Goal: Use online tool/utility: Utilize a website feature to perform a specific function

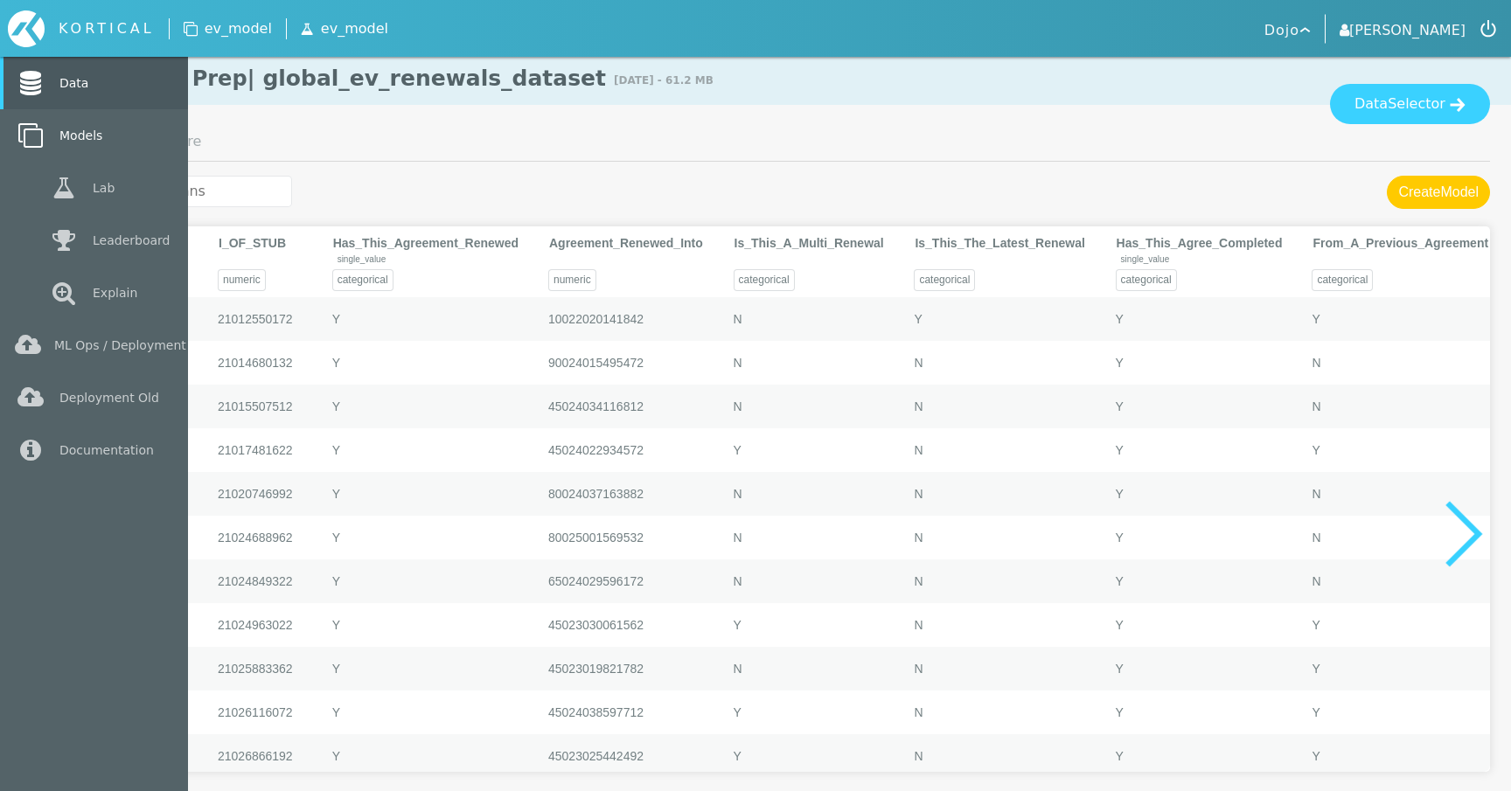
click at [26, 138] on icon at bounding box center [30, 135] width 31 height 24
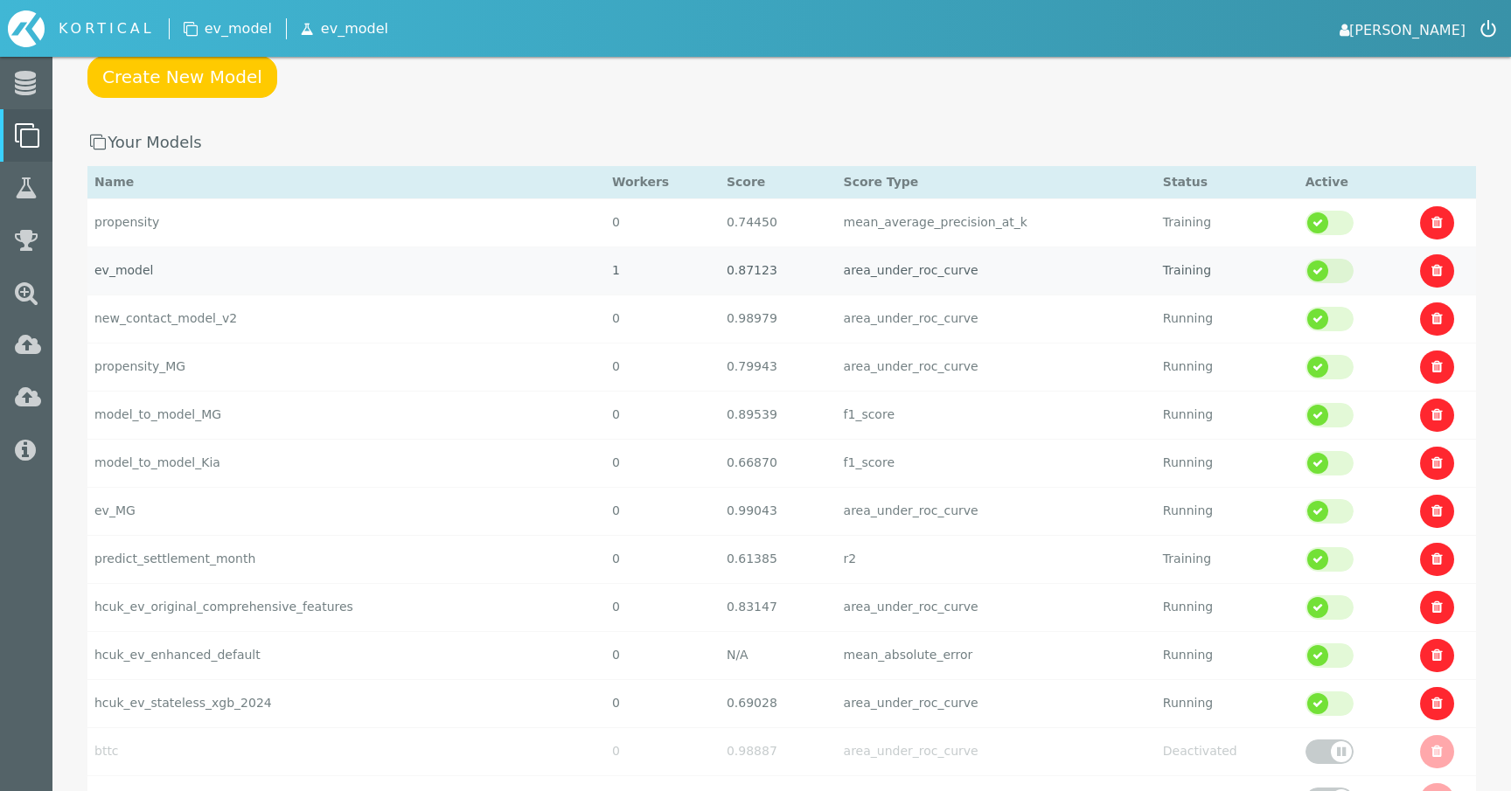
scroll to position [148, 0]
click at [236, 277] on td "ev_model" at bounding box center [346, 272] width 518 height 48
select select "area_under_roc_curve"
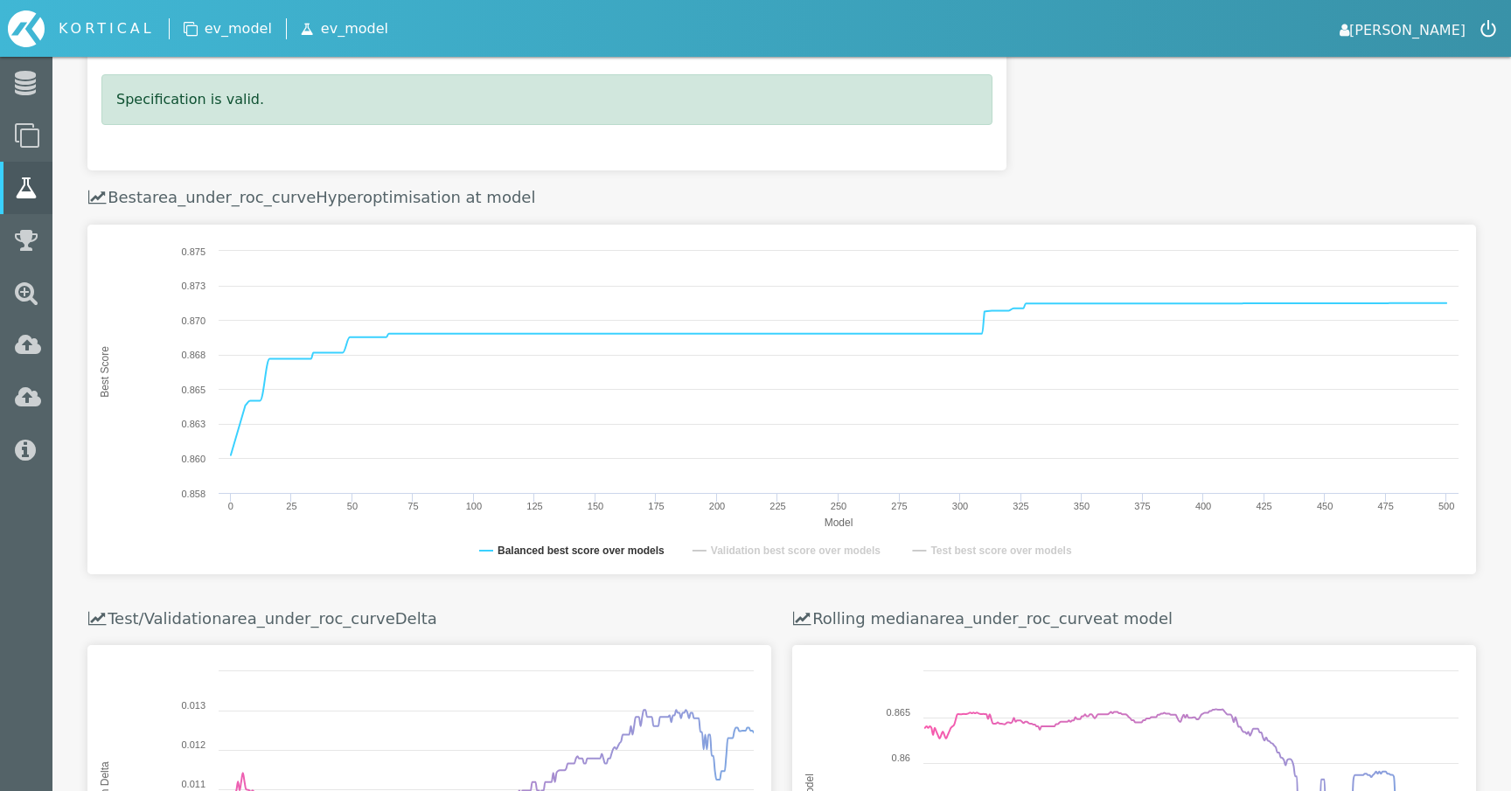
scroll to position [498, 0]
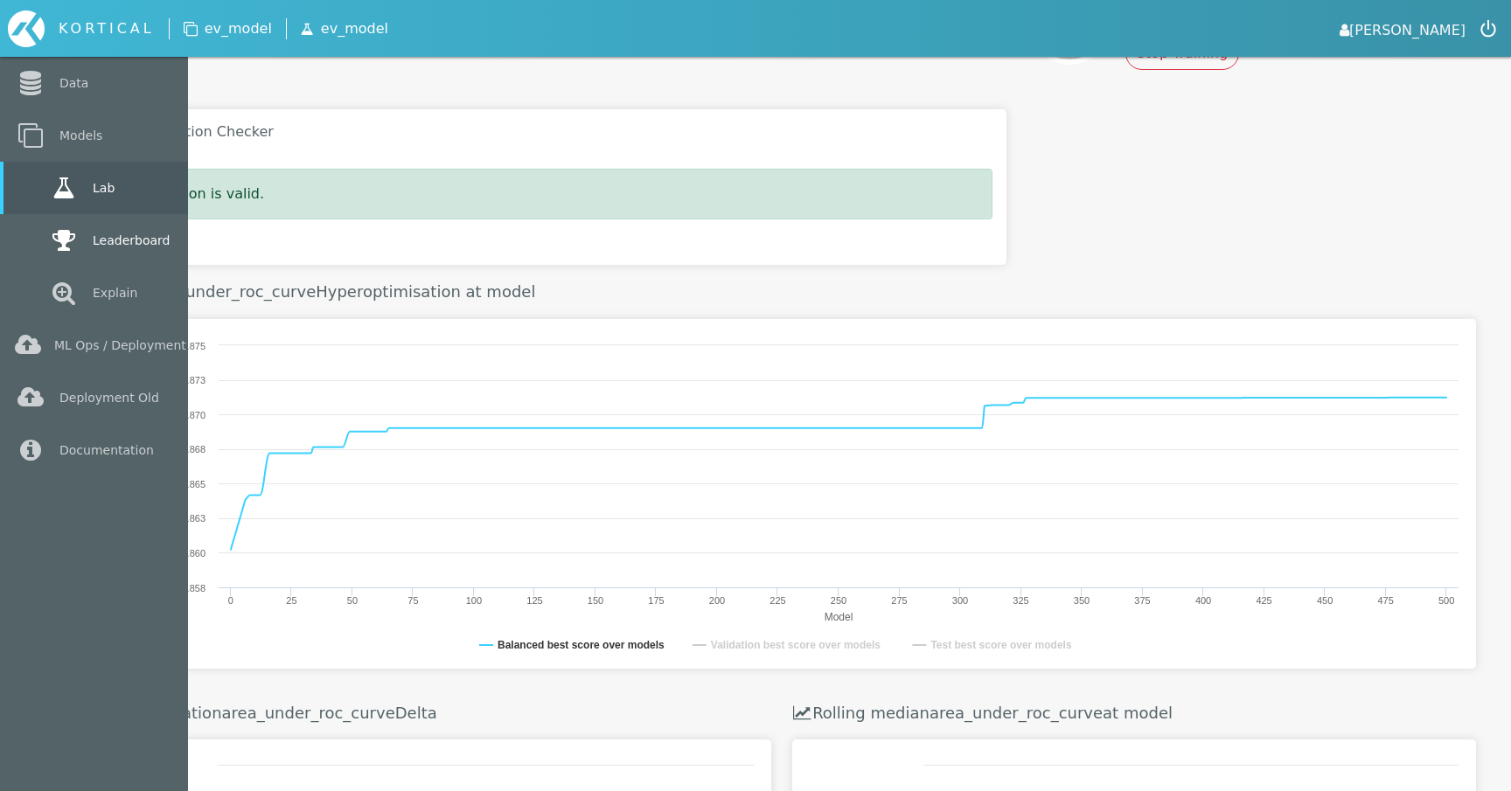
click at [43, 231] on link "Leaderboard" at bounding box center [94, 240] width 188 height 52
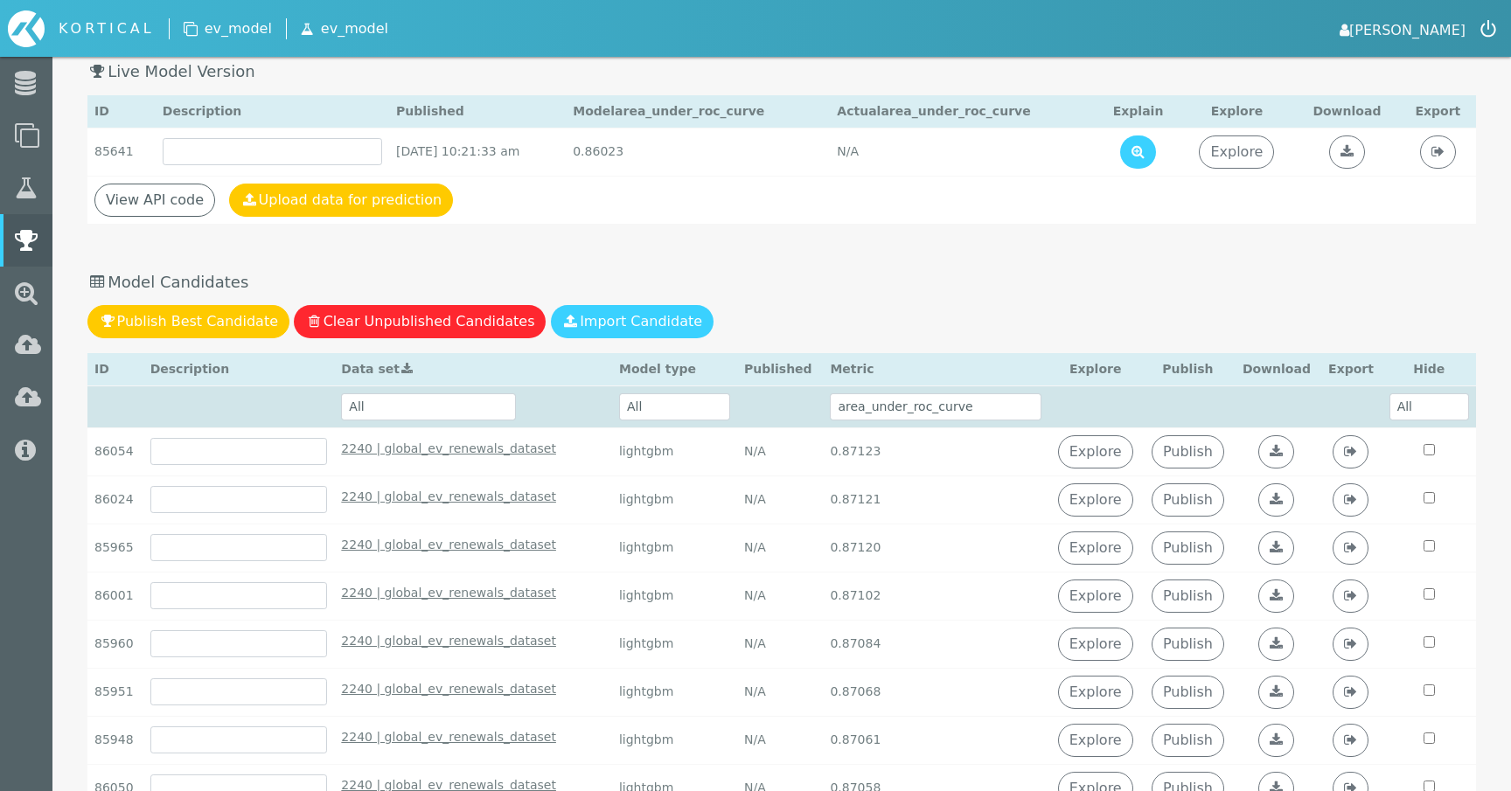
scroll to position [225, 0]
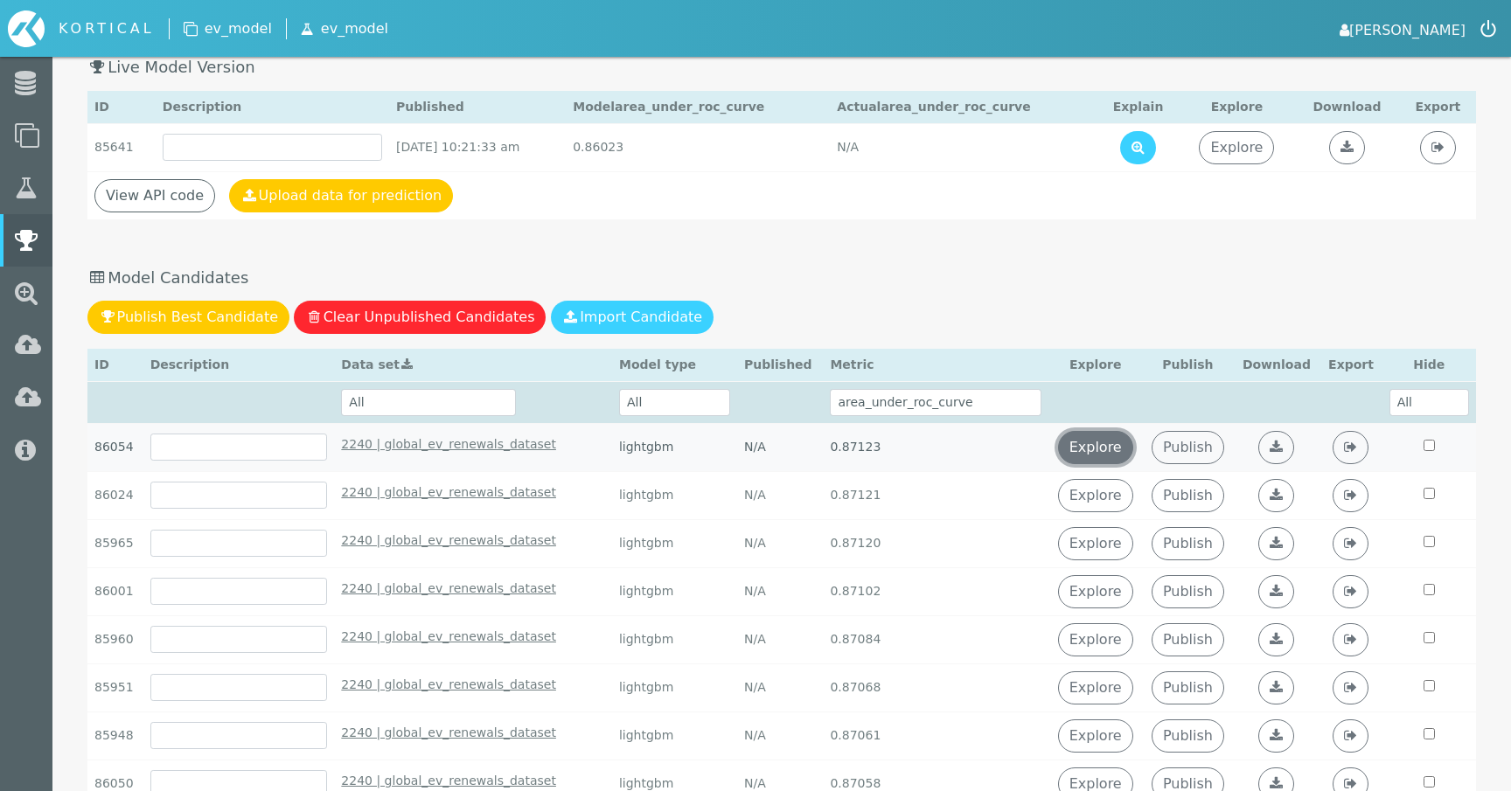
click at [1089, 444] on link "Explore" at bounding box center [1095, 447] width 75 height 33
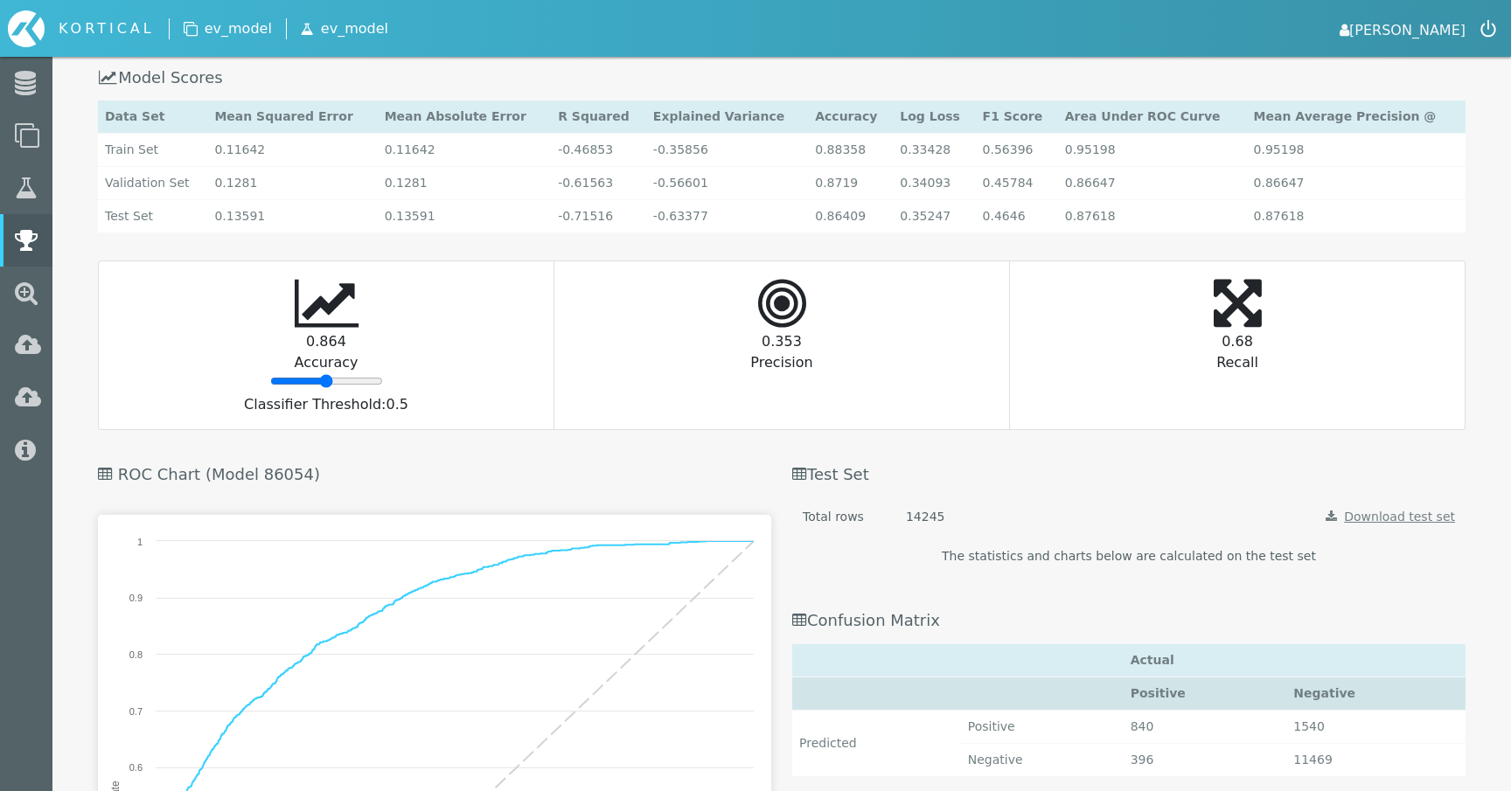
scroll to position [3717, 0]
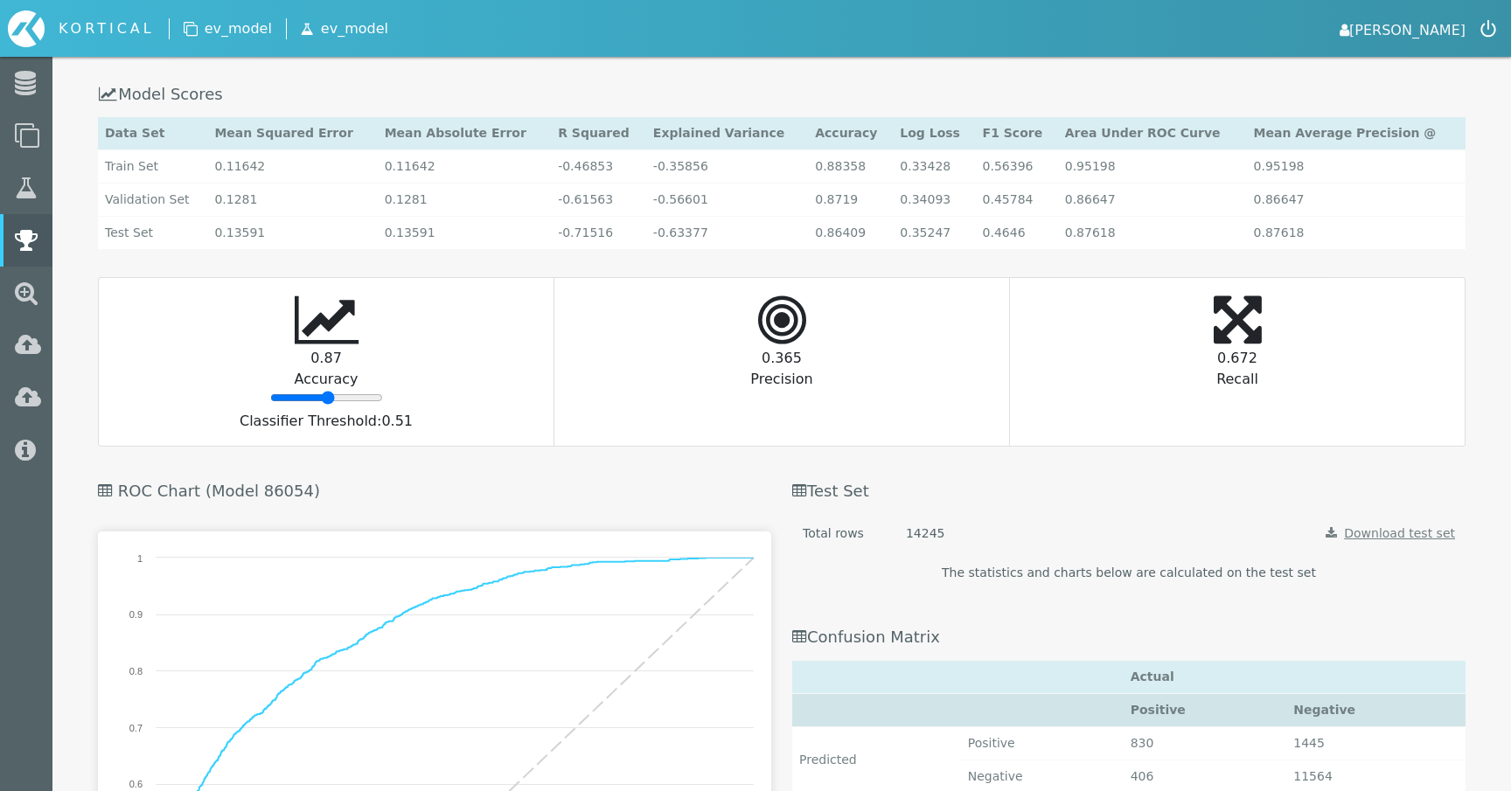
type input "52"
click at [328, 395] on input "range" at bounding box center [326, 398] width 113 height 14
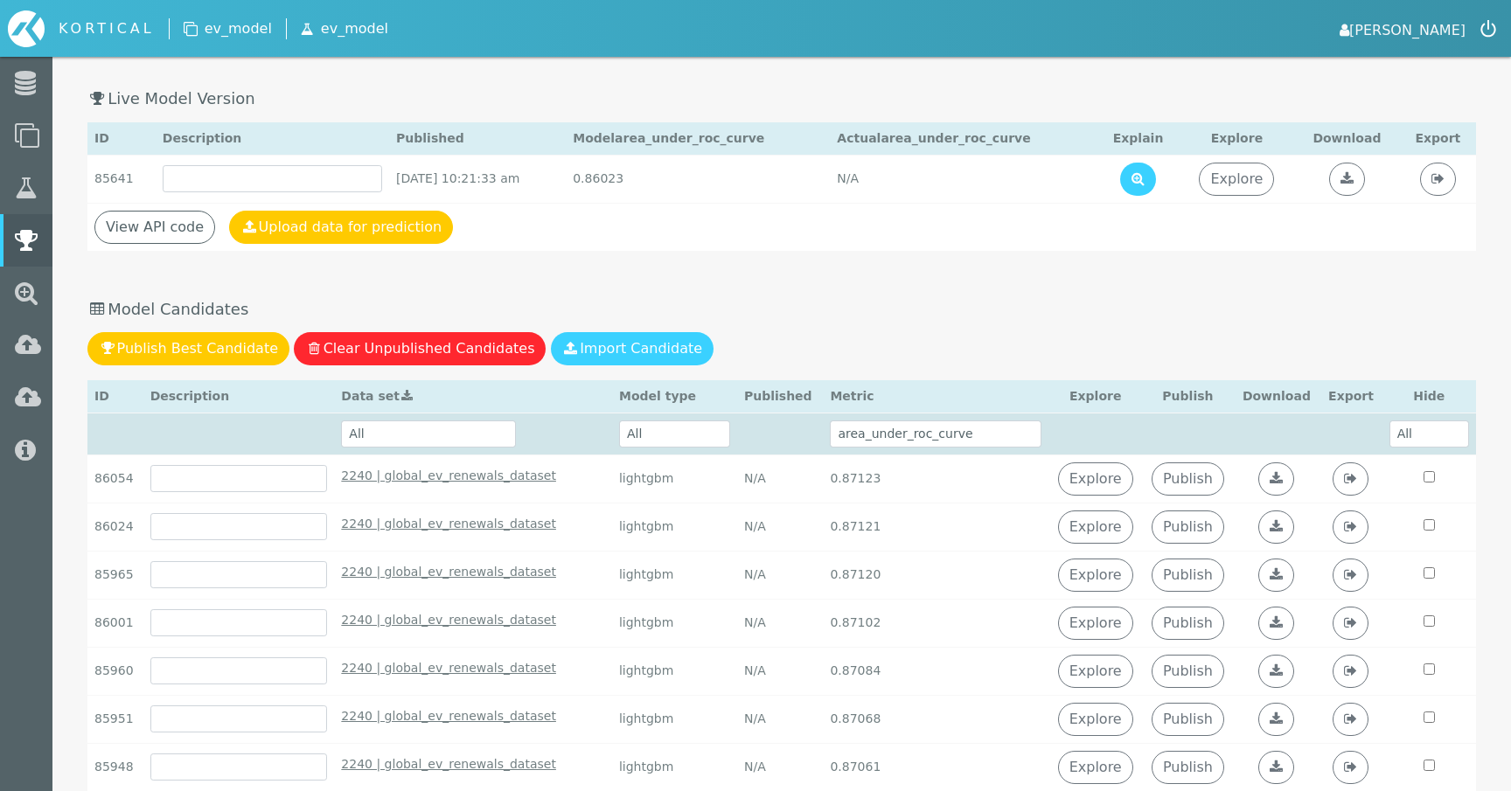
scroll to position [199, 0]
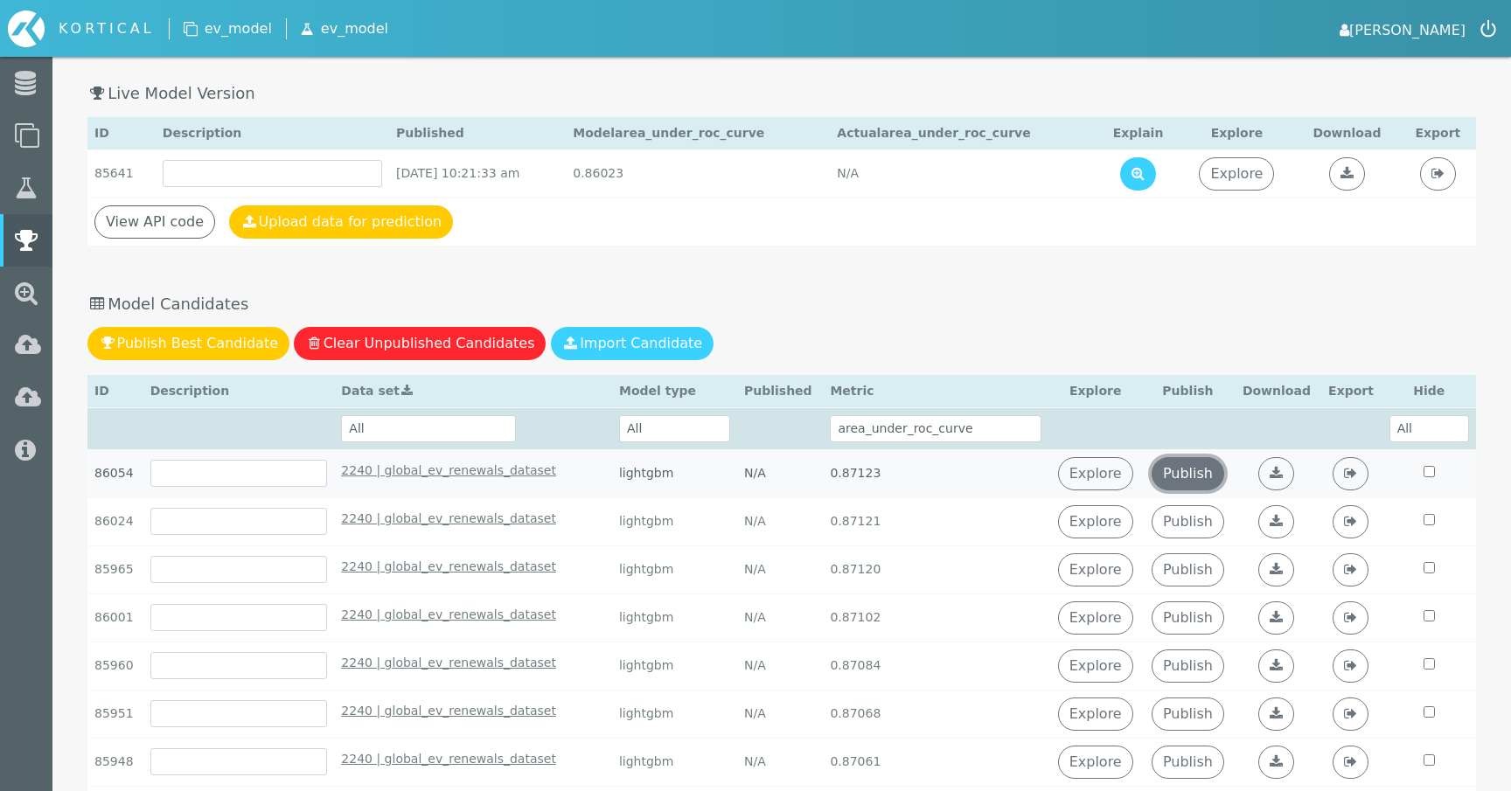
click at [1197, 483] on link "Publish" at bounding box center [1188, 473] width 73 height 33
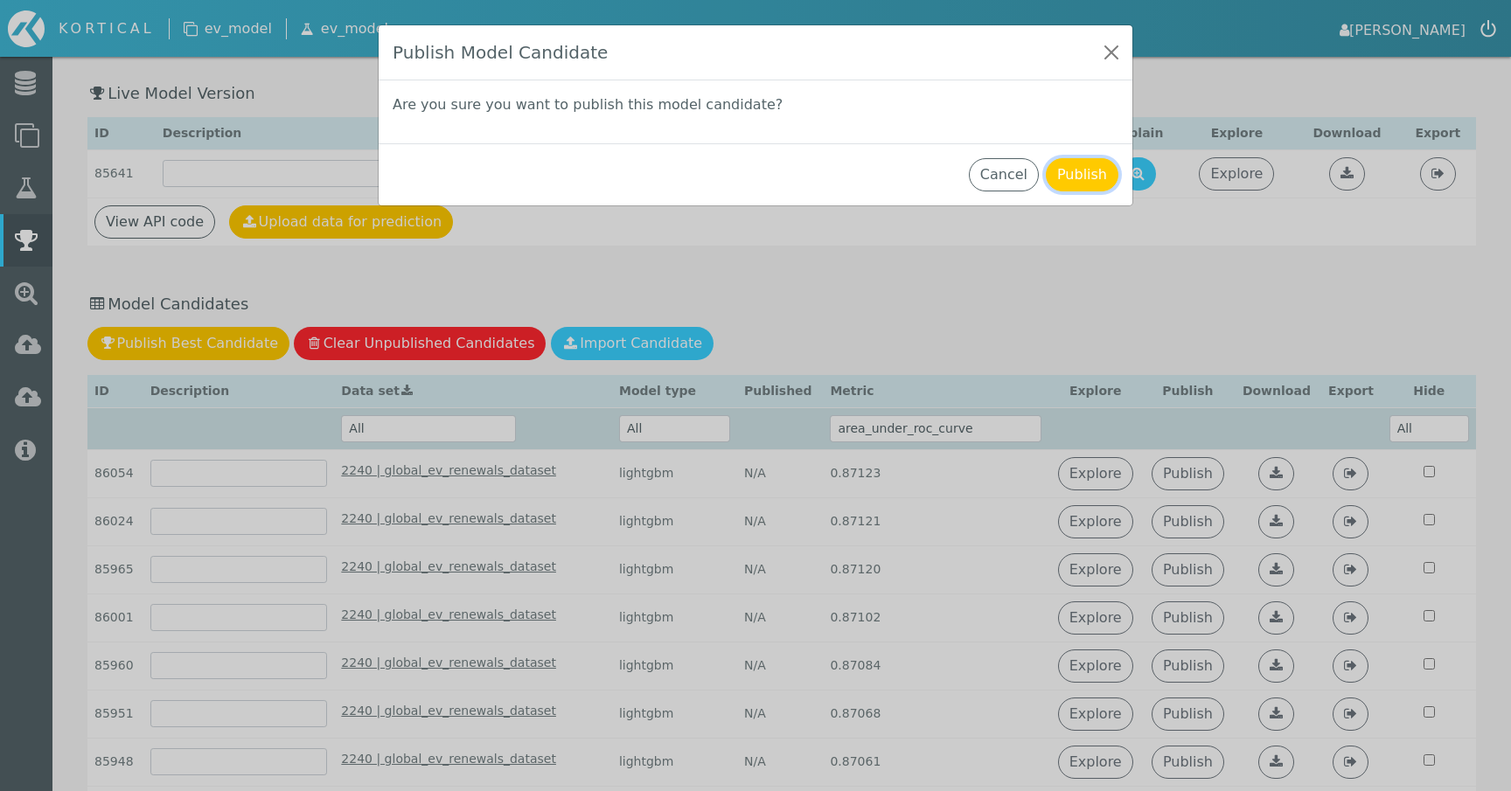
click at [1071, 168] on button "Publish" at bounding box center [1082, 174] width 73 height 33
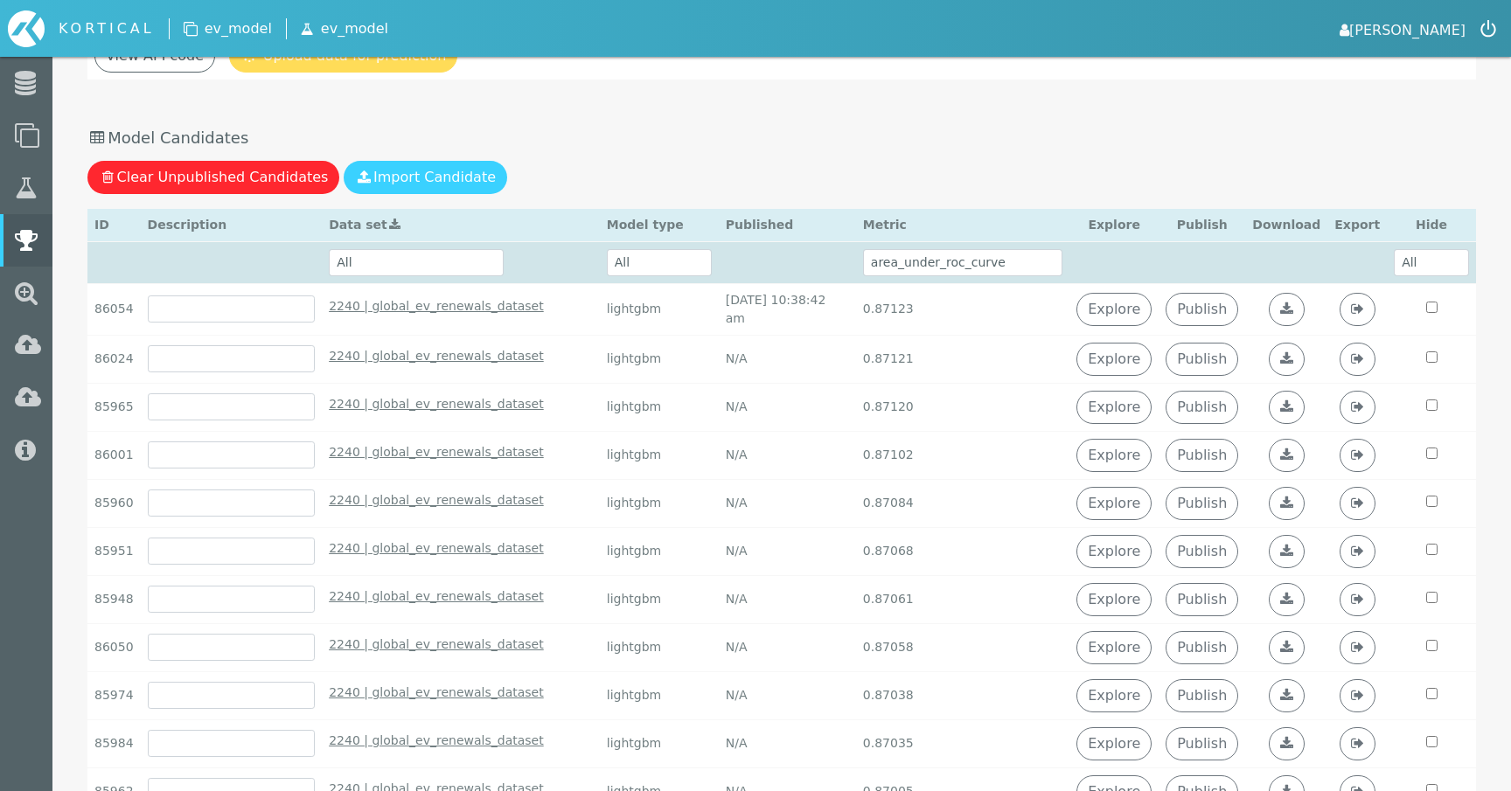
scroll to position [0, 0]
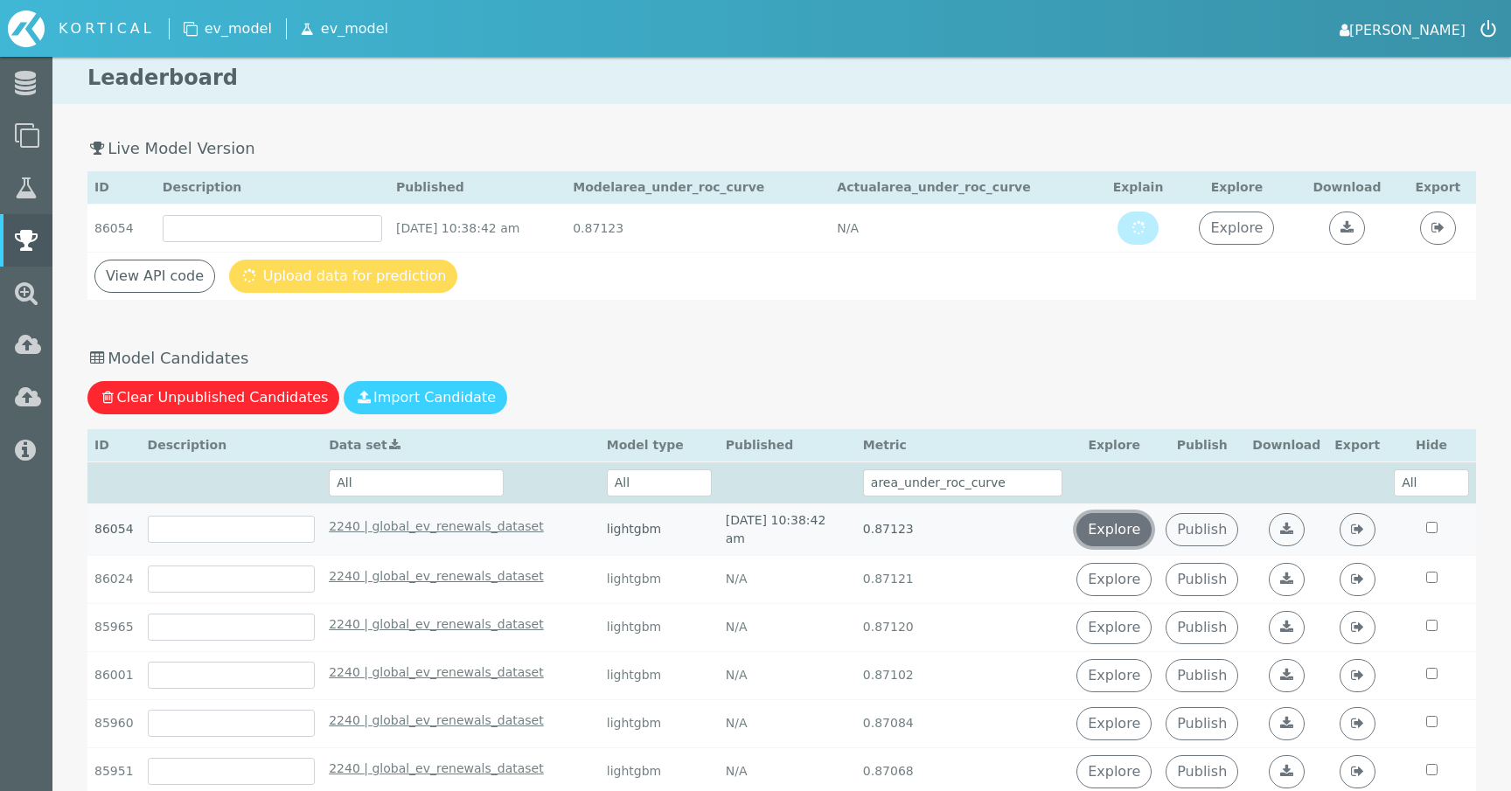
click at [1125, 528] on link "Explore" at bounding box center [1114, 529] width 75 height 33
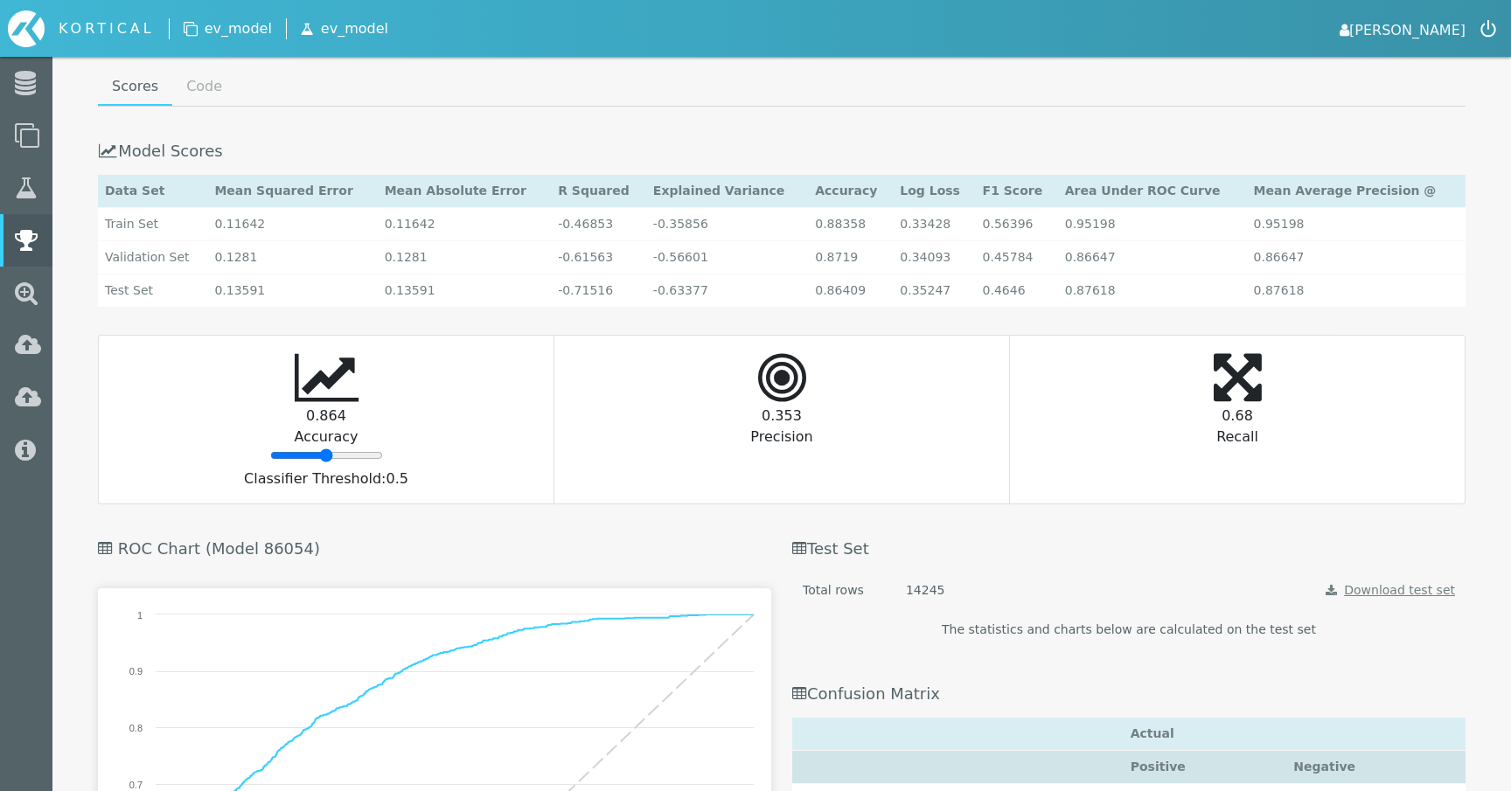
scroll to position [3574, 0]
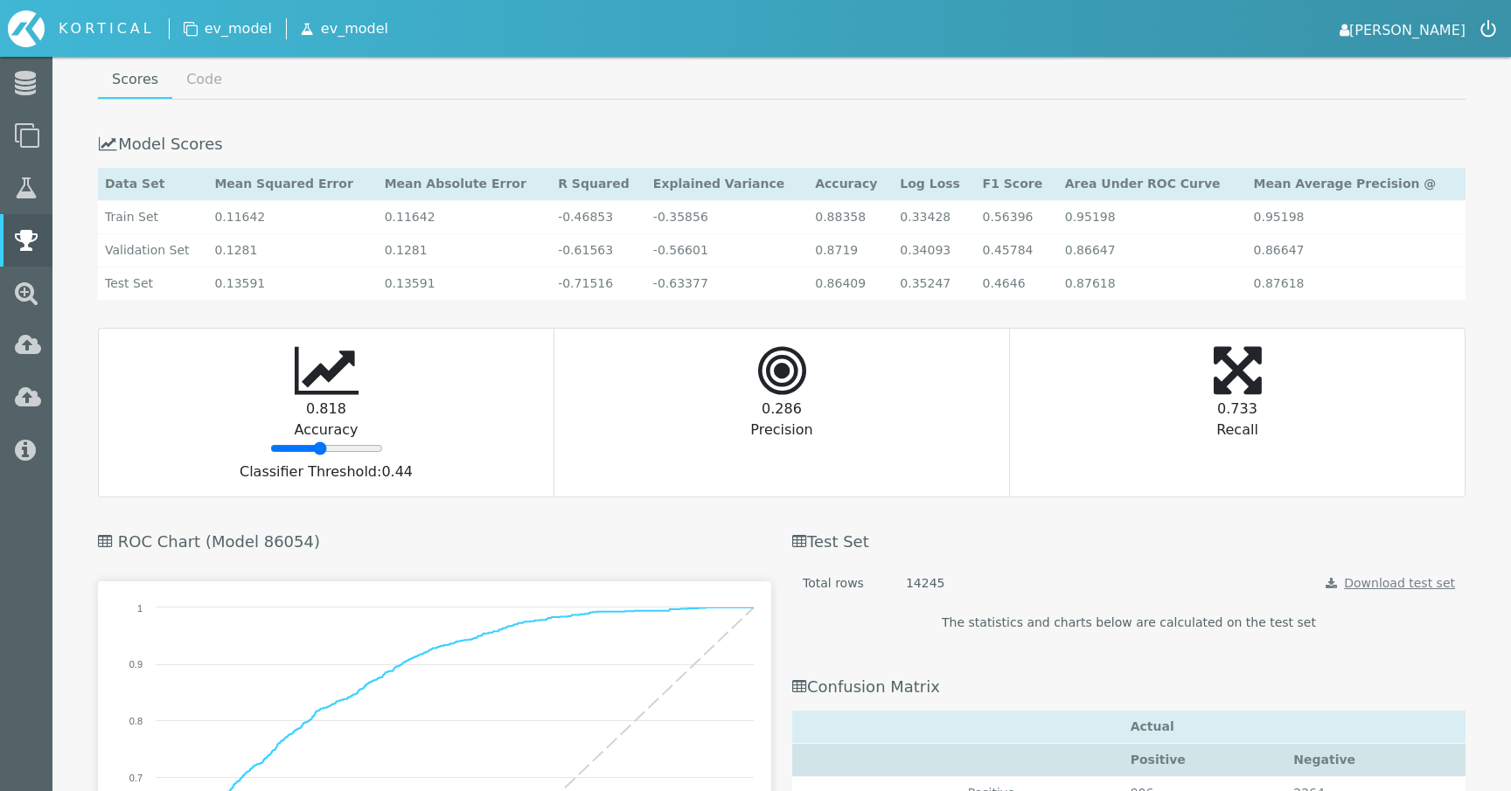
type input "44"
click at [319, 442] on input "range" at bounding box center [326, 449] width 113 height 14
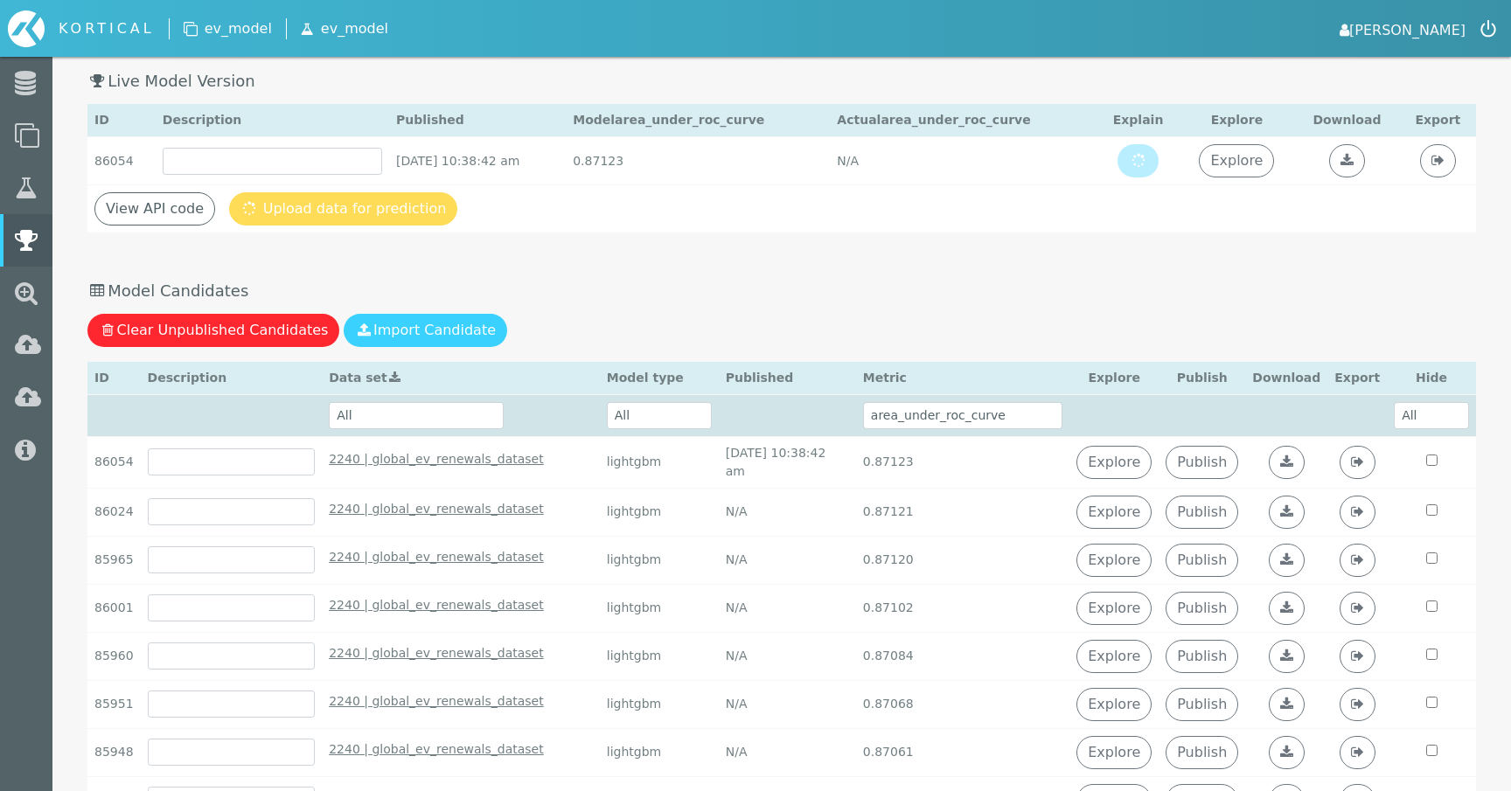
scroll to position [0, 0]
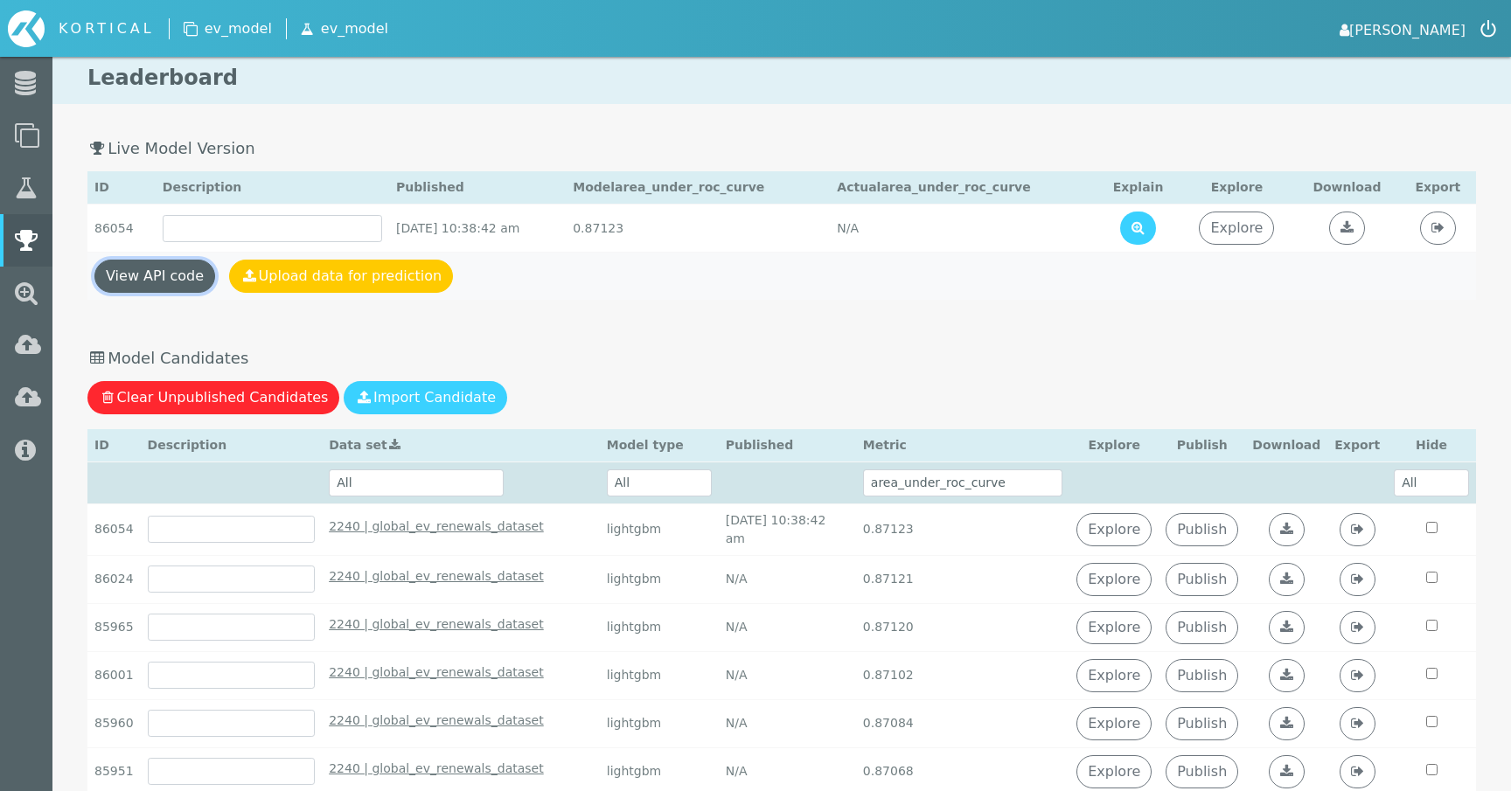
click at [158, 274] on link "View API code" at bounding box center [154, 276] width 121 height 33
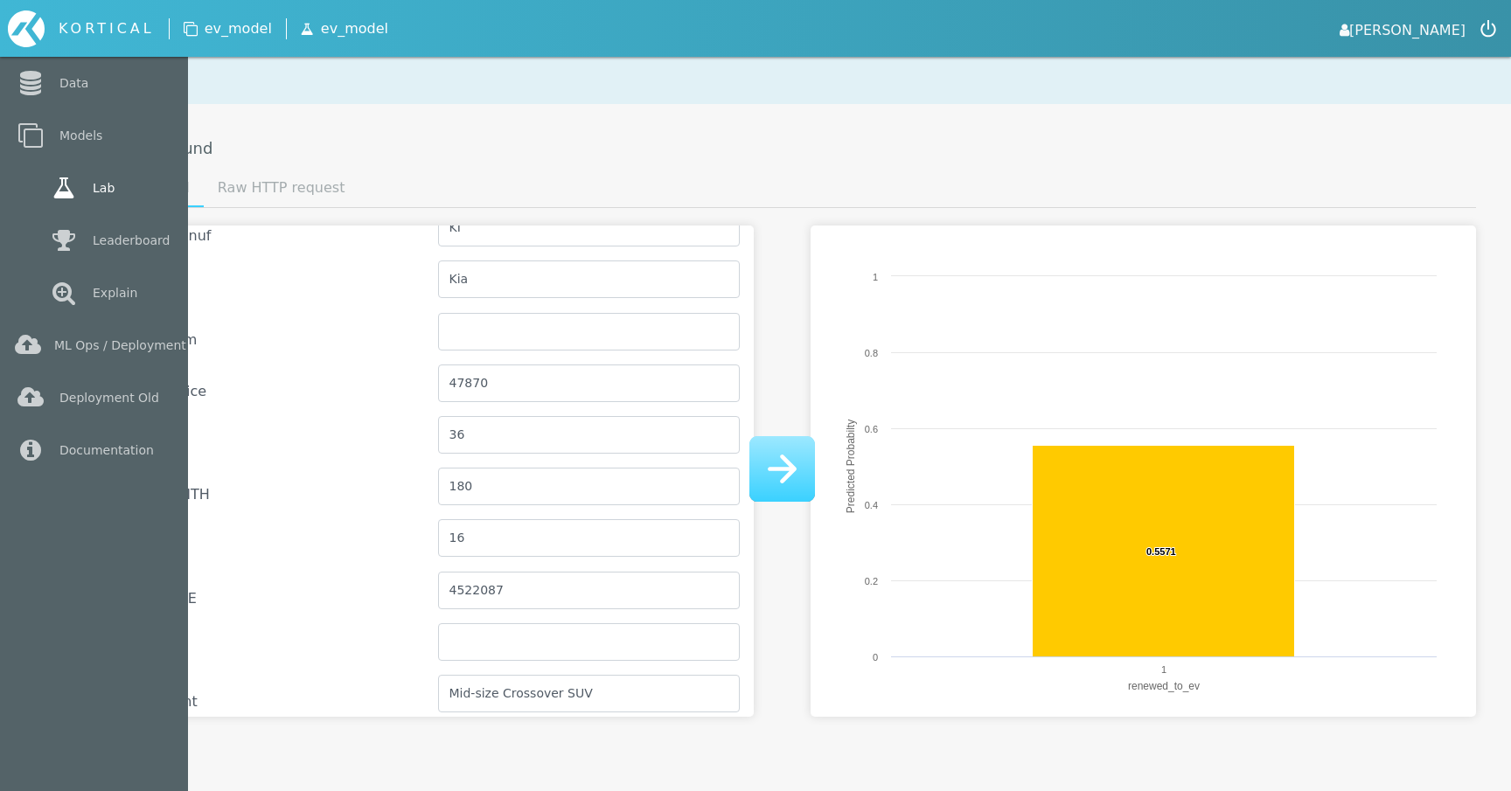
click at [38, 191] on link "Lab" at bounding box center [94, 188] width 188 height 52
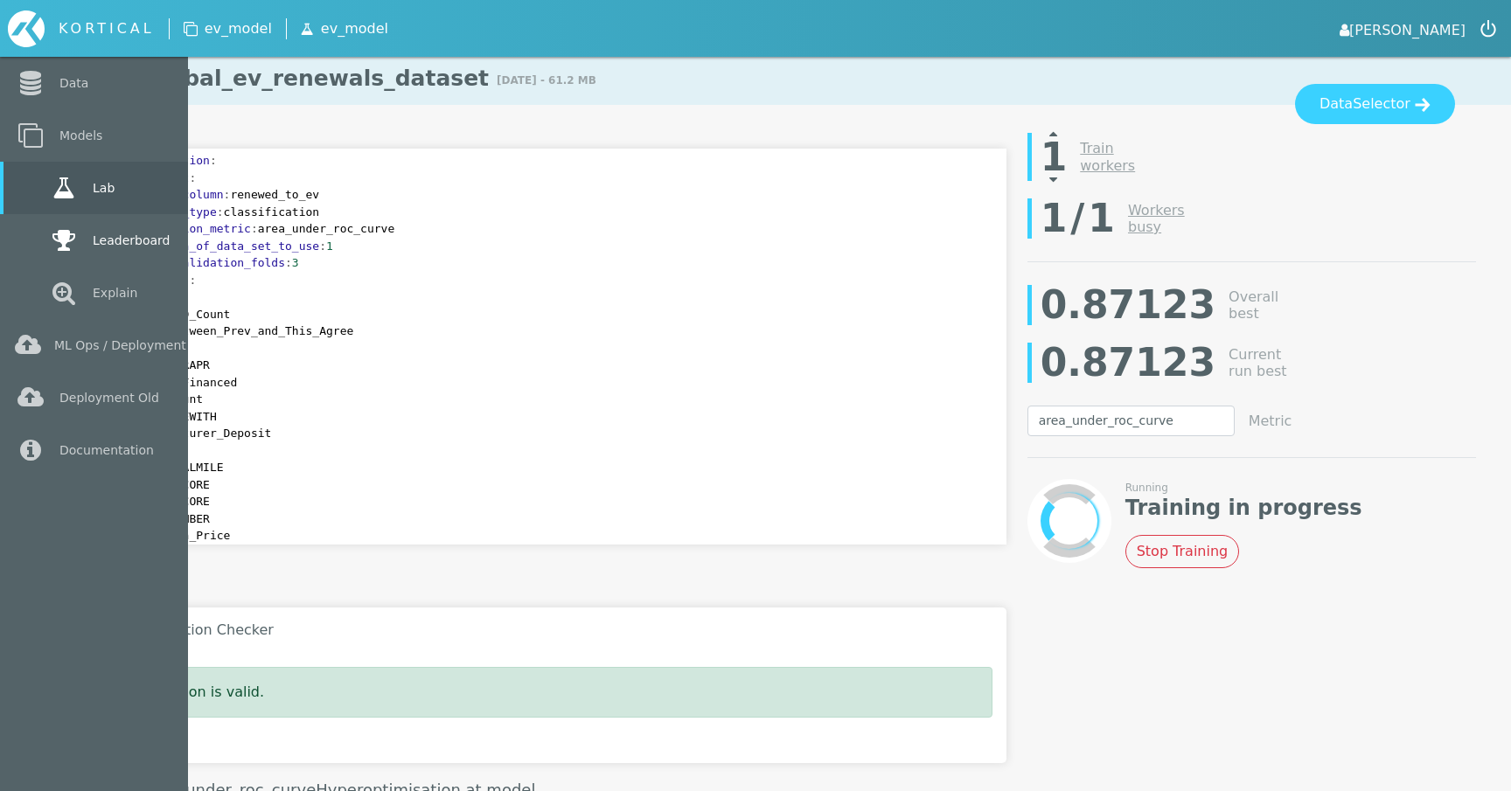
click at [78, 251] on icon at bounding box center [63, 240] width 31 height 24
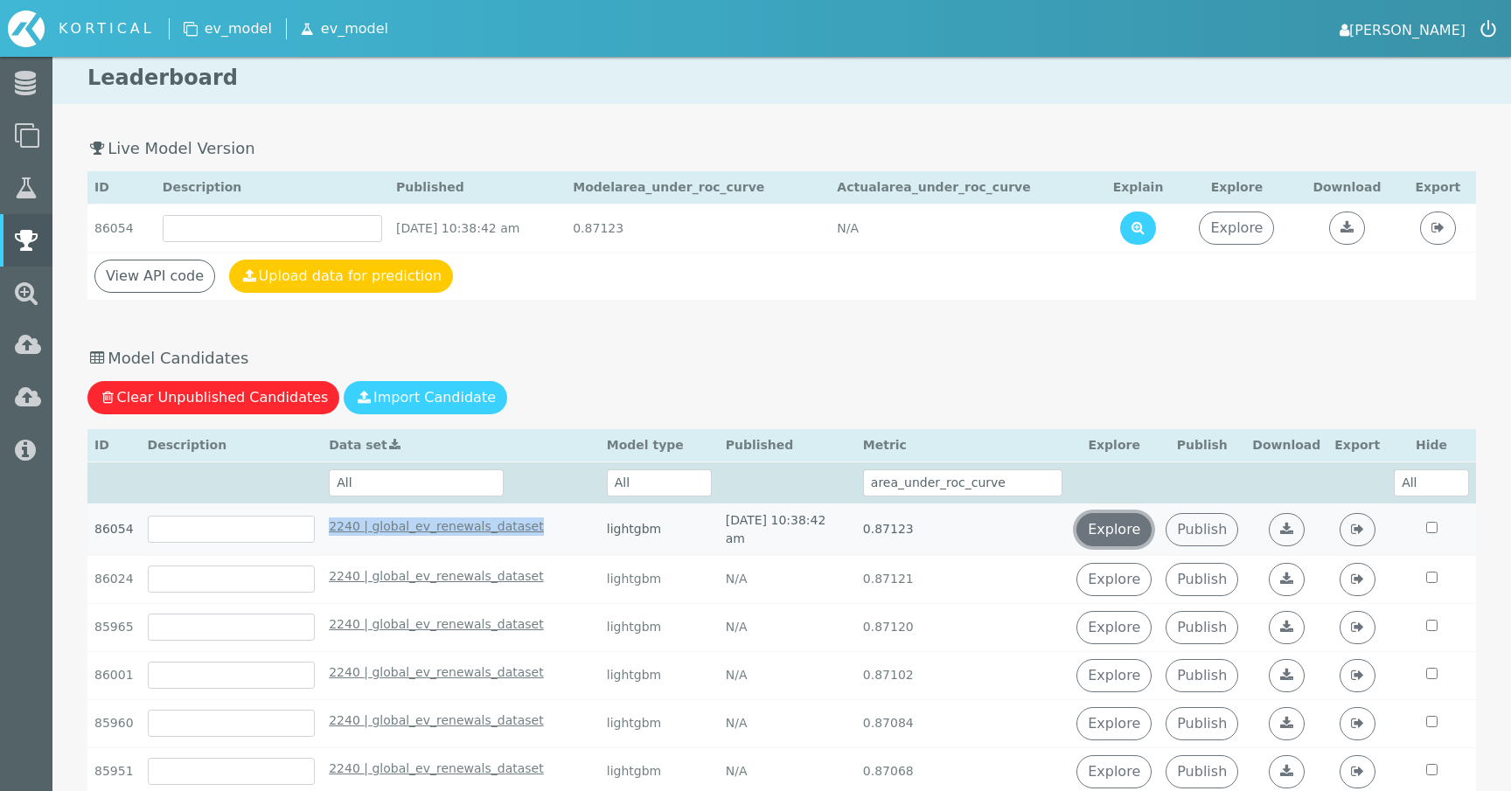
click at [1150, 535] on link "Explore" at bounding box center [1114, 529] width 75 height 33
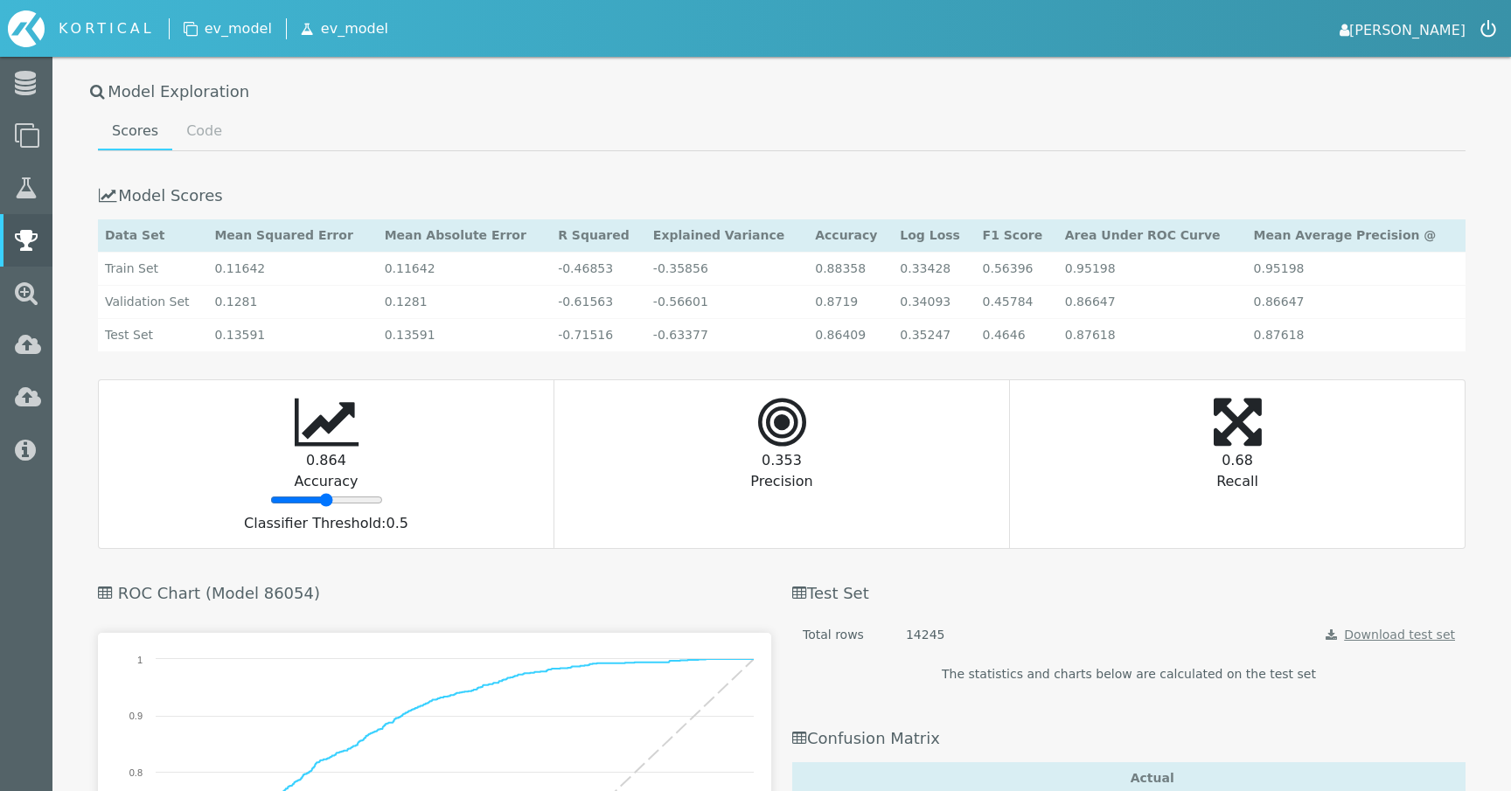
scroll to position [3525, 0]
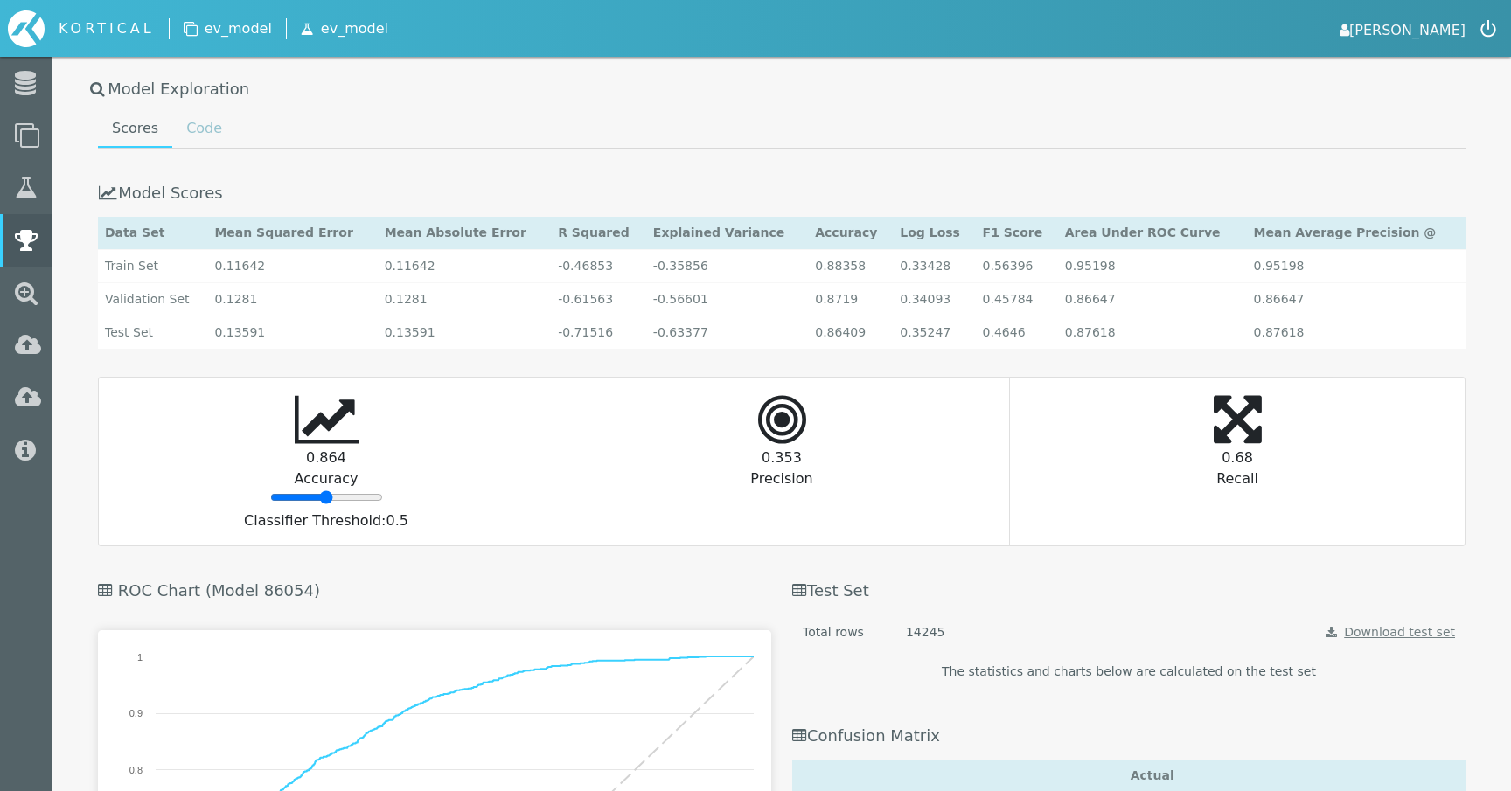
click at [212, 131] on link "Code" at bounding box center [204, 128] width 64 height 35
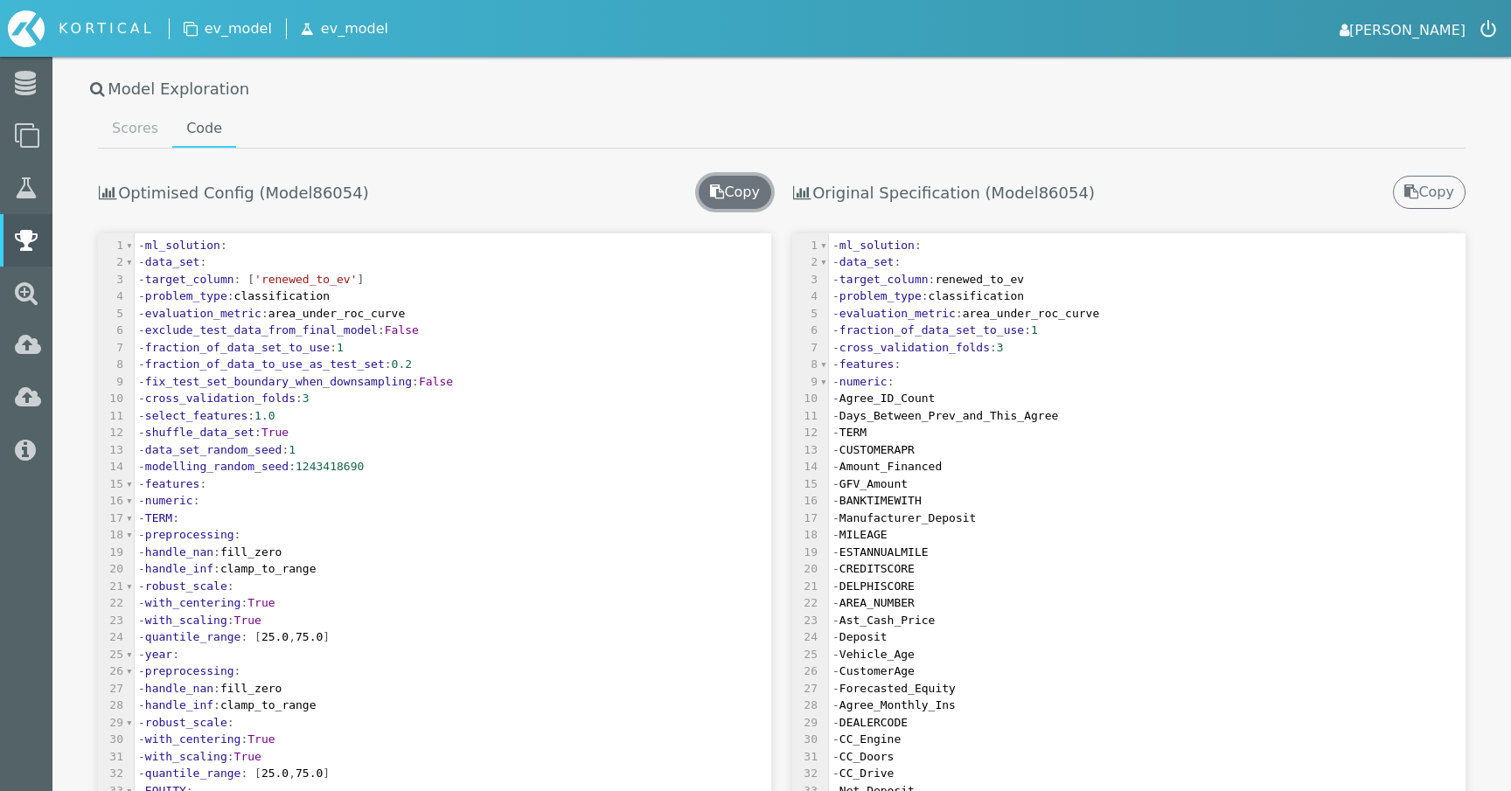
click at [727, 178] on button "Copy" at bounding box center [735, 192] width 73 height 33
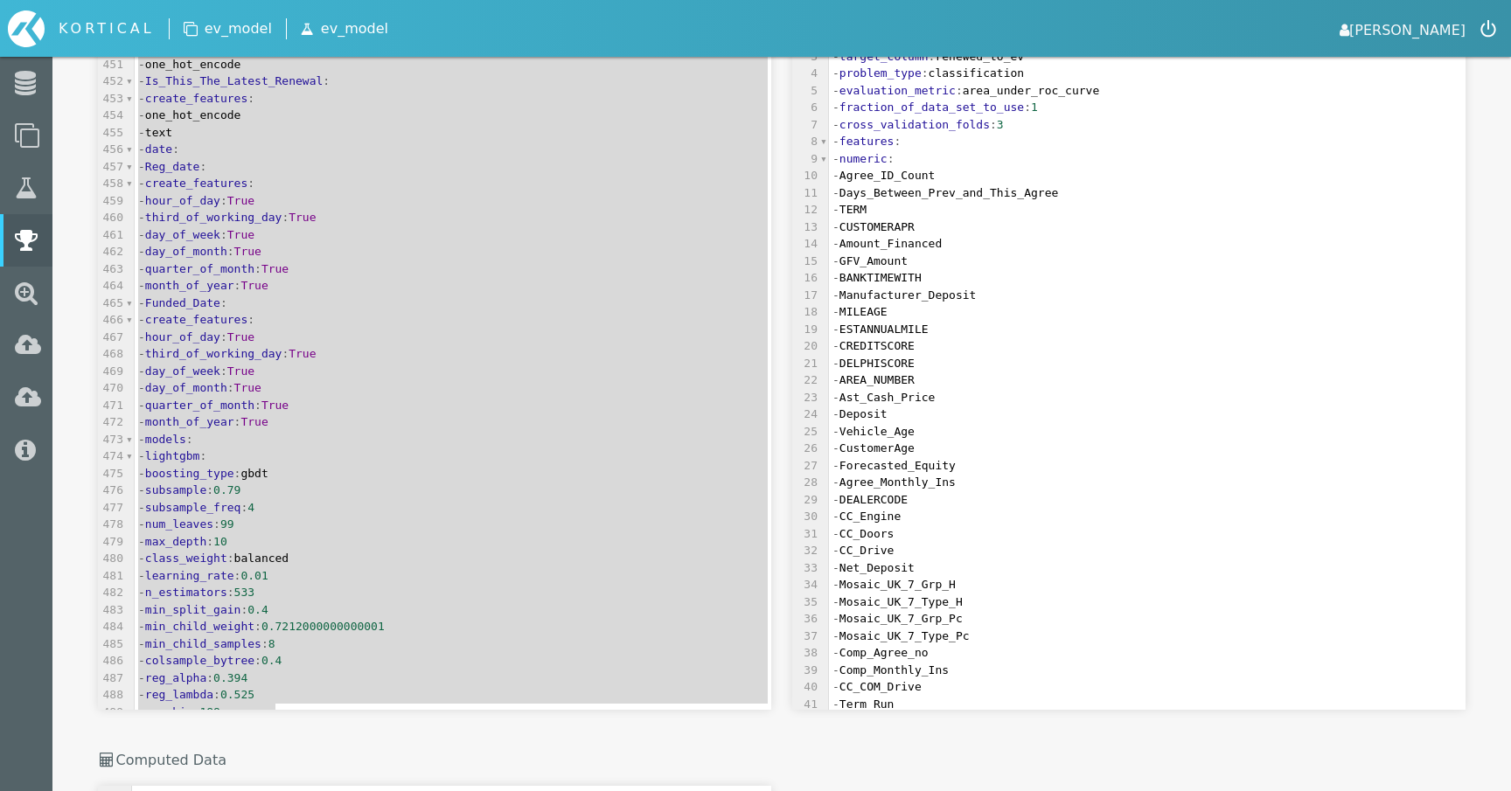
scroll to position [7631, 0]
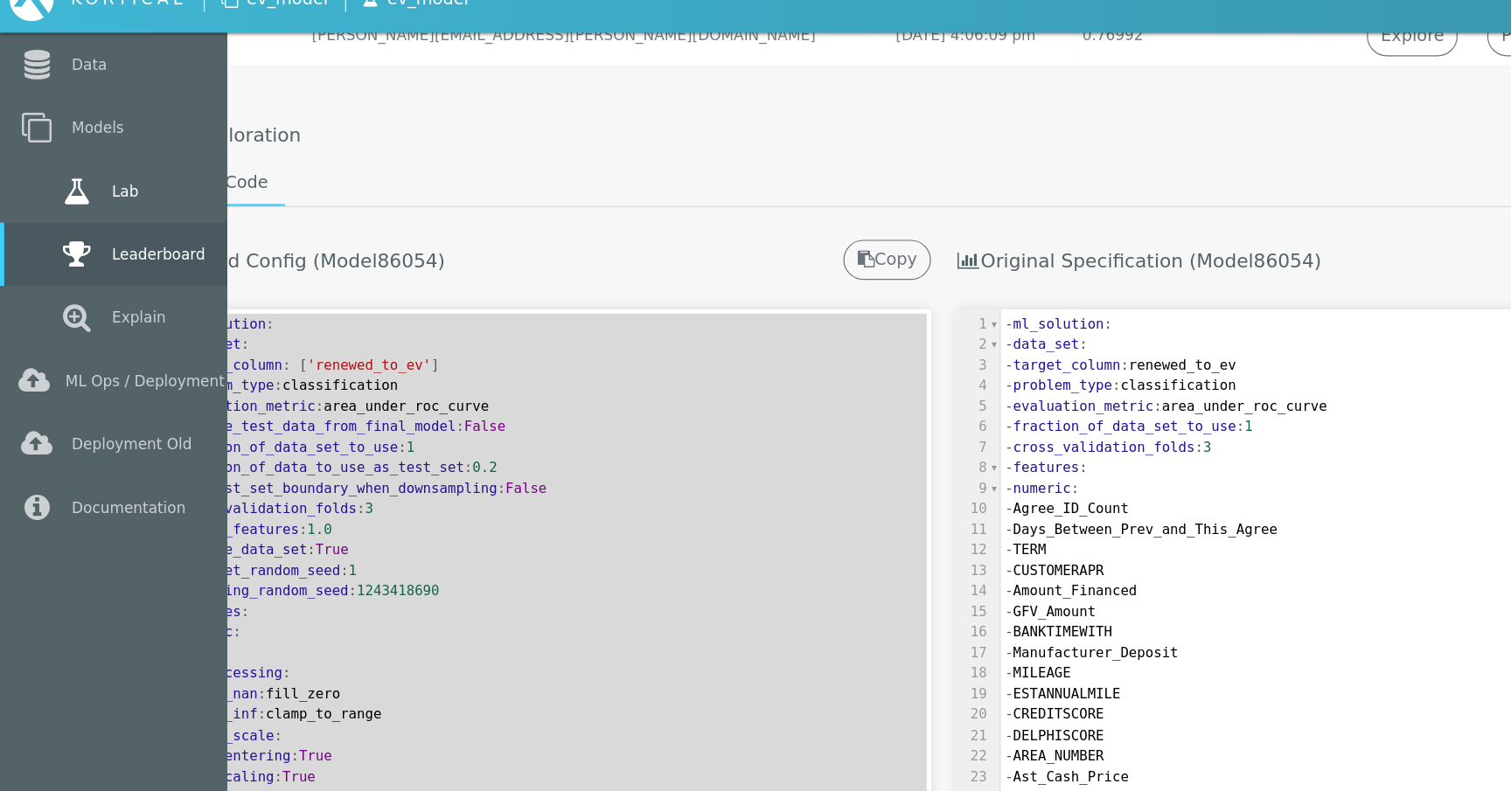
click at [32, 189] on link "Lab" at bounding box center [94, 188] width 188 height 52
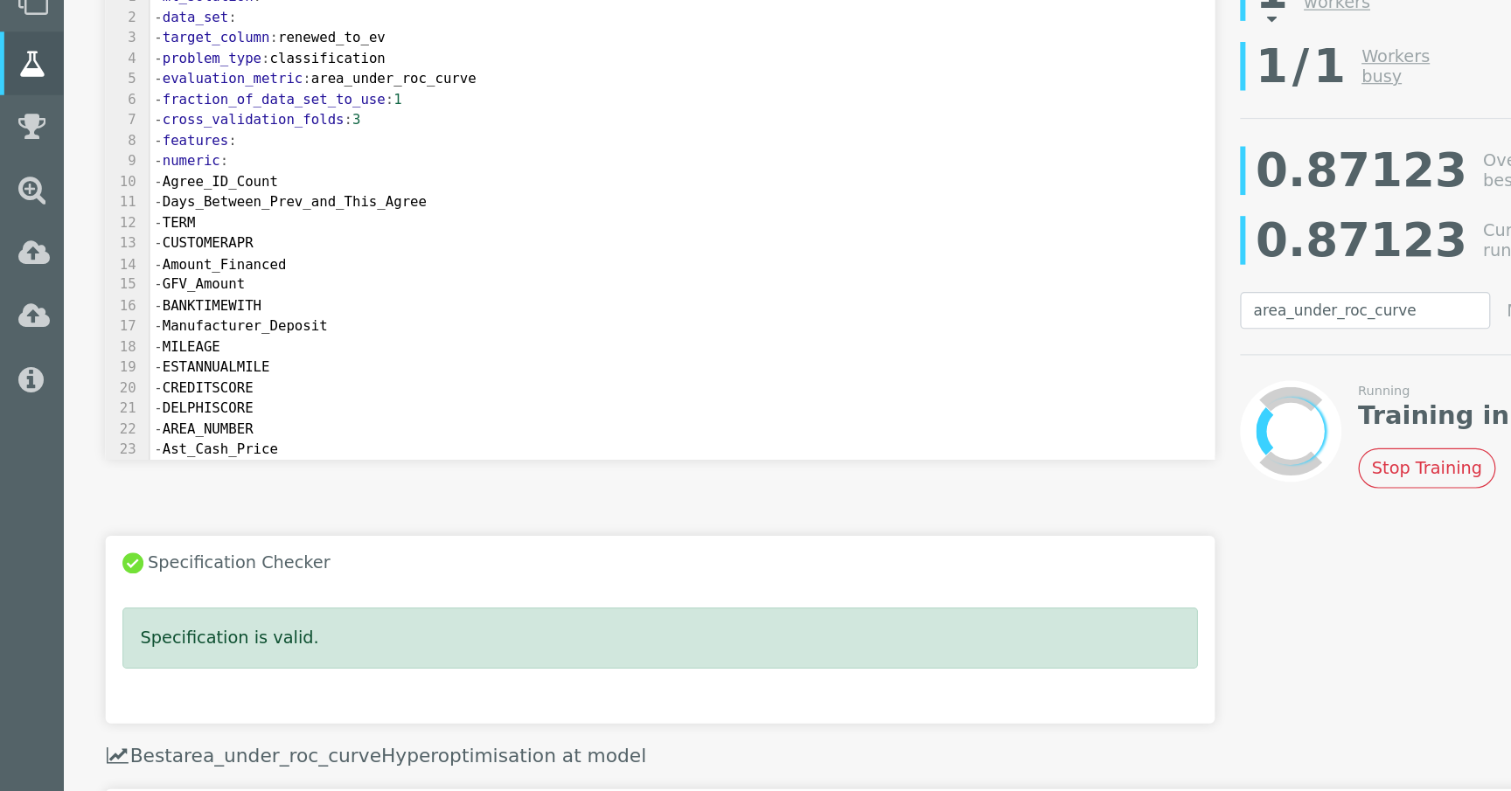
scroll to position [15, 0]
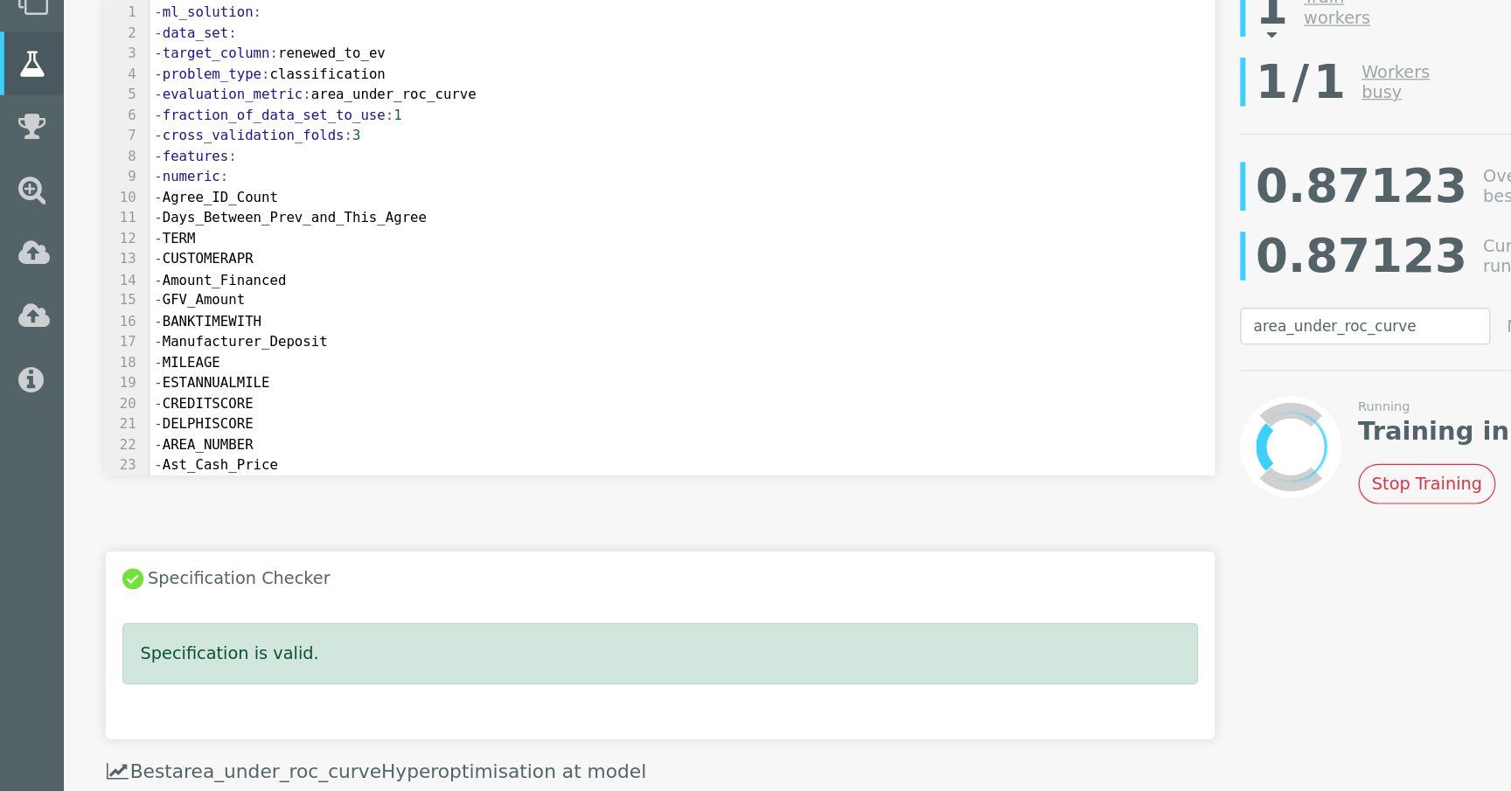
click at [398, 373] on pre "- Amount_Financed" at bounding box center [565, 367] width 882 height 17
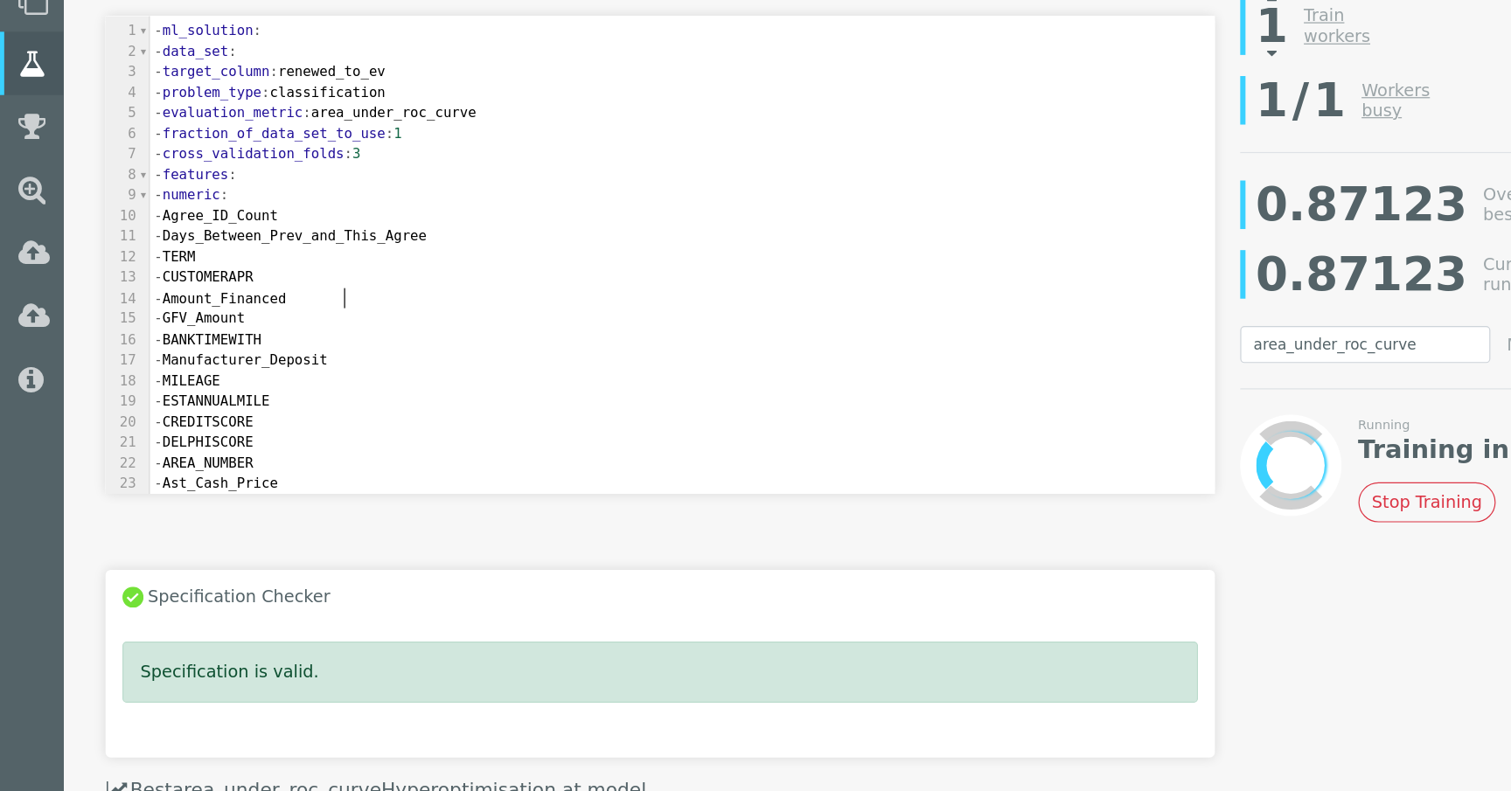
scroll to position [5, 0]
type textarea "- ml_solution: - data_set: - target_column: renewed_to_ev - problem_type: class…"
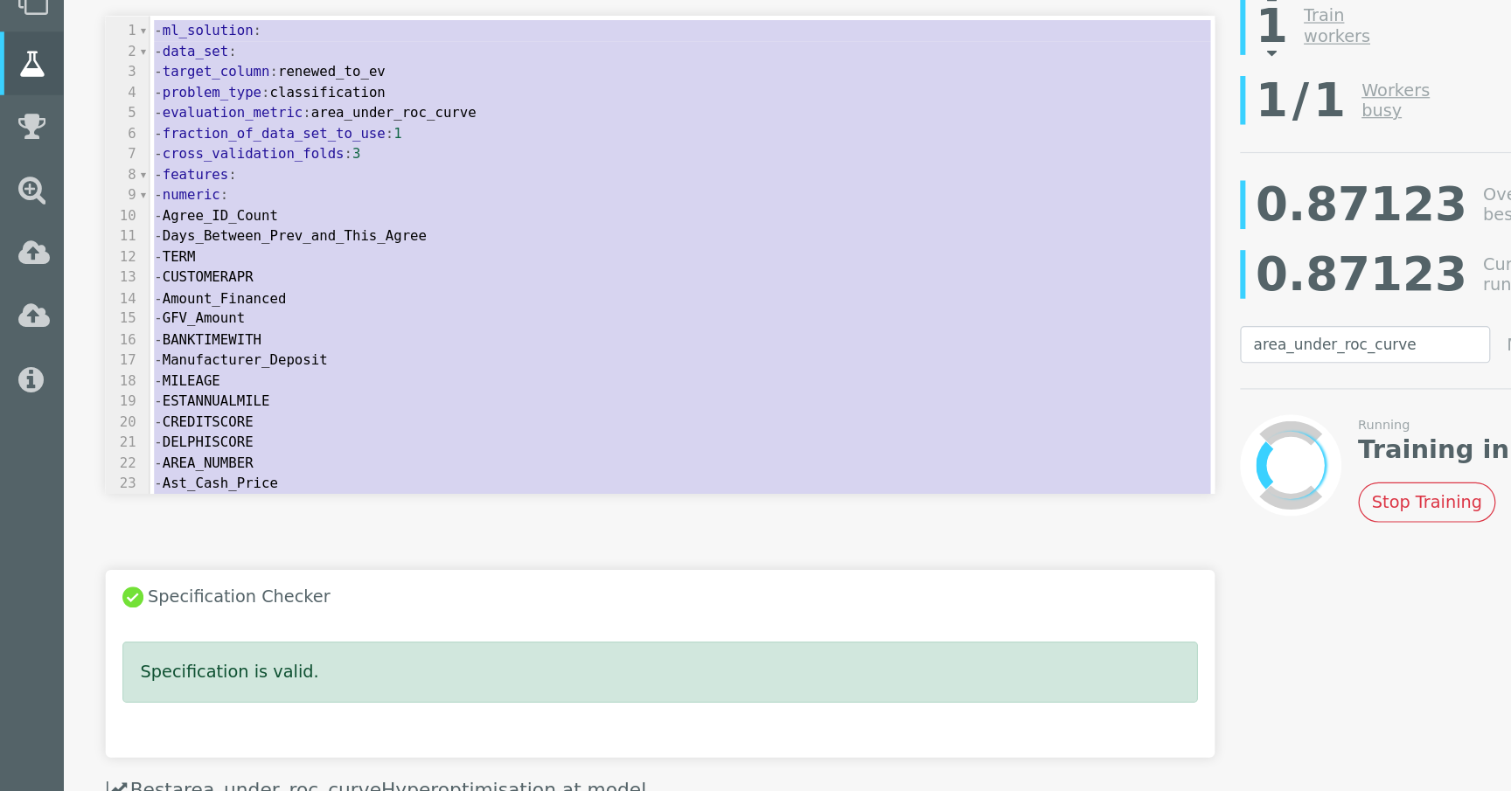
scroll to position [7967, 0]
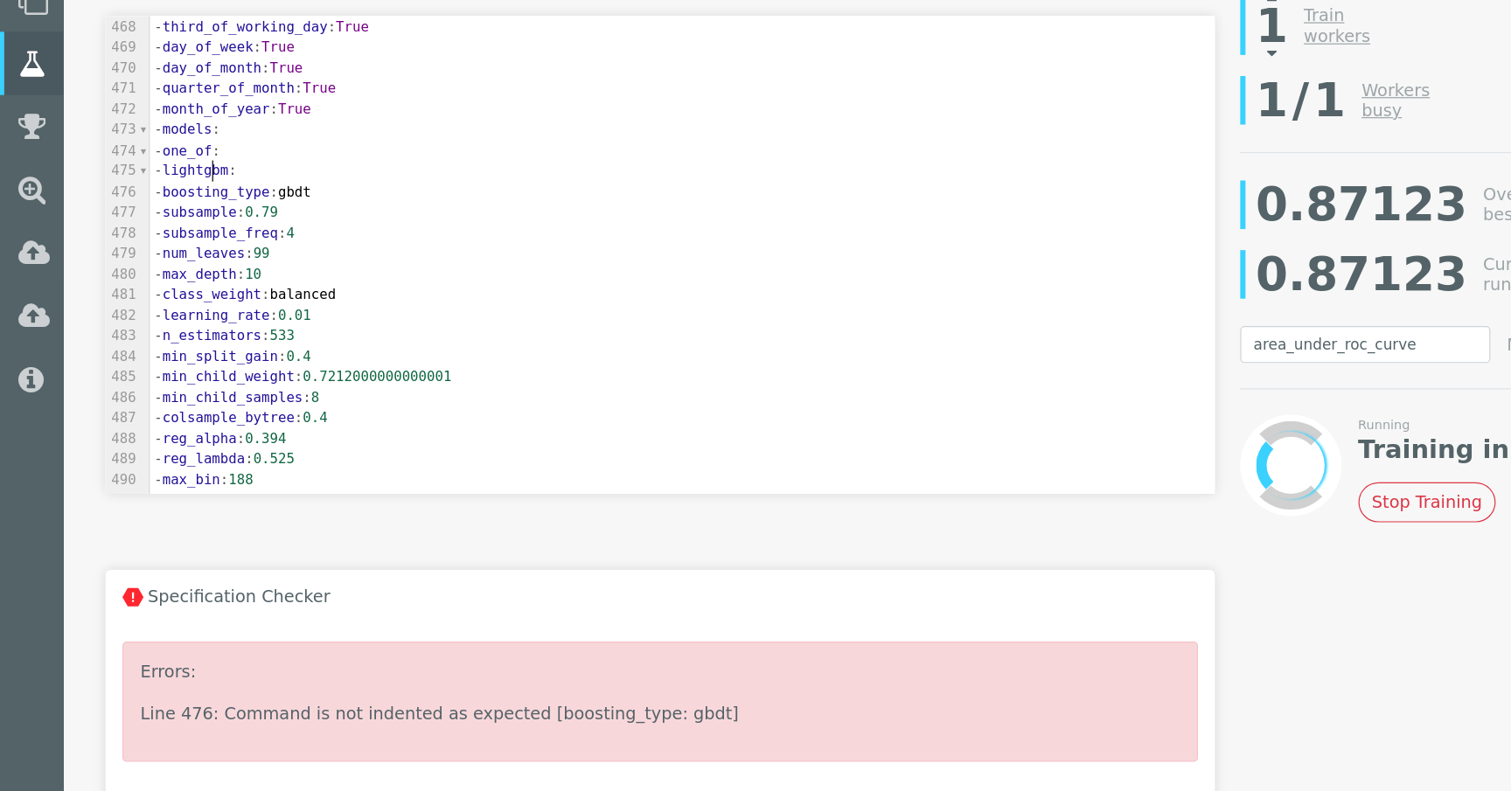
click at [135, 272] on span "-" at bounding box center [131, 276] width 7 height 13
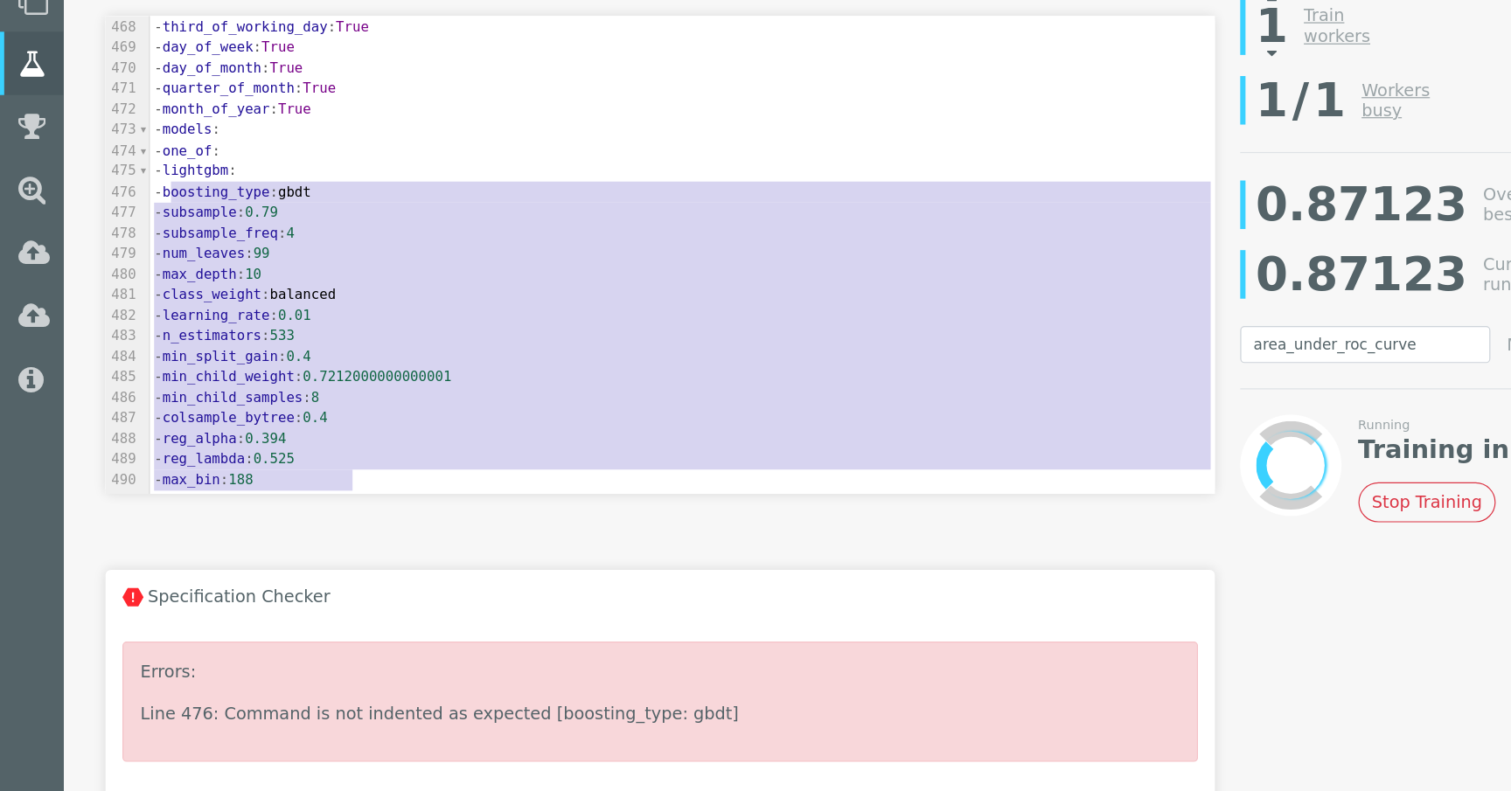
drag, startPoint x: 324, startPoint y: 528, endPoint x: 139, endPoint y: 292, distance: 300.2
click at [139, 292] on div "456 - date : 457 - Reg_date : 458 - create_features : 459 - hour_of_day : True …" at bounding box center [565, 243] width 882 height 597
type textarea "- boosting_type: gbdt - subsample: 0.79 - subsample_freq: 4 - num_leaves: 99 - …"
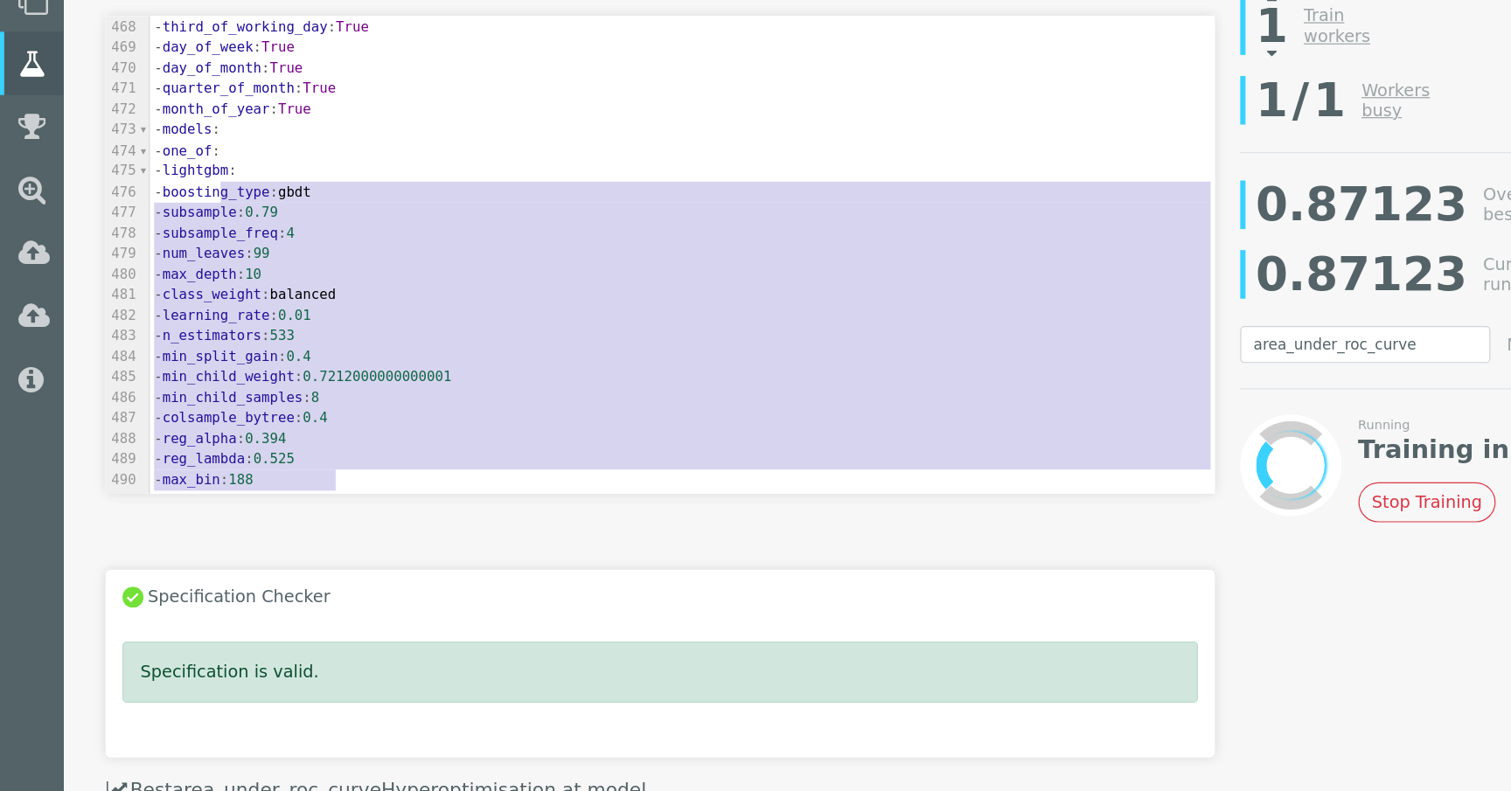
click at [393, 321] on pre "- subsample_freq : 4" at bounding box center [565, 328] width 882 height 17
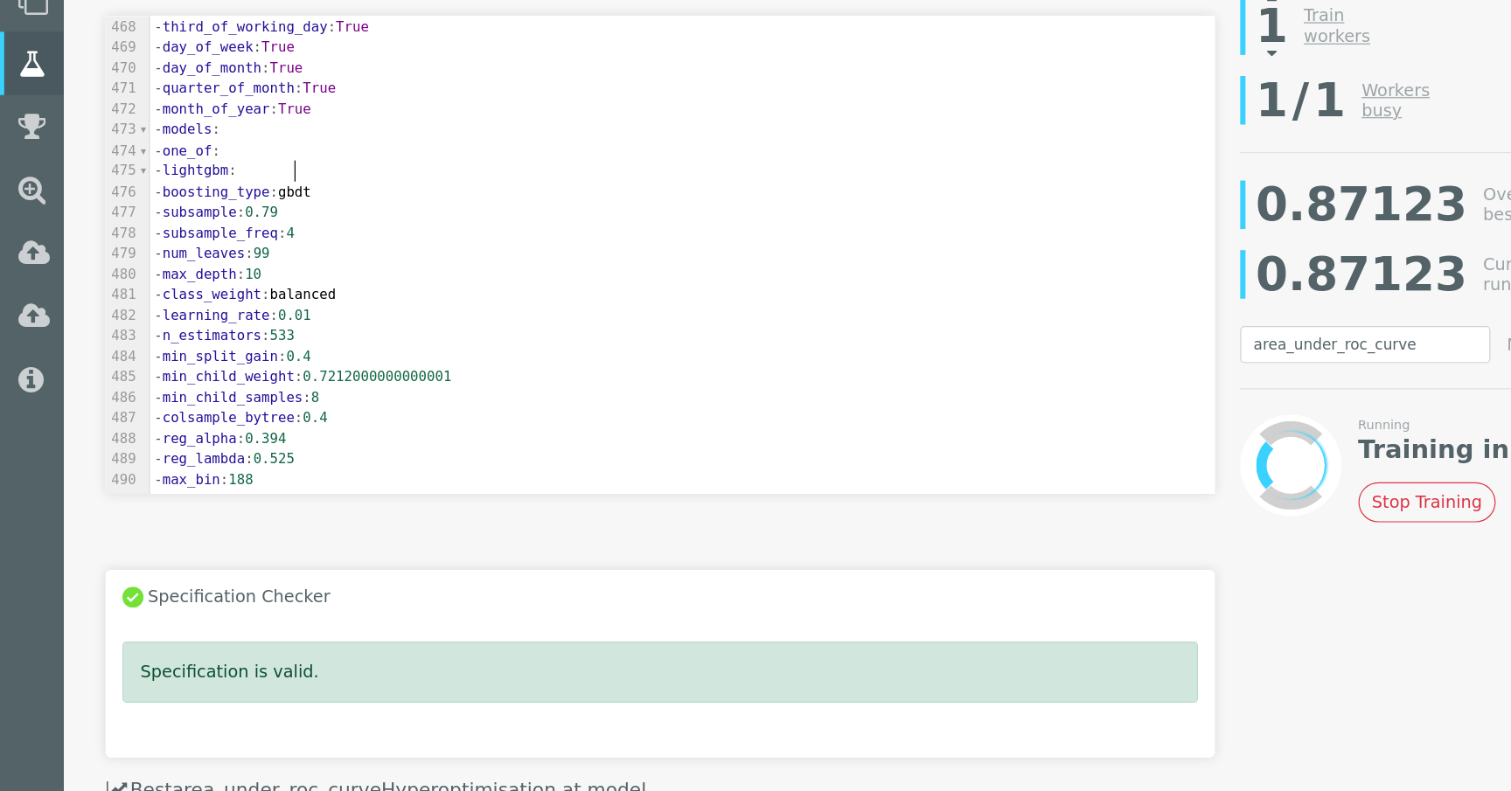
click at [415, 281] on pre "- lightgbm :" at bounding box center [565, 276] width 882 height 17
type textarea "- ml_solution: - data_set: - target_column: ['renewed_to_ev'] - problem_type: c…"
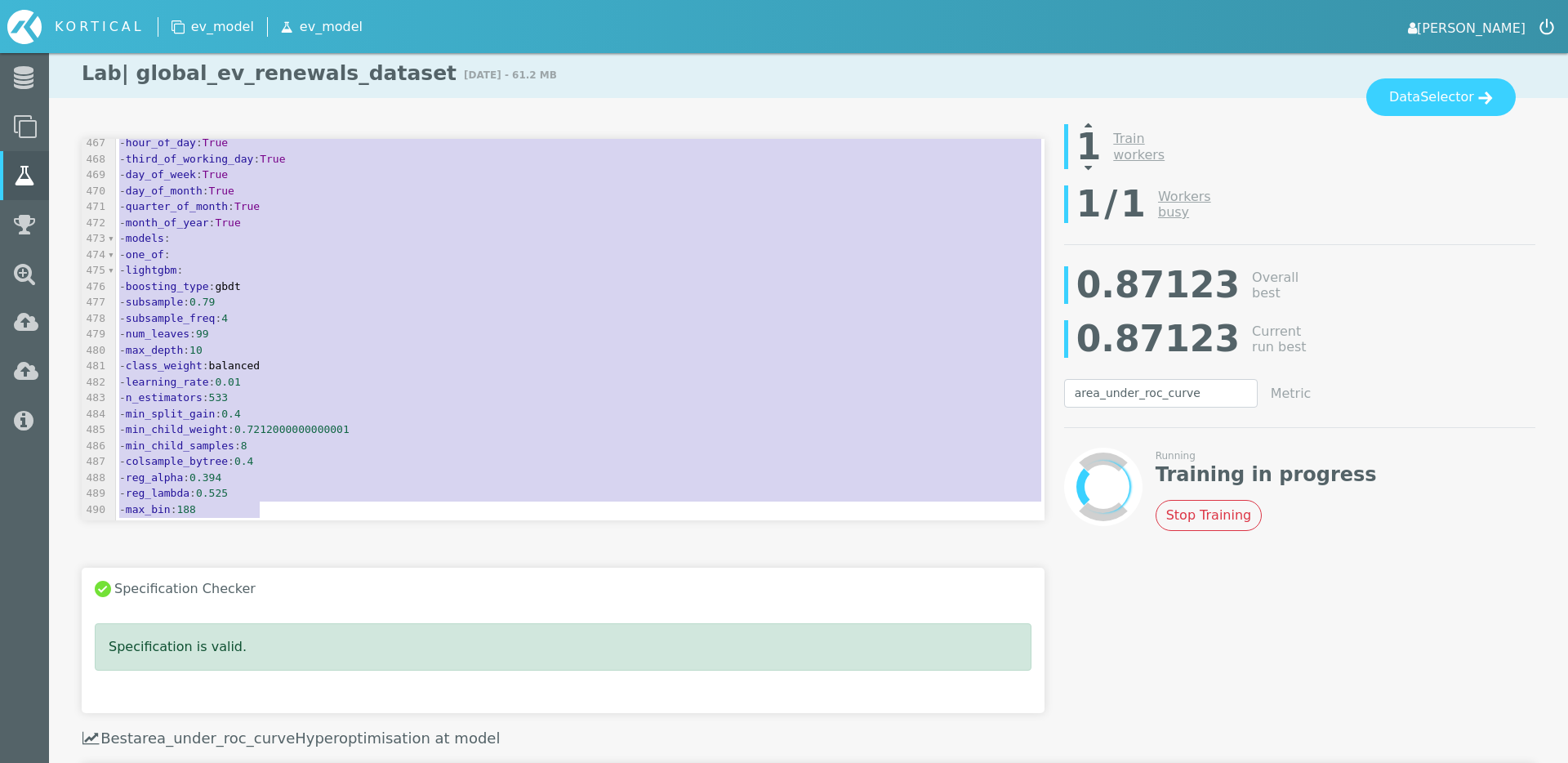
scroll to position [7428, 0]
click at [782, 596] on h3 "Specification Checker" at bounding box center [562, 588] width 937 height 16
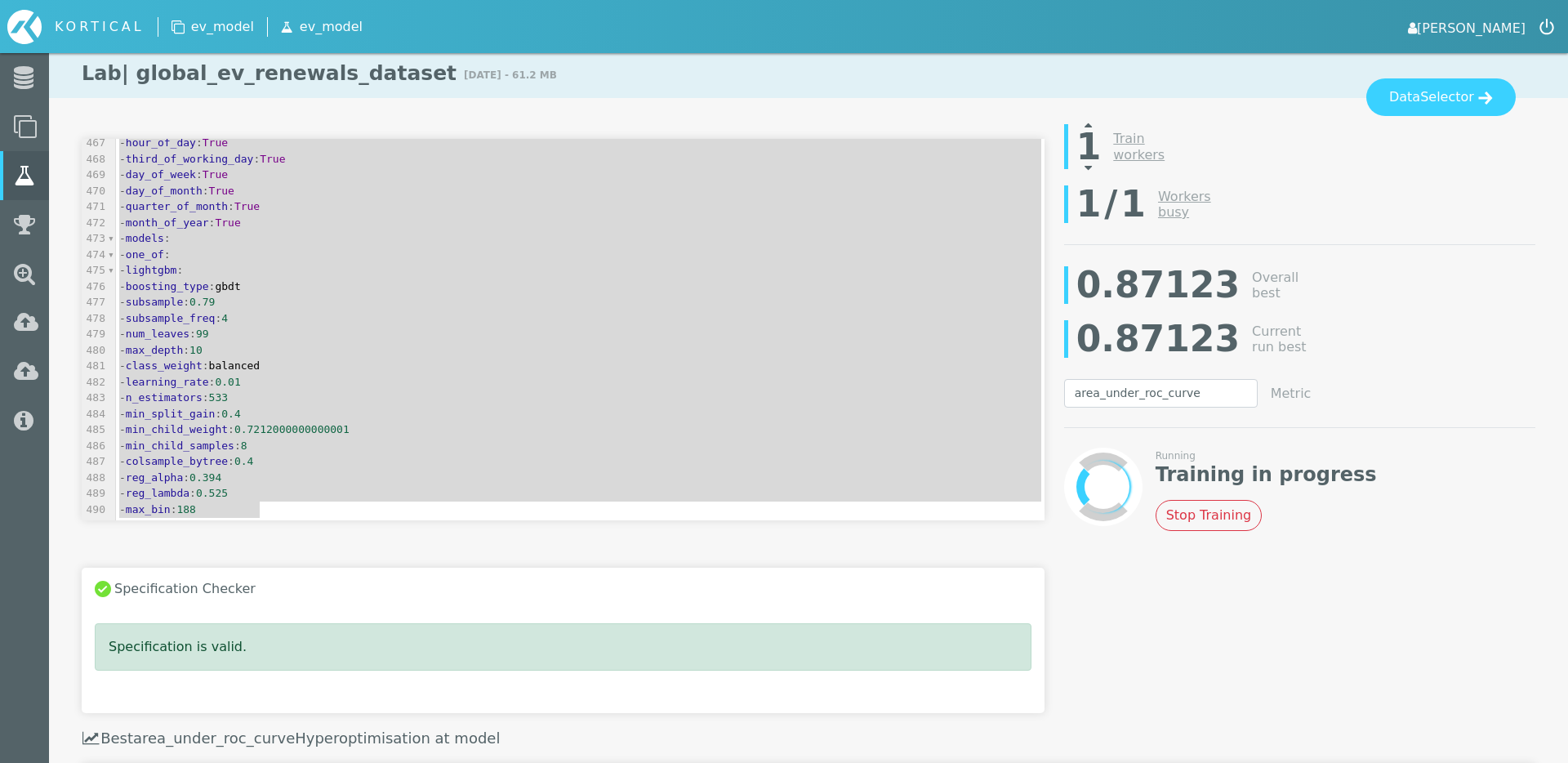
scroll to position [7418, 0]
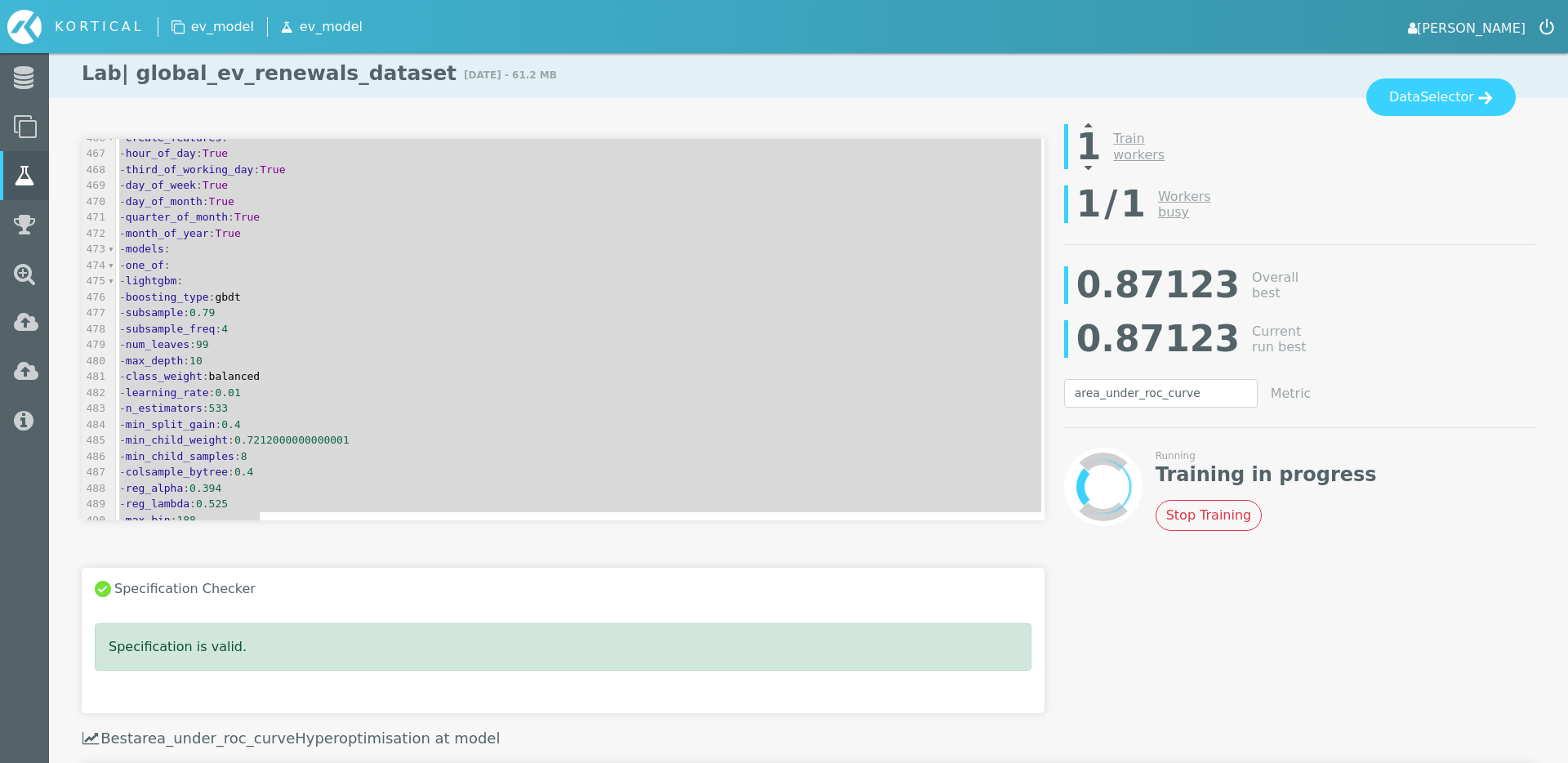
click at [1410, 116] on div "1 Train workers" at bounding box center [1299, 147] width 472 height 62
click at [1410, 113] on button "Data Selector" at bounding box center [1441, 97] width 149 height 37
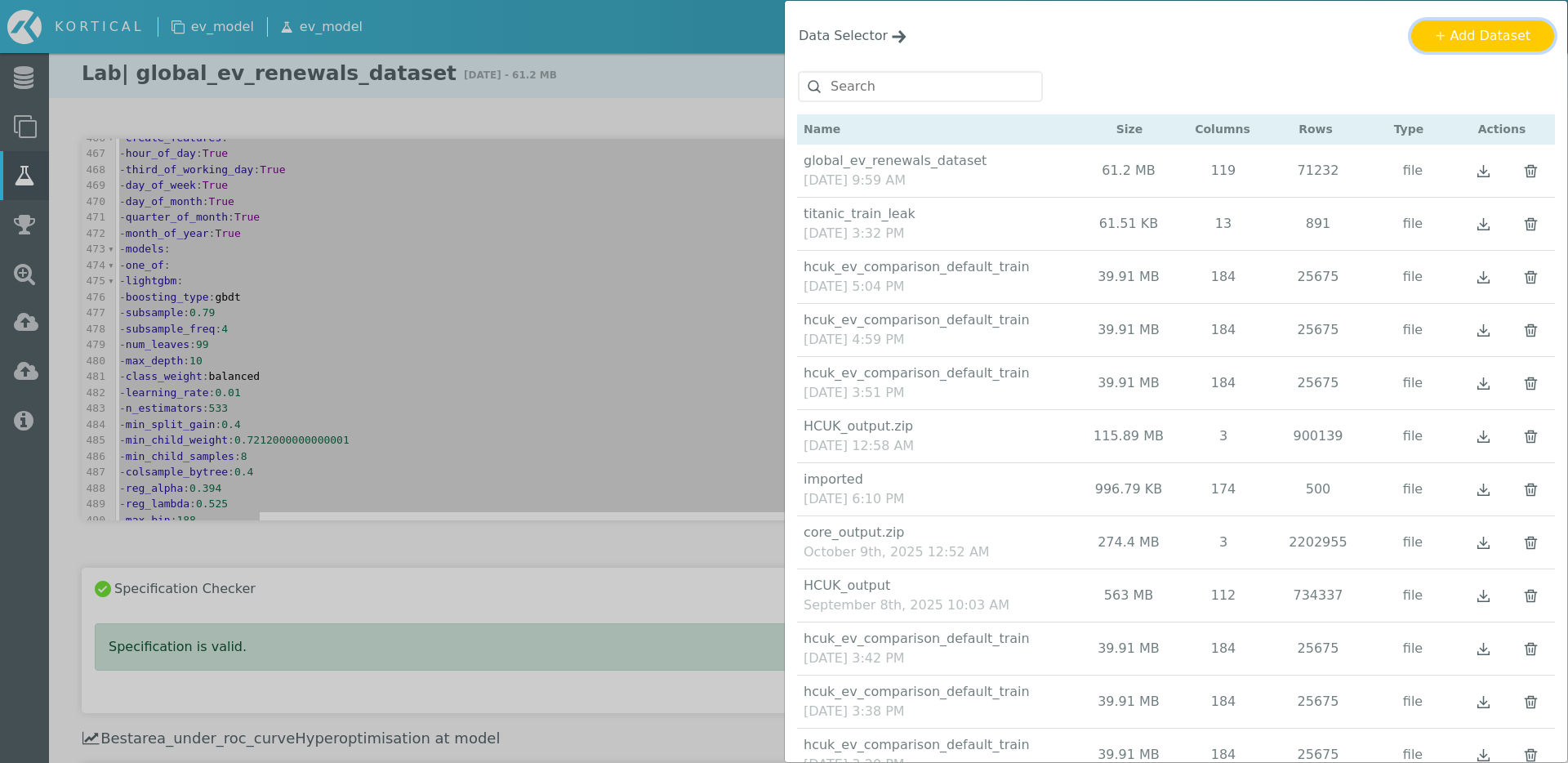
click at [1410, 35] on button "+ Add Dataset" at bounding box center [1482, 35] width 143 height 31
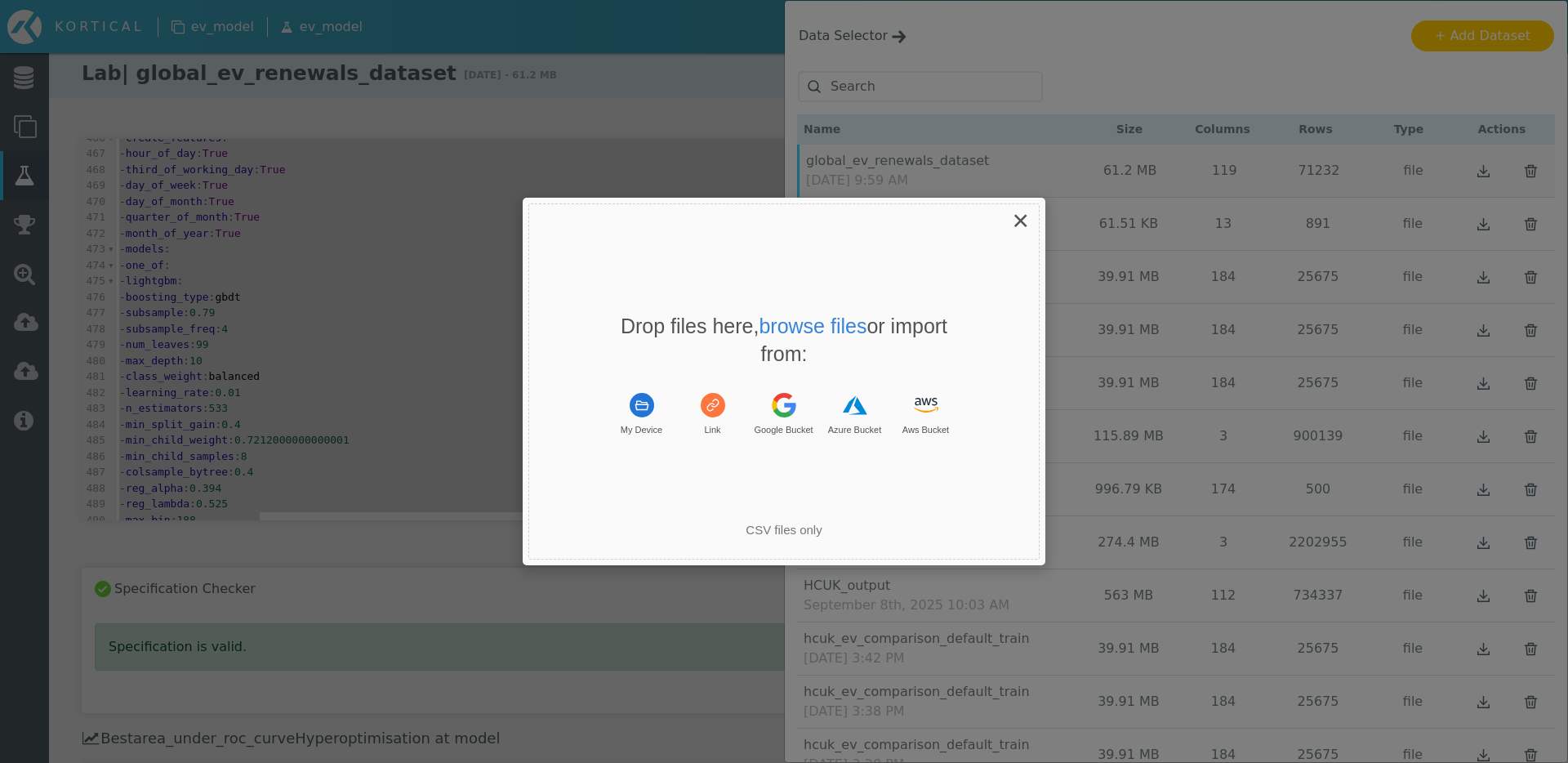
click at [1359, 84] on div "Uppy Dashboard Window (Press escape to close)" at bounding box center [784, 381] width 1568 height 763
click at [638, 401] on rect "Uppy Dashboard Window (Press escape to close)" at bounding box center [642, 405] width 24 height 24
click at [632, 402] on rect "Uppy Dashboard Window (Press escape to close)" at bounding box center [642, 405] width 24 height 24
click at [1026, 217] on span "×" at bounding box center [1020, 220] width 16 height 32
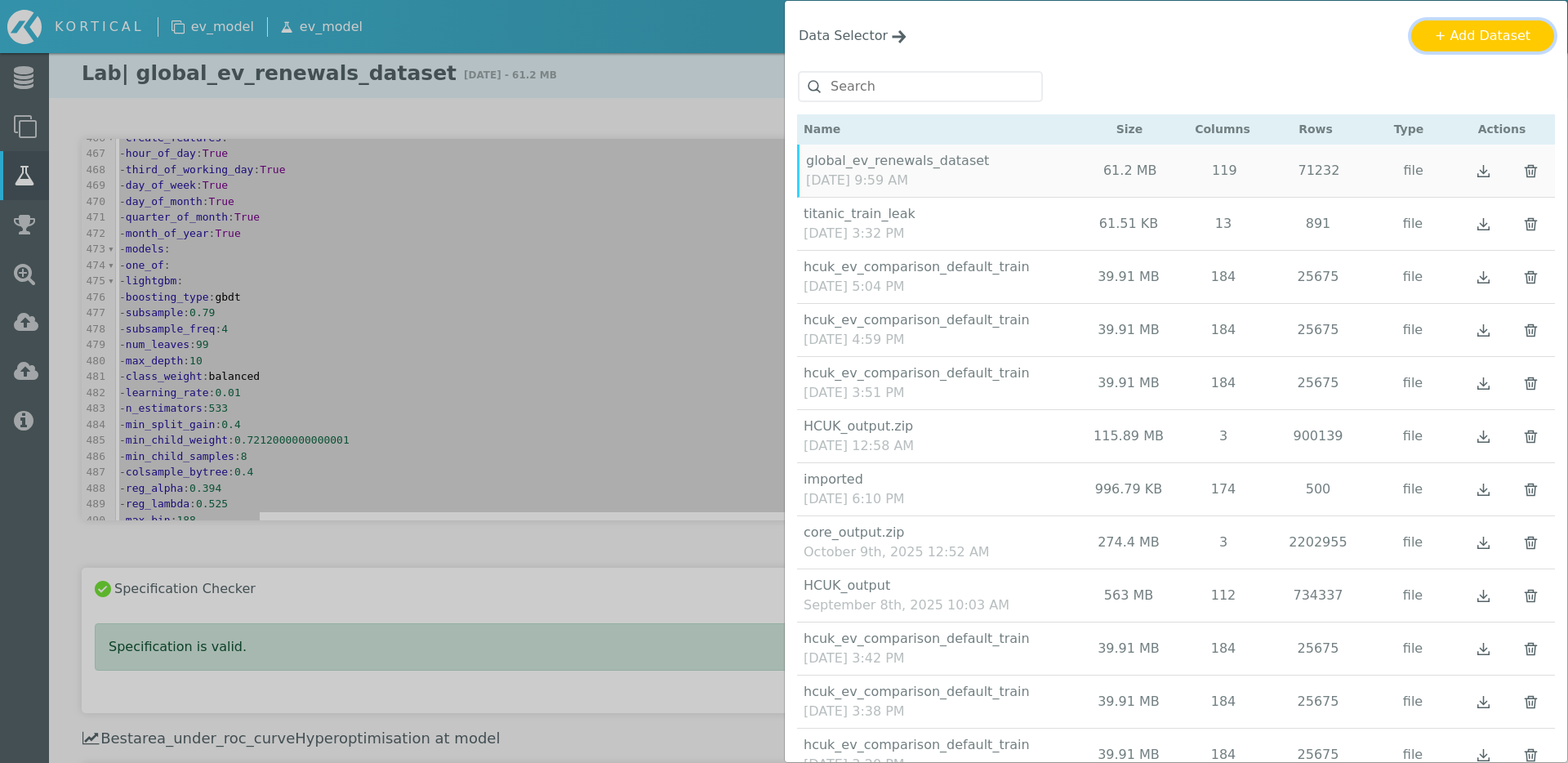
click at [1410, 30] on button "+ Add Dataset" at bounding box center [1482, 35] width 143 height 31
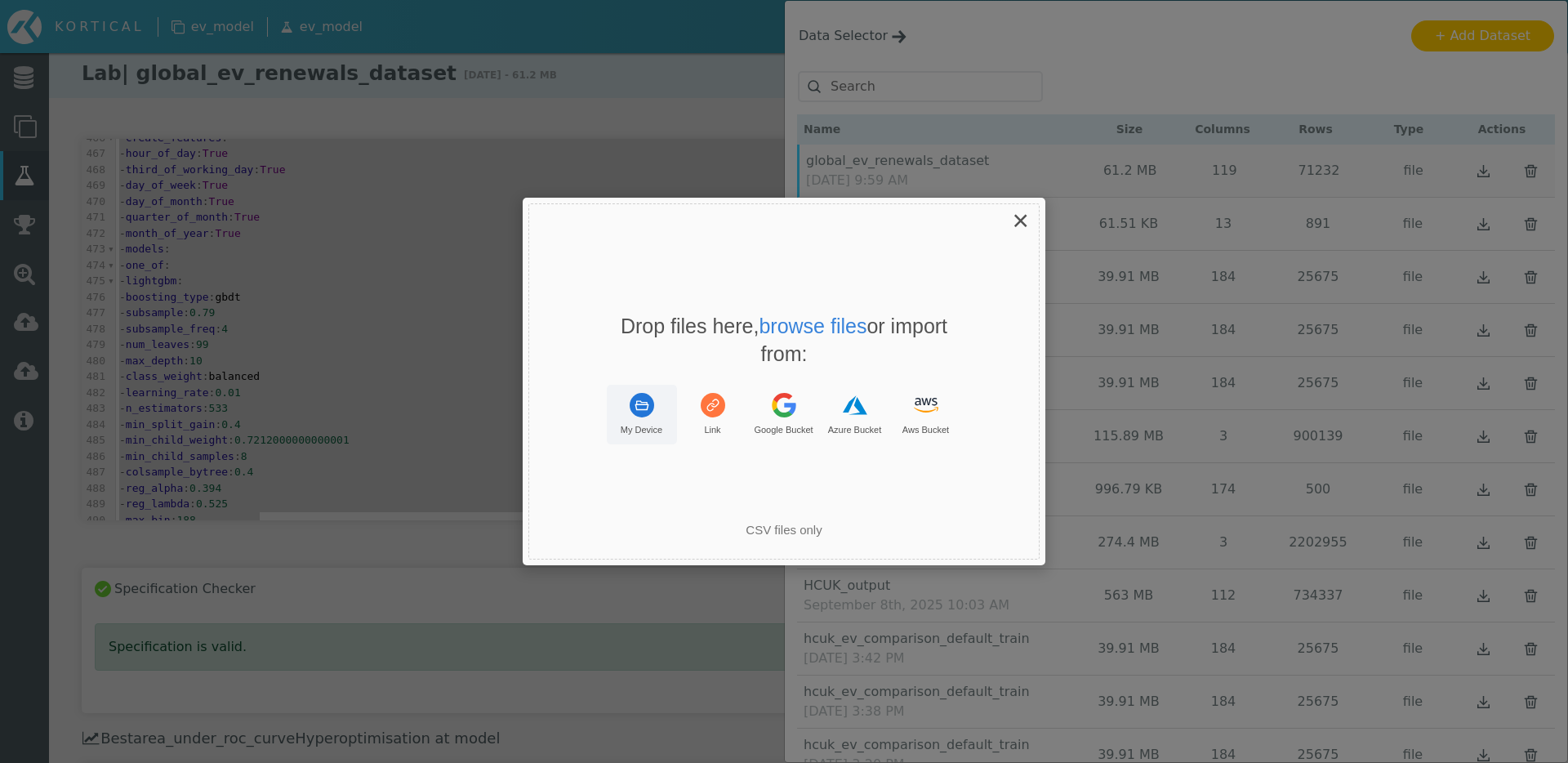
click at [631, 398] on rect "Uppy Dashboard Window (Press escape to close)" at bounding box center [642, 405] width 24 height 24
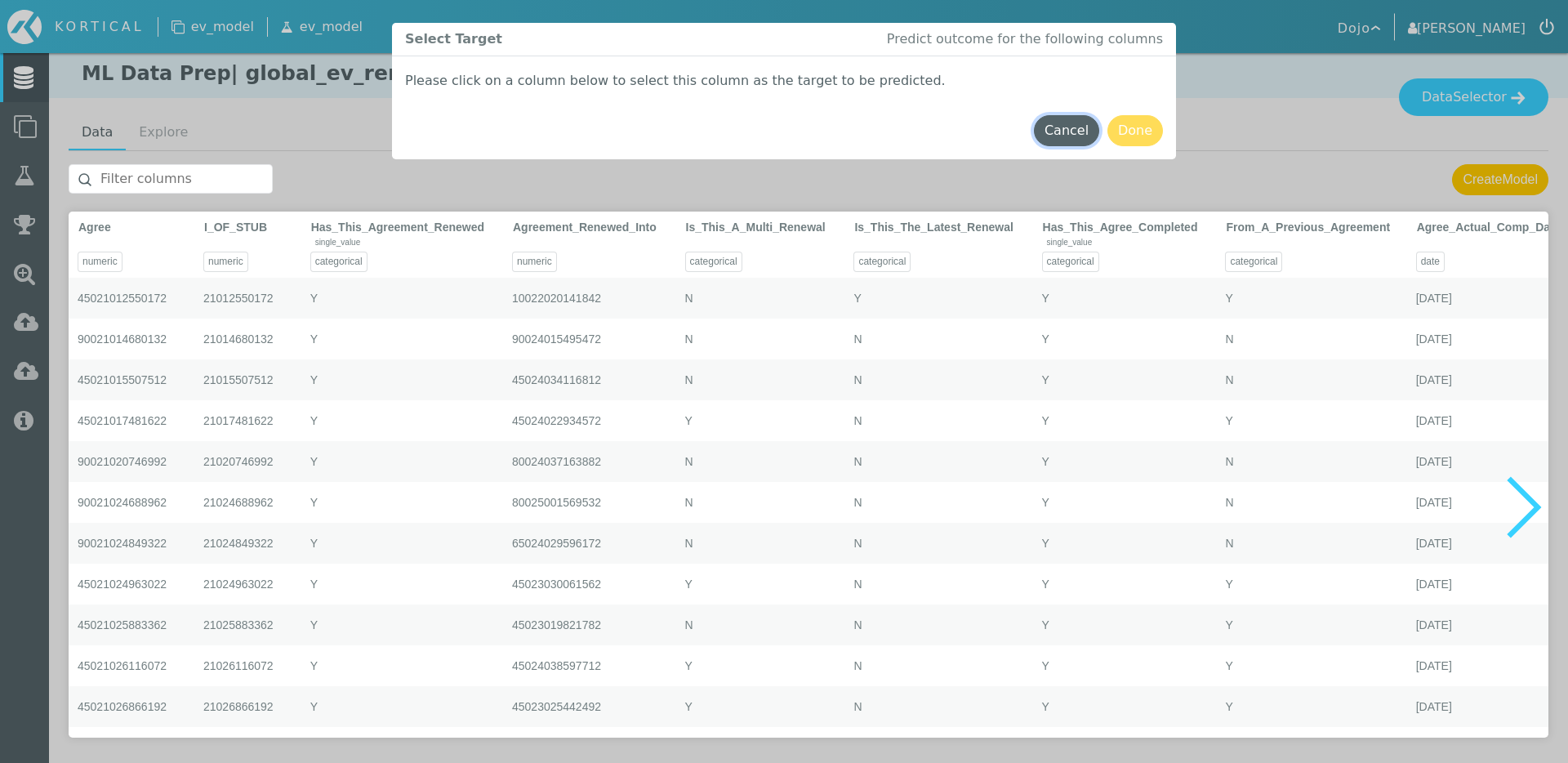
click at [0, 0] on button "Cancel" at bounding box center [0, 0] width 0 height 0
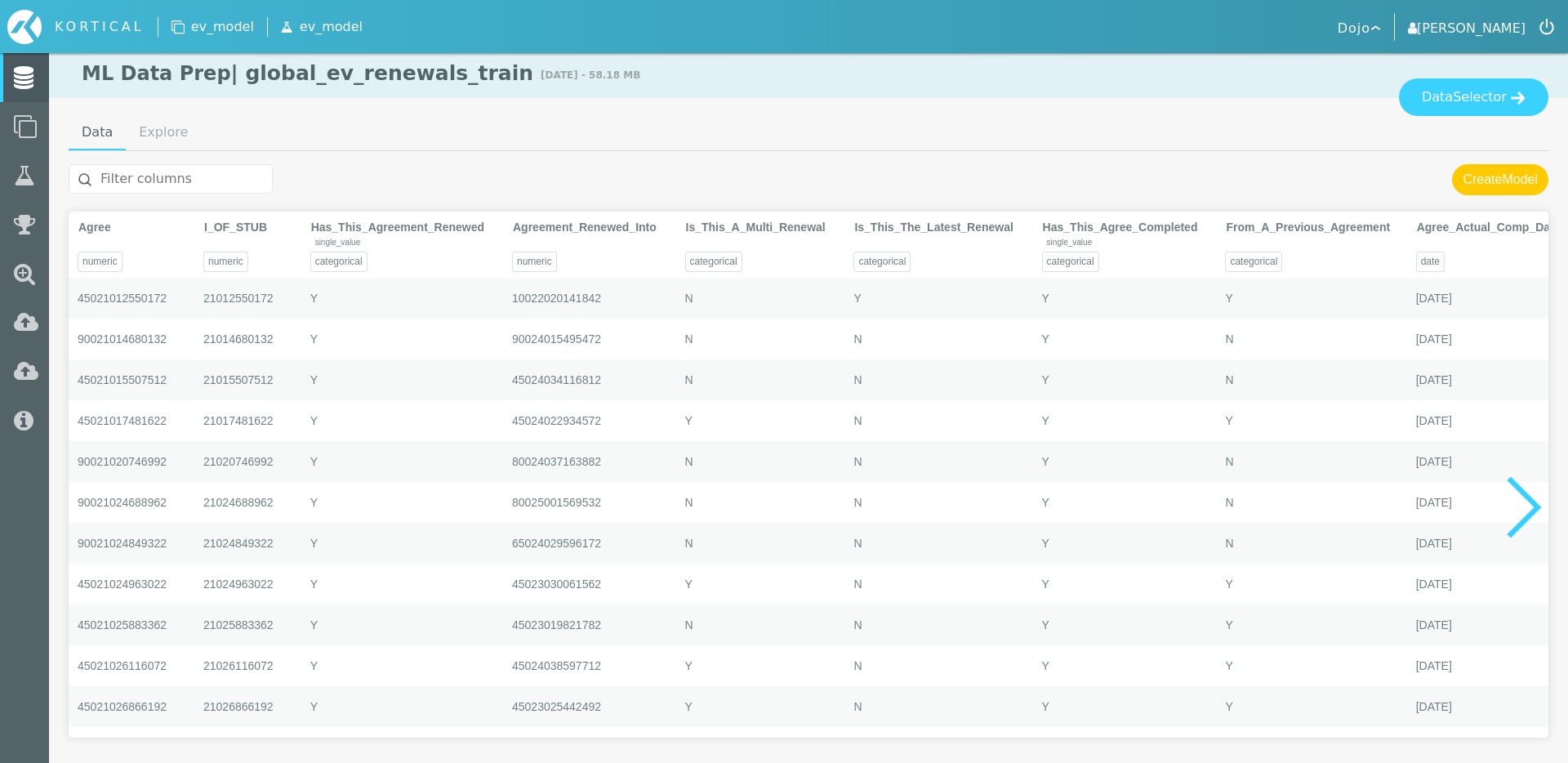
click at [184, 186] on input "text" at bounding box center [170, 178] width 205 height 29
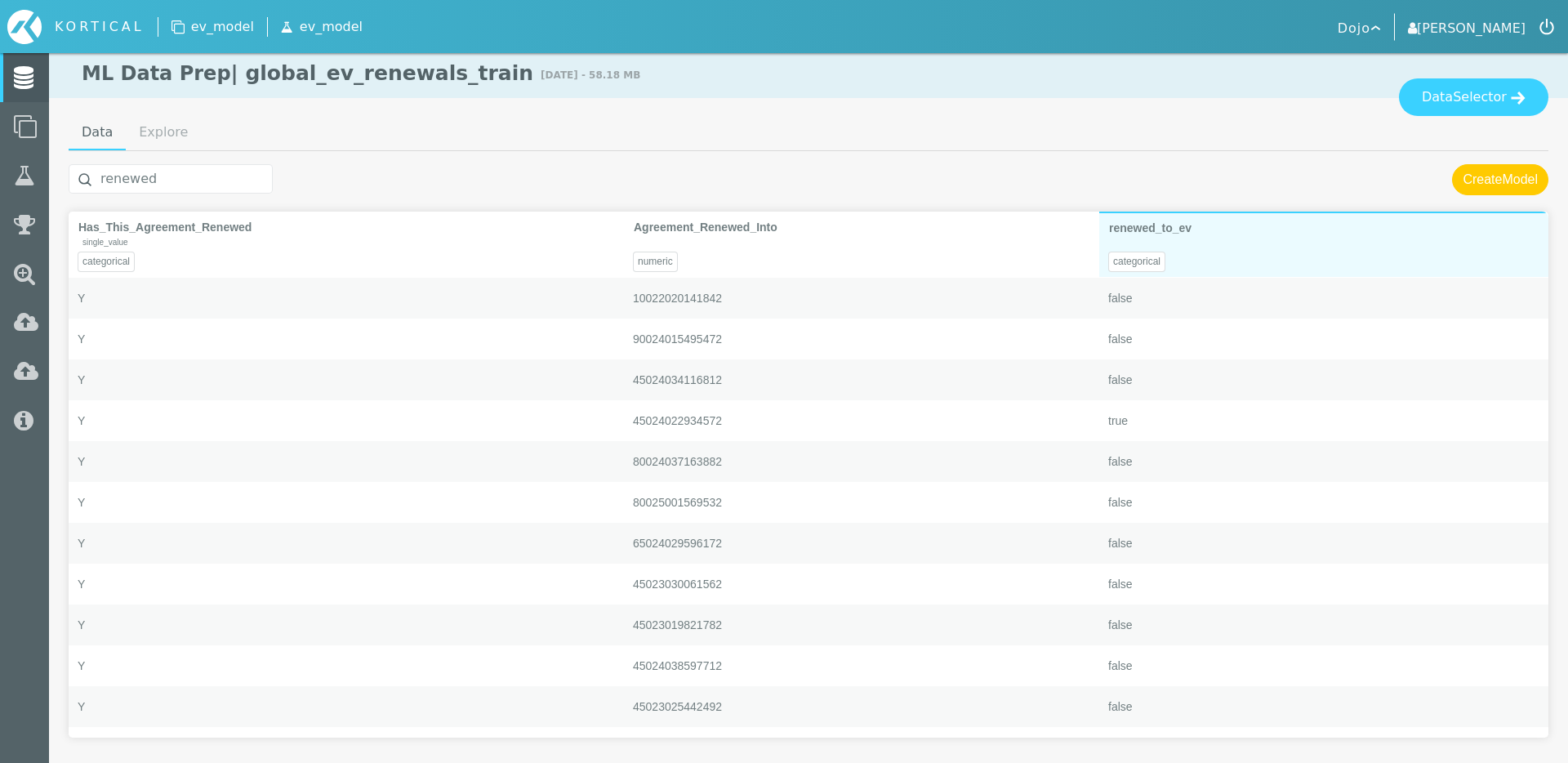
type input "renewed"
click at [1283, 237] on div "categorical" at bounding box center [1323, 257] width 449 height 41
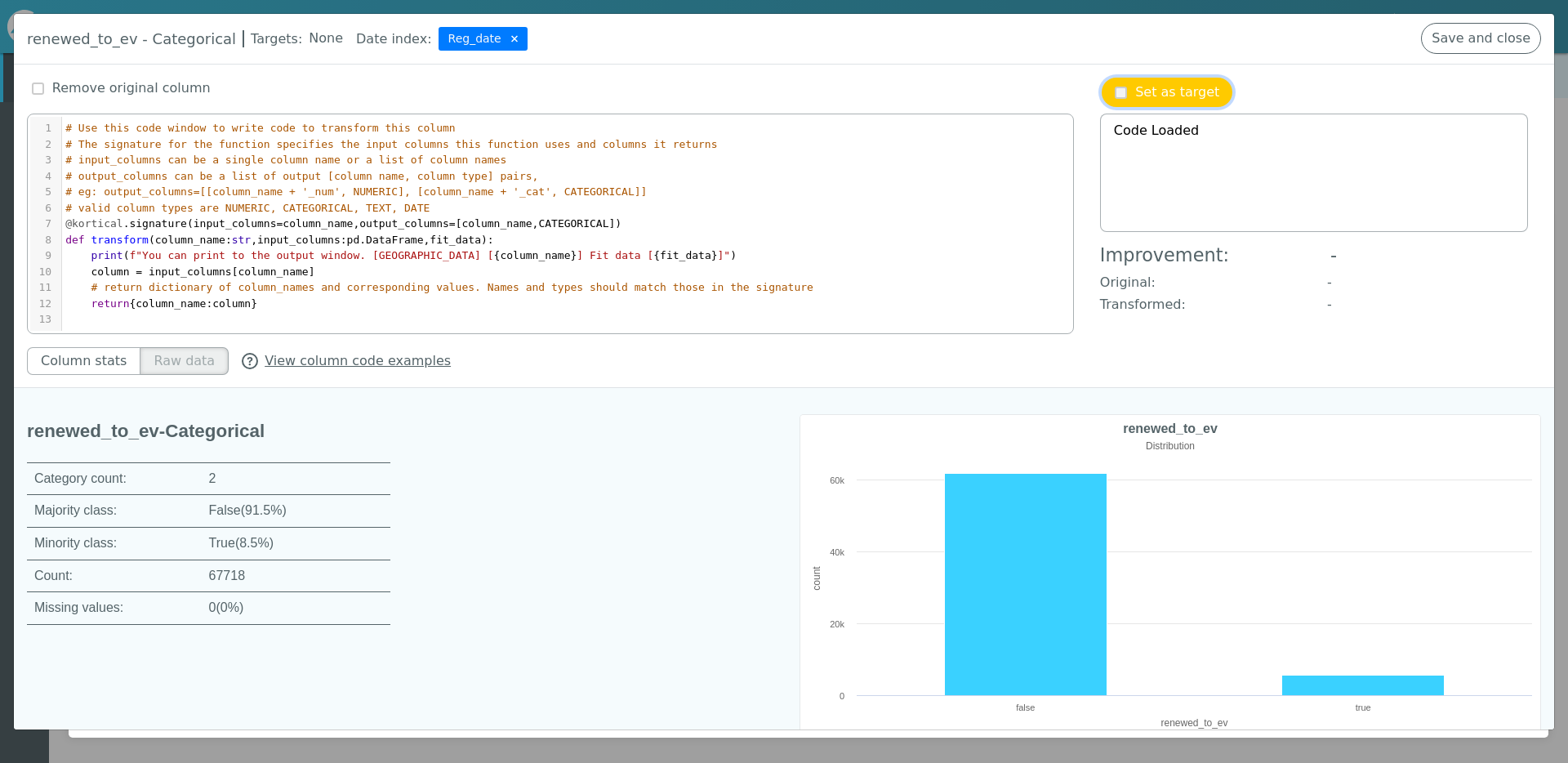
click at [0, 0] on p "Set as target" at bounding box center [0, 0] width 0 height 0
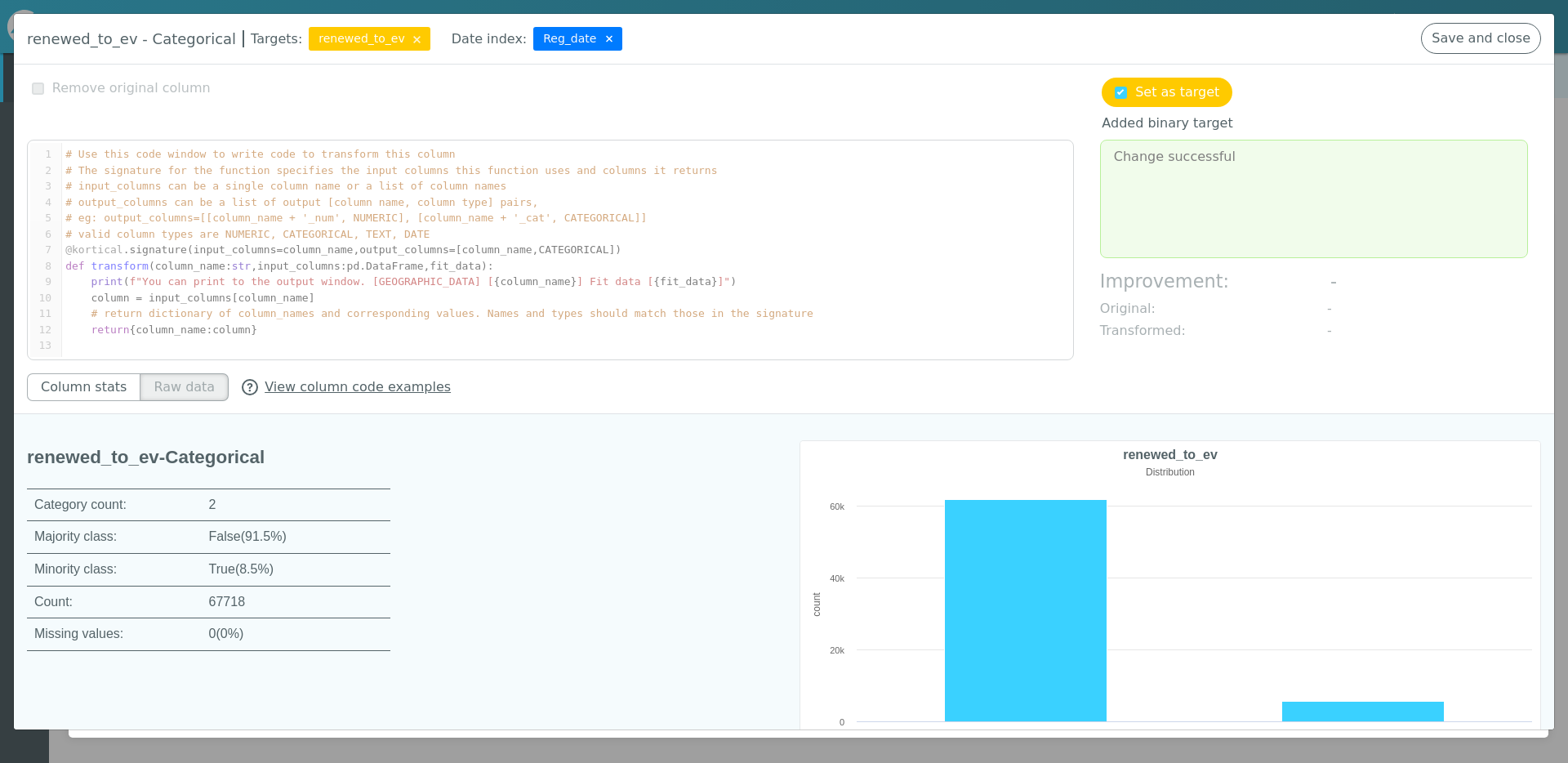
click at [0, 0] on img at bounding box center [0, 0] width 0 height 0
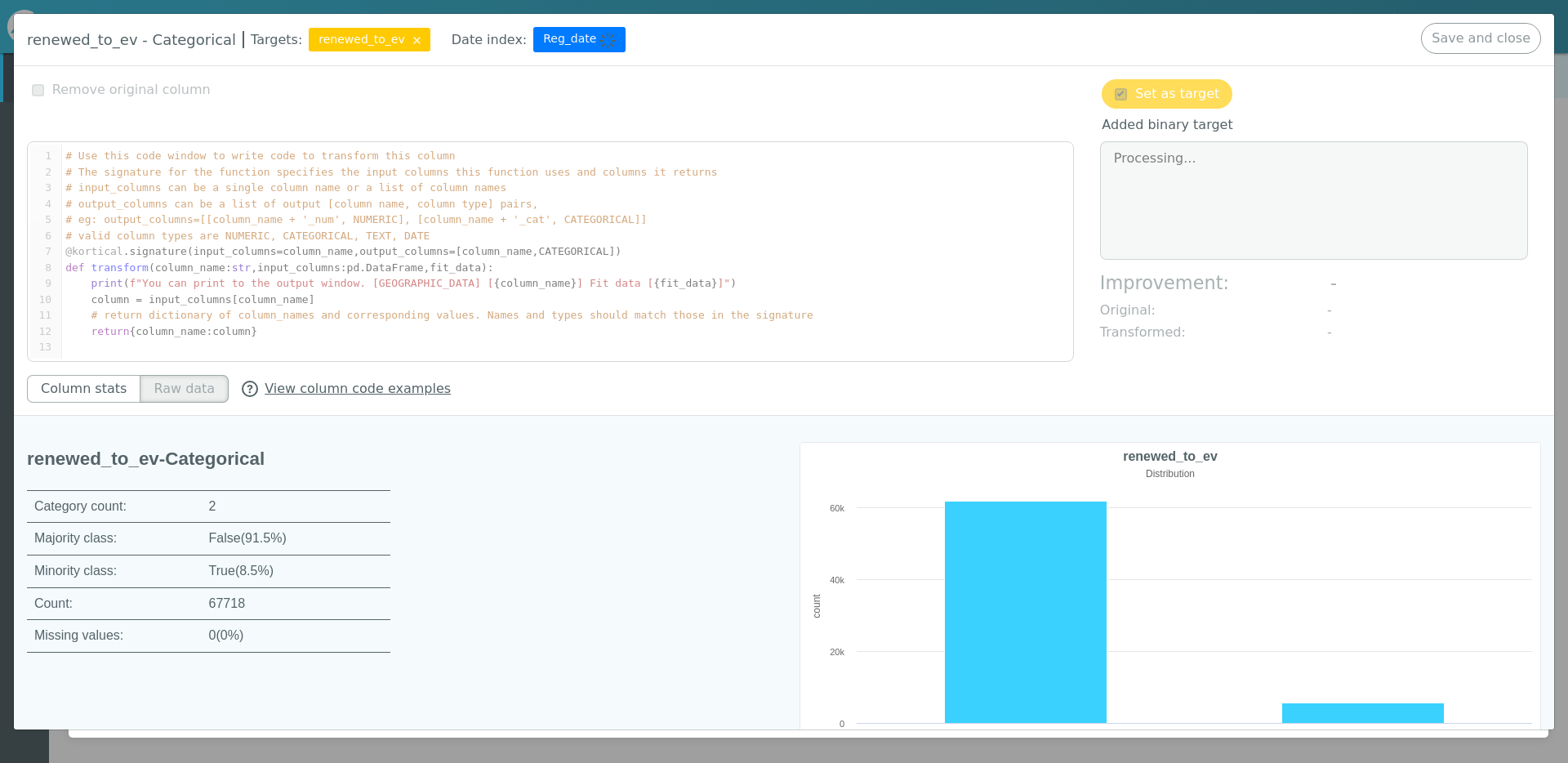
type textarea "Change successful"
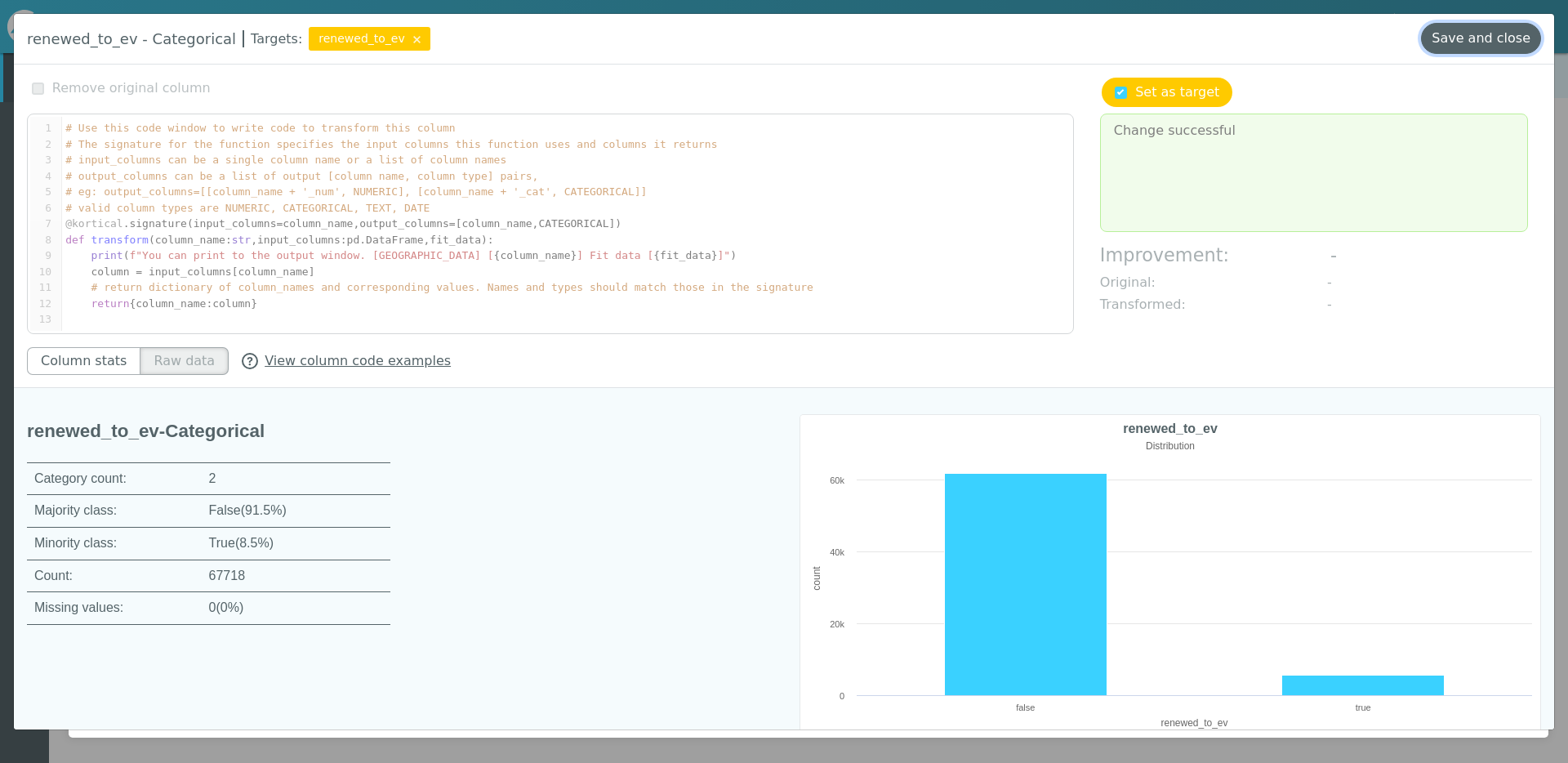
click at [0, 0] on button "Save and close" at bounding box center [0, 0] width 0 height 0
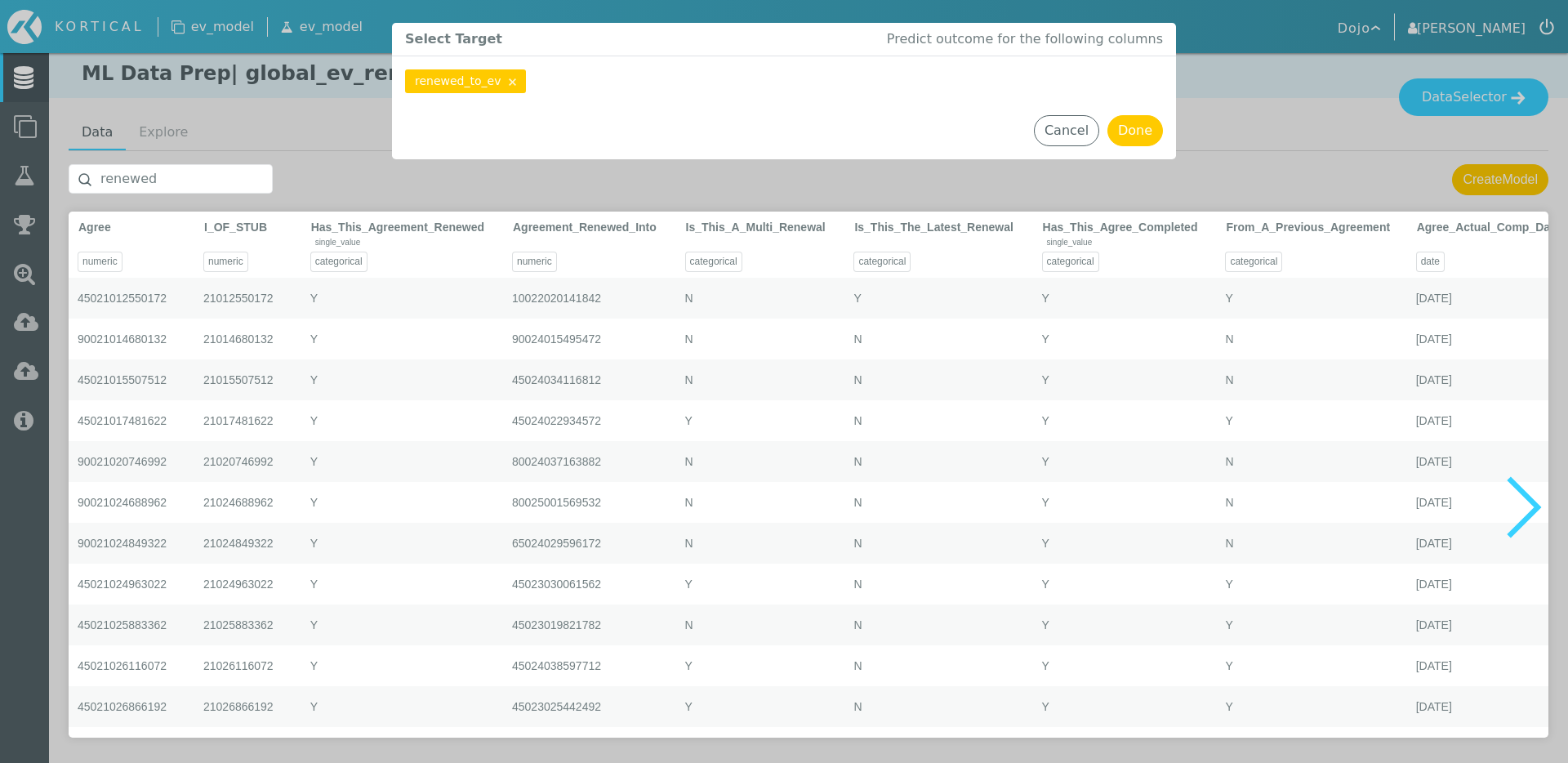
click at [218, 169] on input "renewed" at bounding box center [170, 178] width 205 height 29
click at [165, 188] on input "renewed" at bounding box center [170, 178] width 205 height 29
click at [136, 181] on input "renewed" at bounding box center [170, 178] width 205 height 29
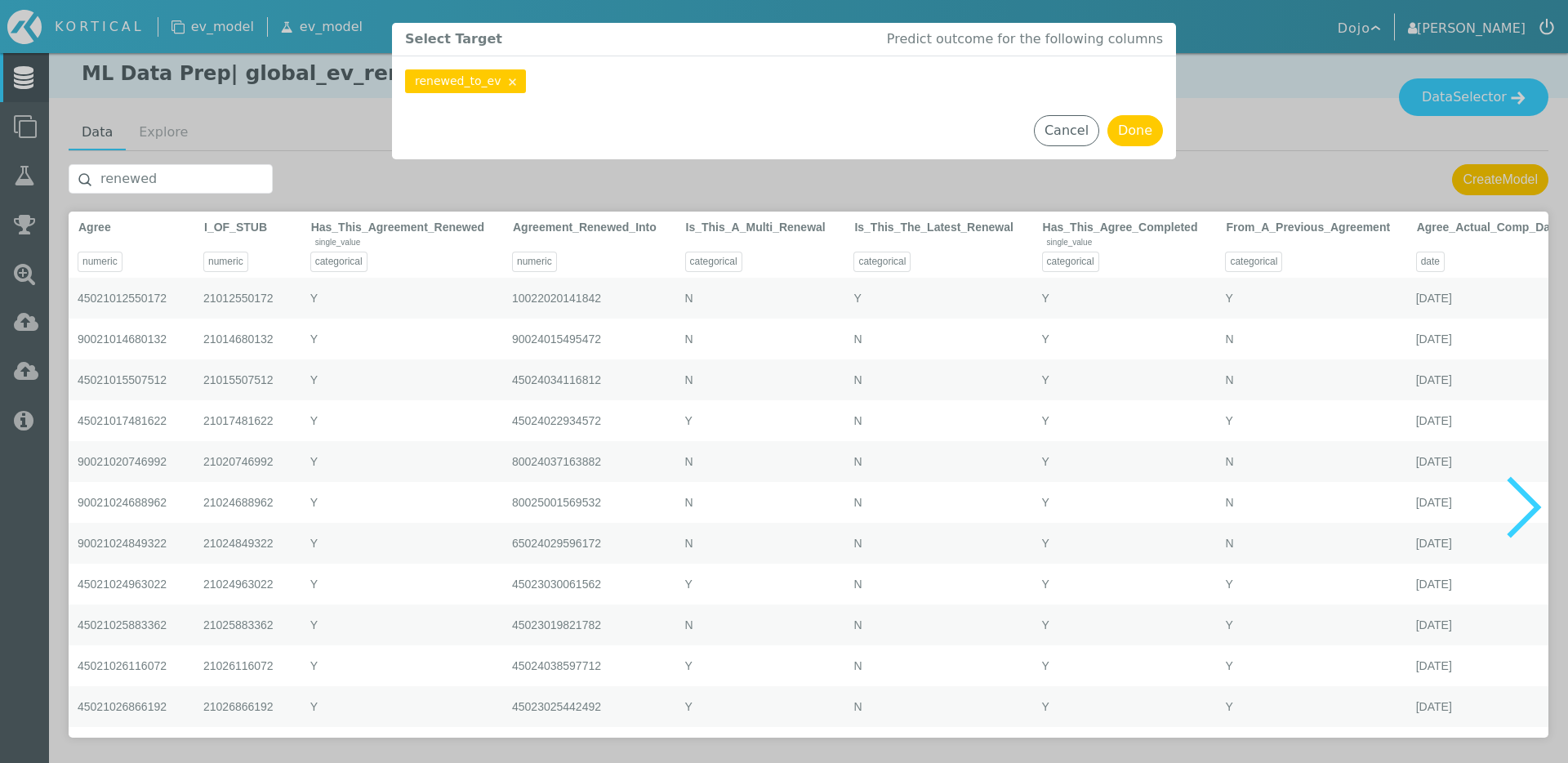
click at [136, 181] on input "renewed" at bounding box center [170, 178] width 205 height 29
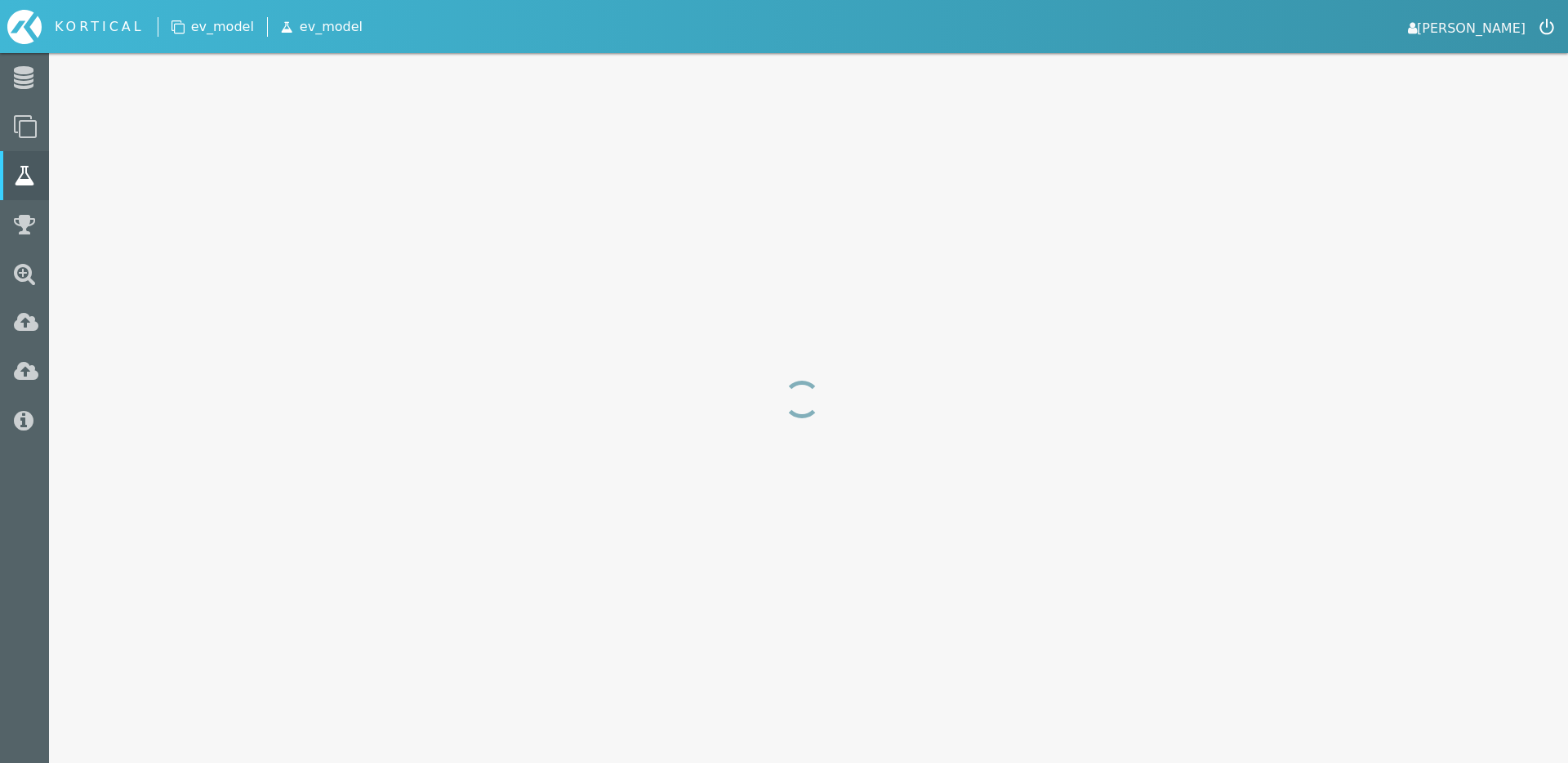
select select "area_under_roc_curve"
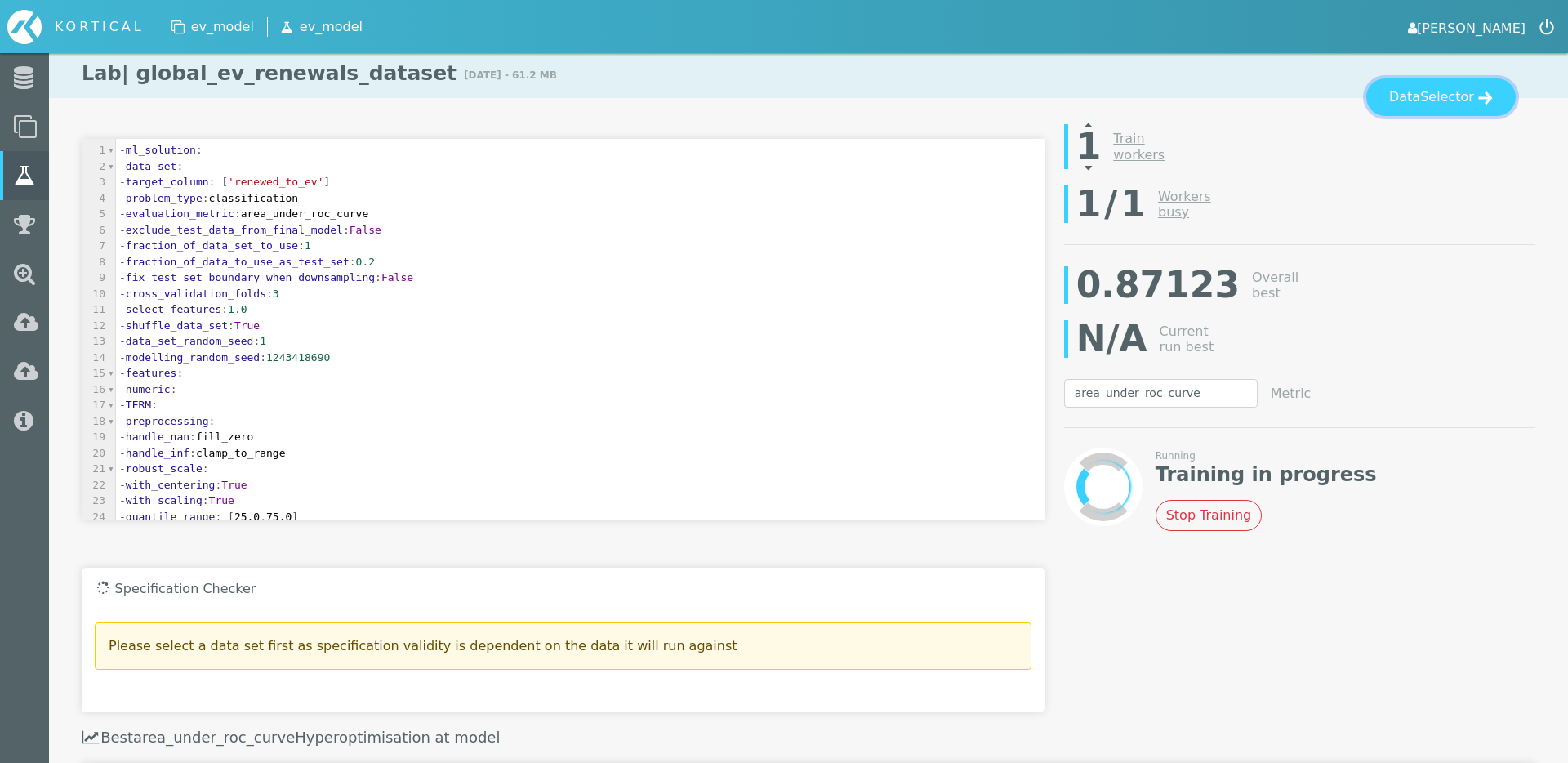
click at [1448, 108] on button "Data Selector" at bounding box center [1441, 97] width 149 height 37
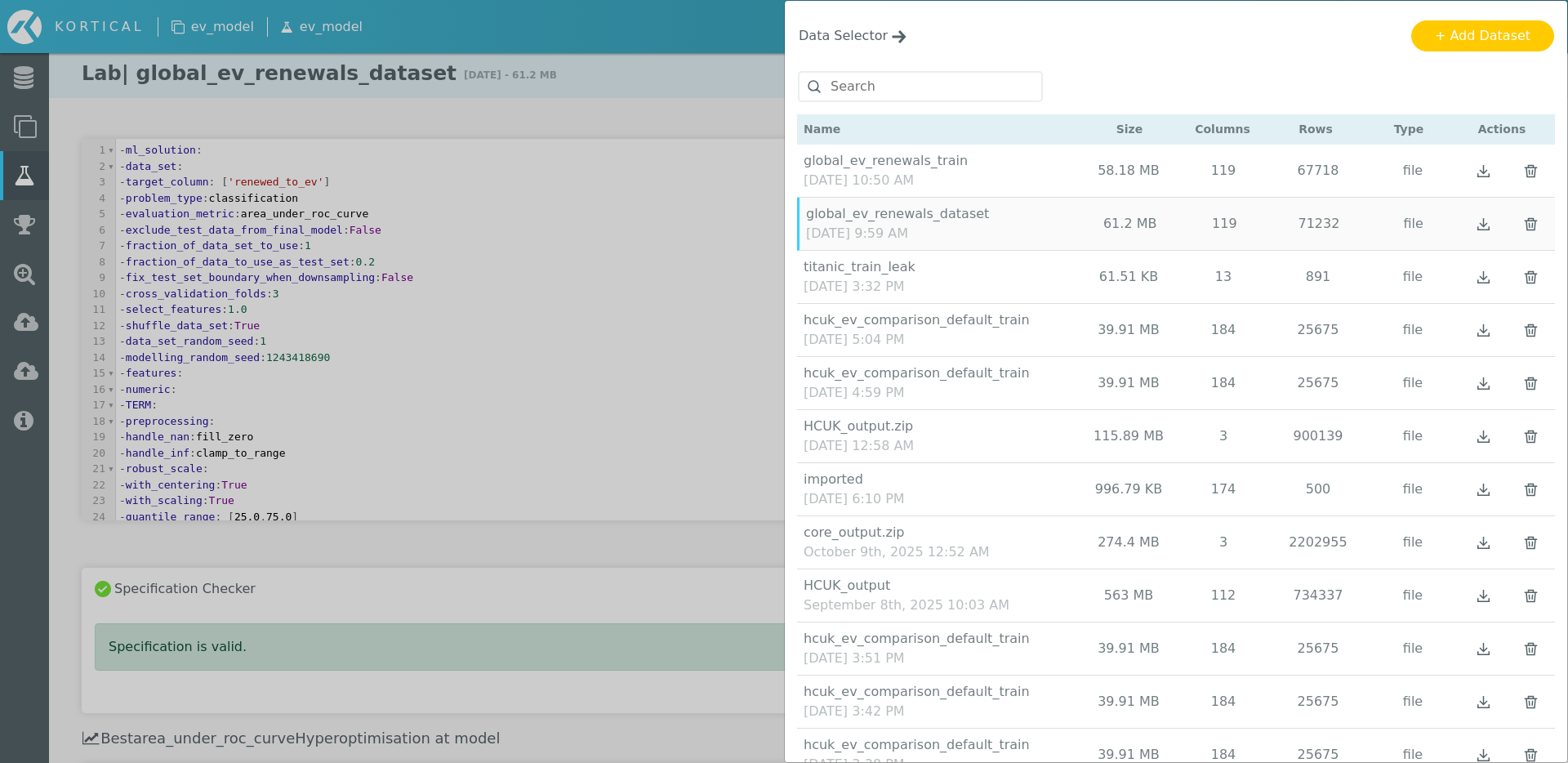
click at [1016, 174] on div "global_ev_renewals_train [DATE] 10:50 AM 58.18 MB 119 67718 file" at bounding box center [1177, 171] width 758 height 53
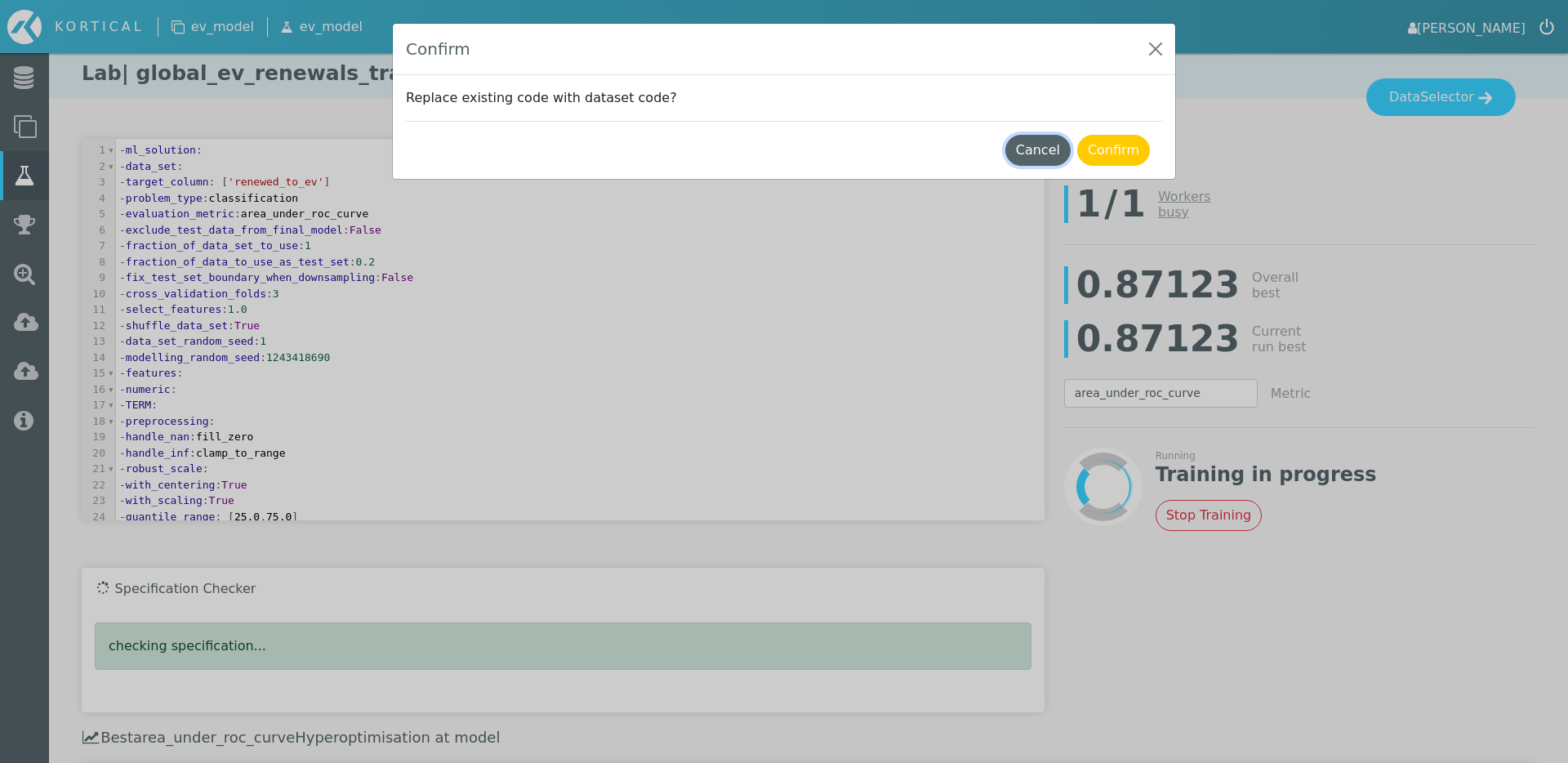
click at [1037, 147] on button "Cancel" at bounding box center [1038, 149] width 65 height 31
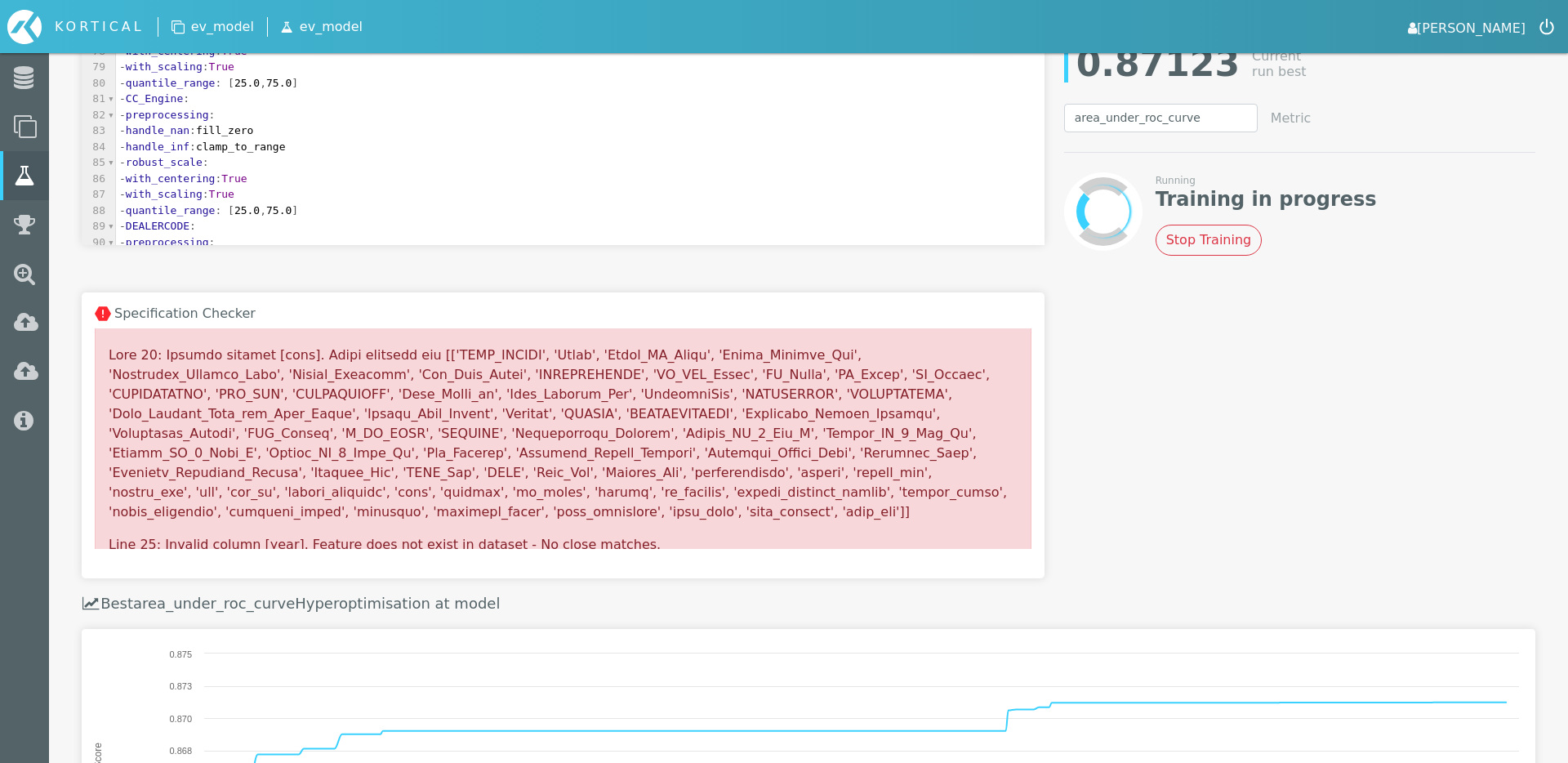
scroll to position [60, 0]
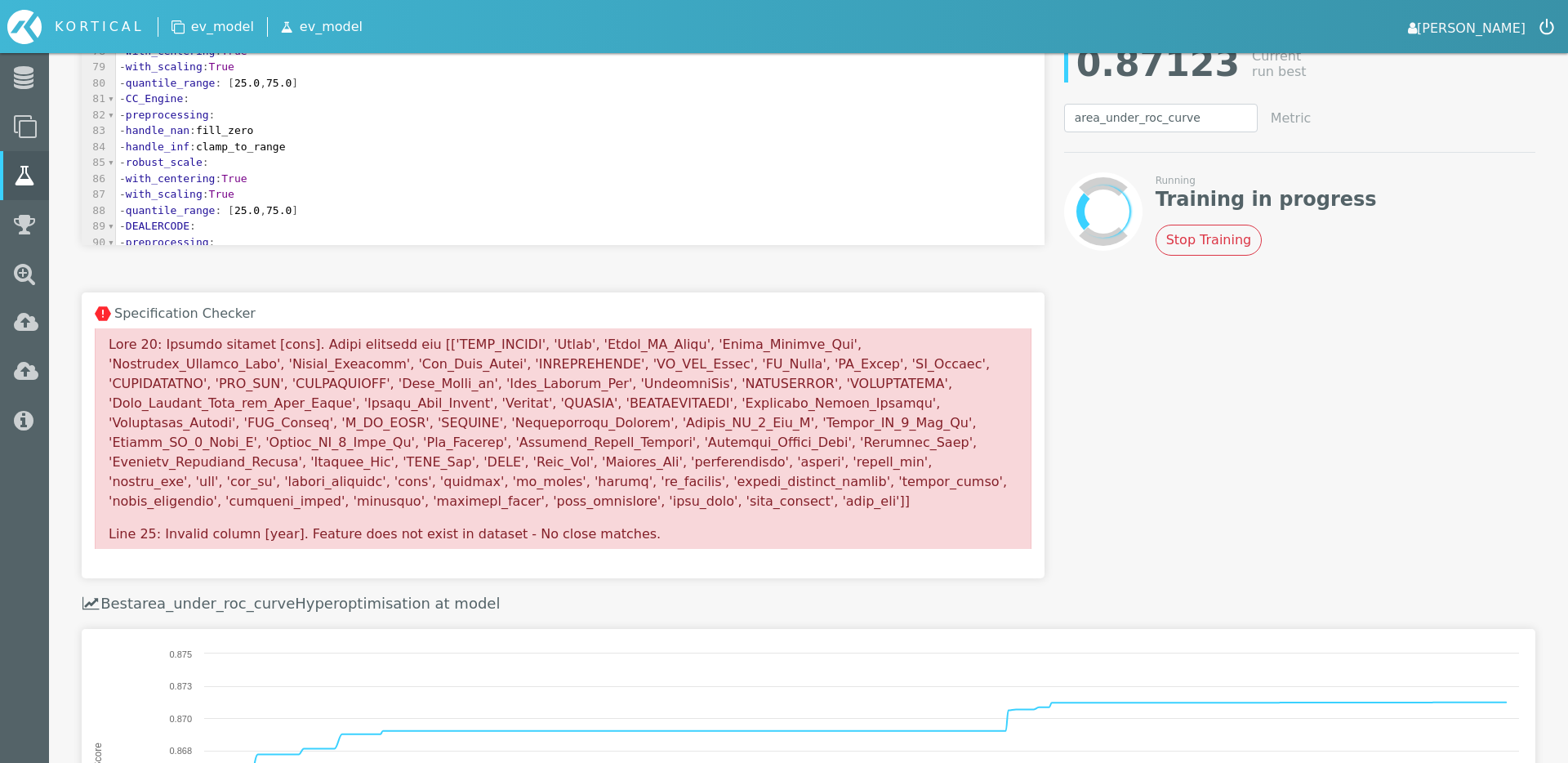
click at [517, 160] on pre "- robust_scale :" at bounding box center [580, 162] width 928 height 16
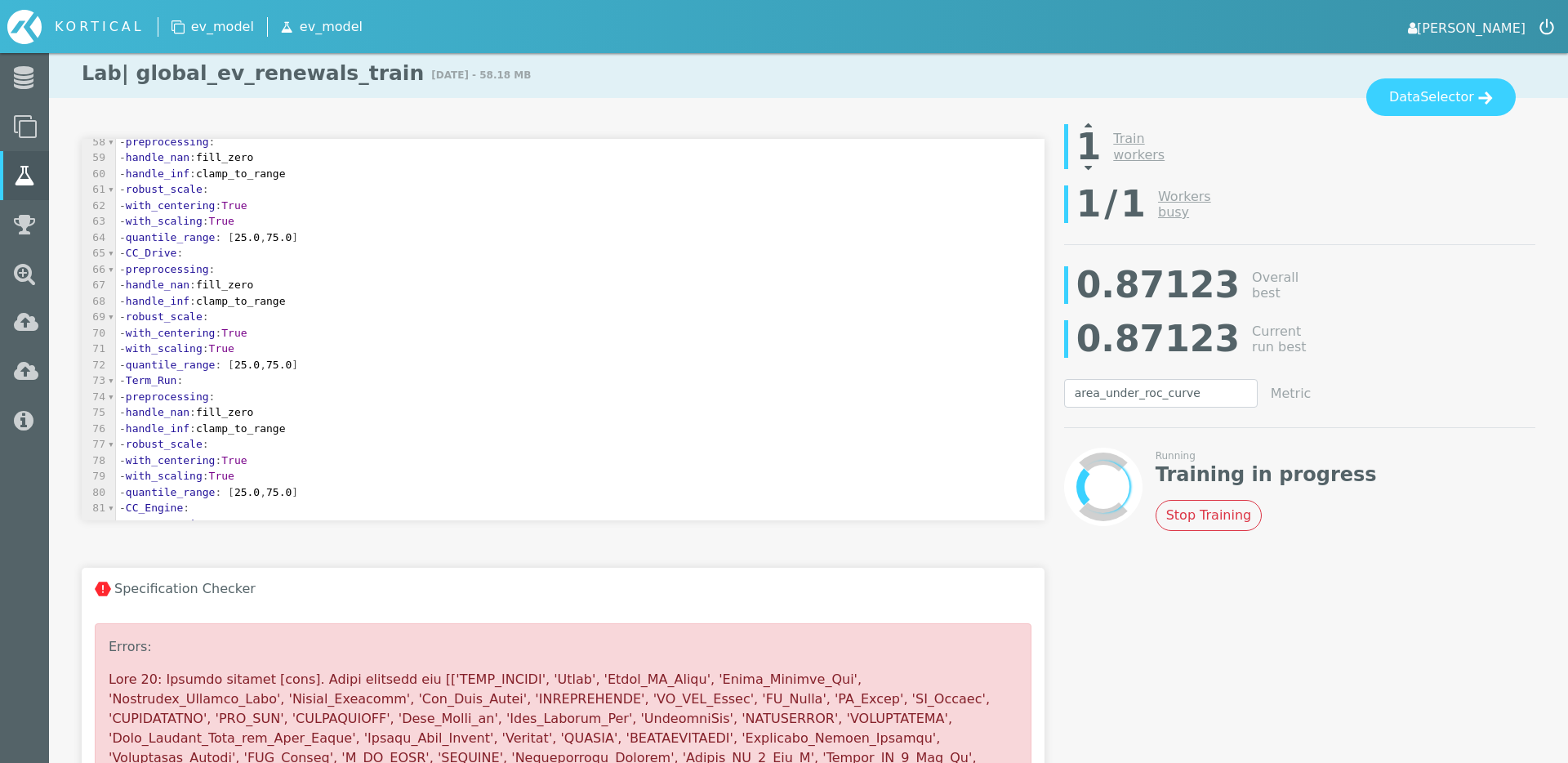
scroll to position [916, 0]
click at [522, 290] on pre "- handle_nan : fill_zero" at bounding box center [580, 284] width 928 height 16
type input "year"
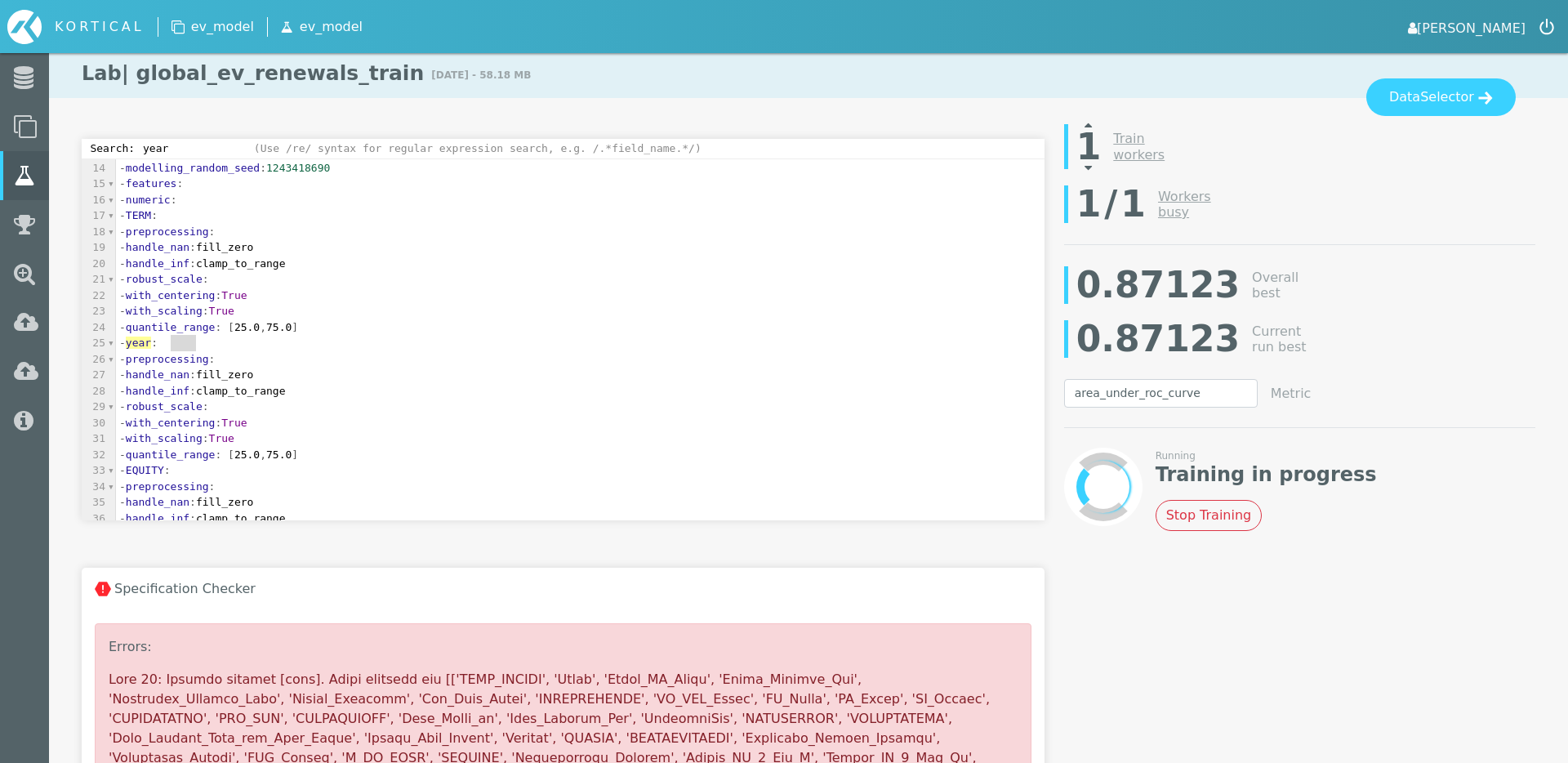
scroll to position [185, 0]
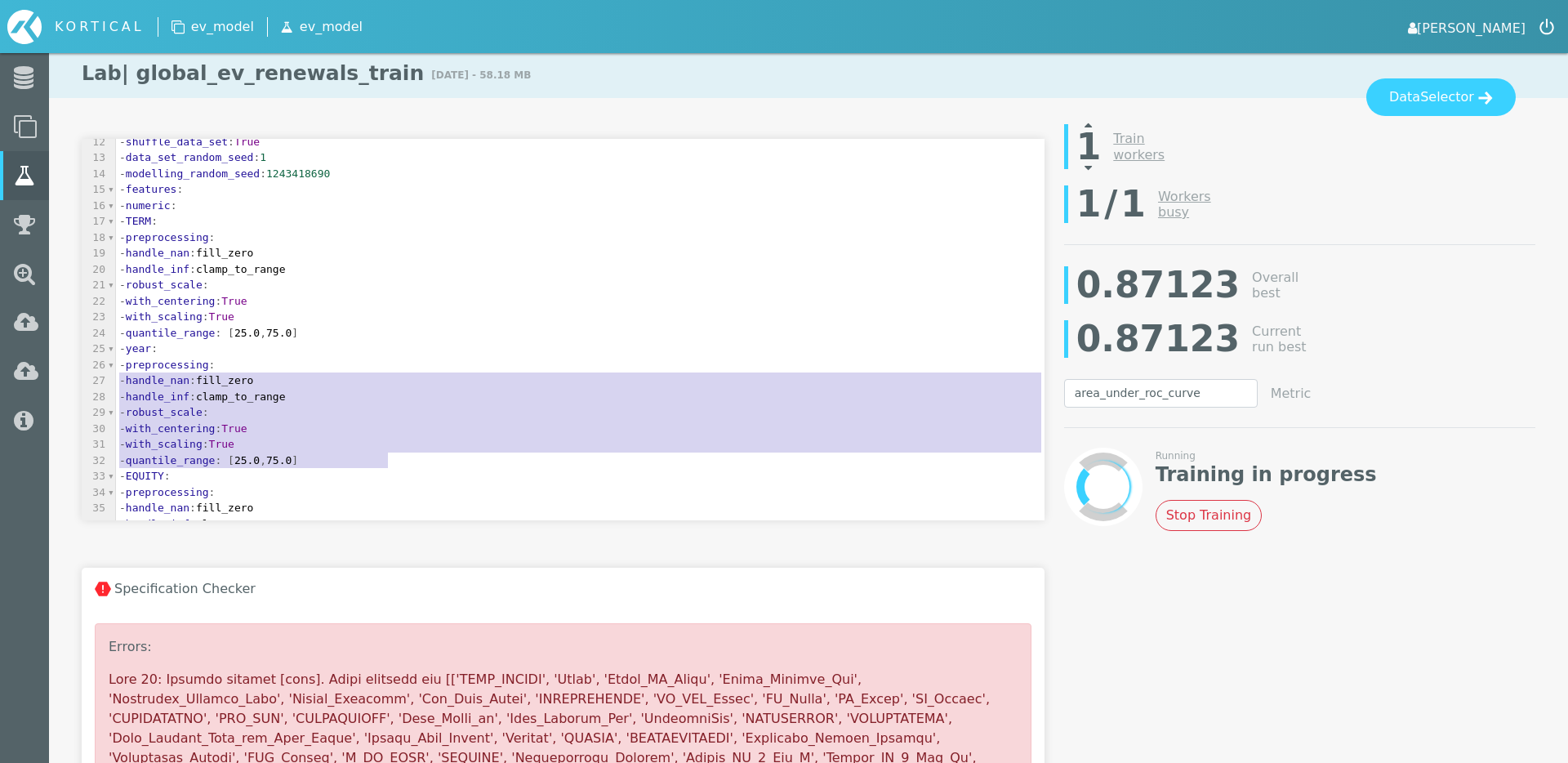
type textarea "- year: - preprocessing: - handle_nan: fill_zero - handle_inf: clamp_to_range -…"
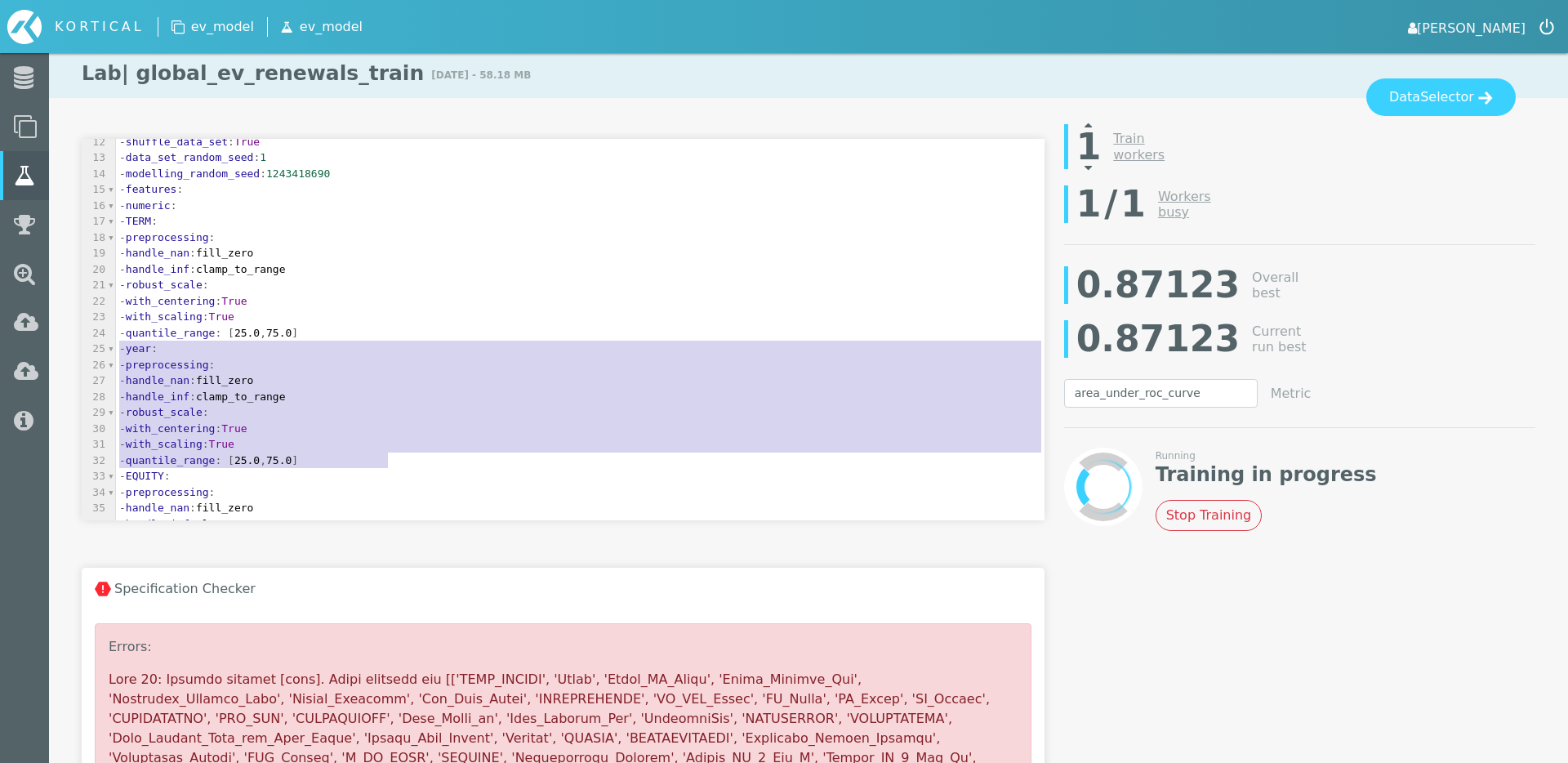
drag, startPoint x: 410, startPoint y: 459, endPoint x: 91, endPoint y: 346, distance: 338.4
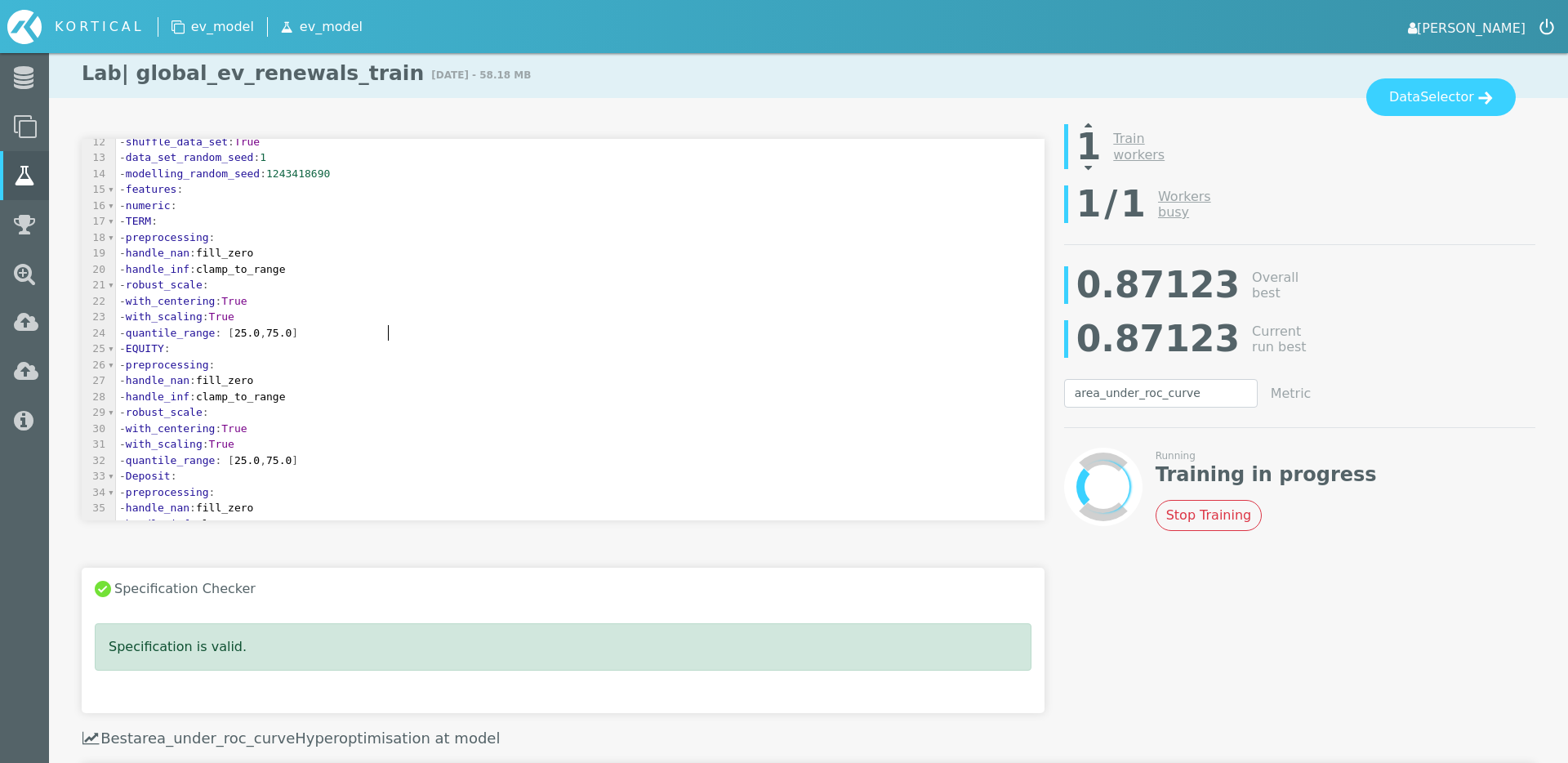
scroll to position [0, 0]
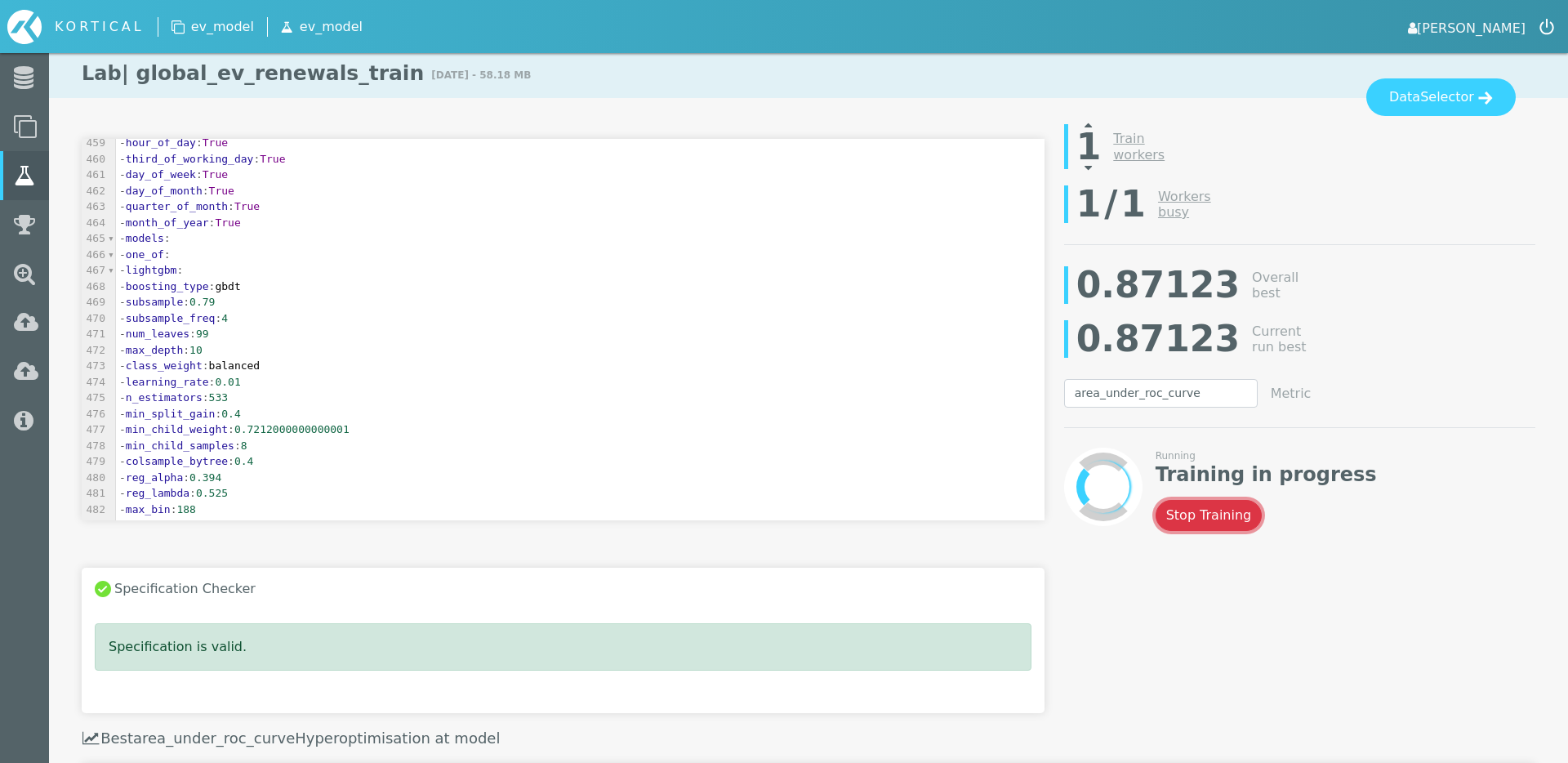
click at [1205, 524] on button "Stop Training" at bounding box center [1208, 515] width 107 height 31
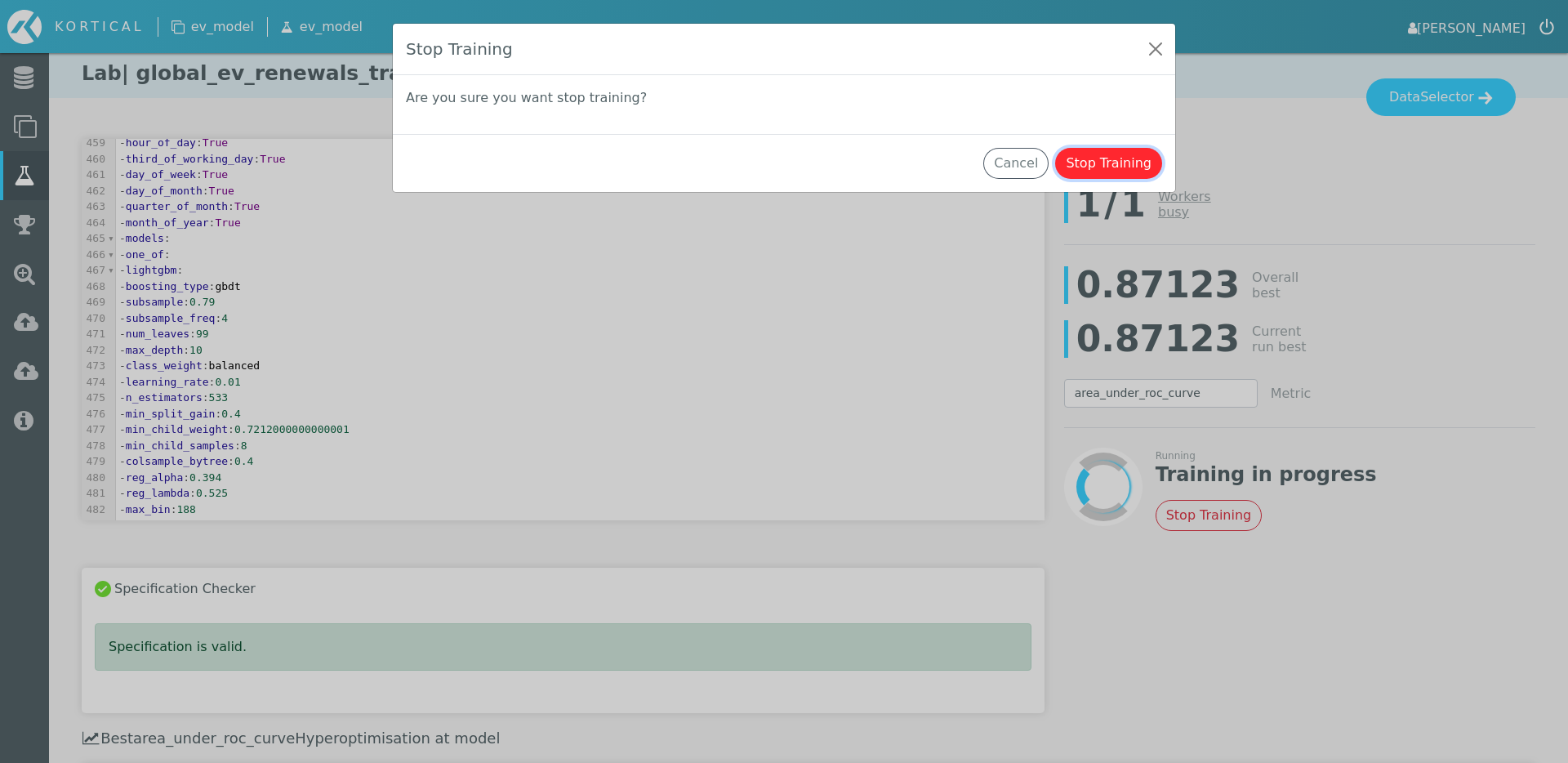
click at [1129, 159] on button "Stop Training" at bounding box center [1109, 162] width 107 height 31
